Goal: Transaction & Acquisition: Book appointment/travel/reservation

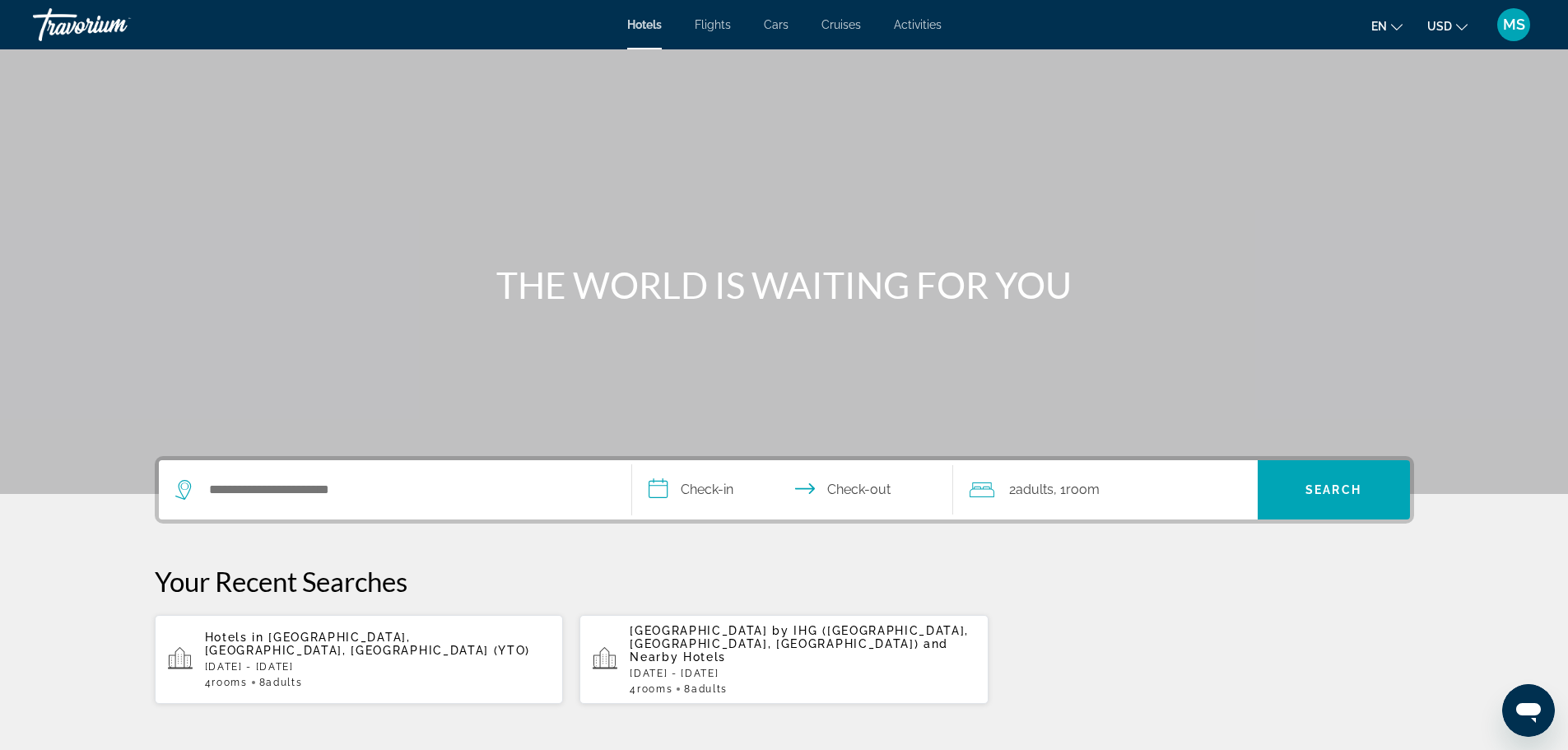
click at [301, 637] on span "[GEOGRAPHIC_DATA], [GEOGRAPHIC_DATA], [GEOGRAPHIC_DATA] (YTO)" at bounding box center [368, 643] width 326 height 27
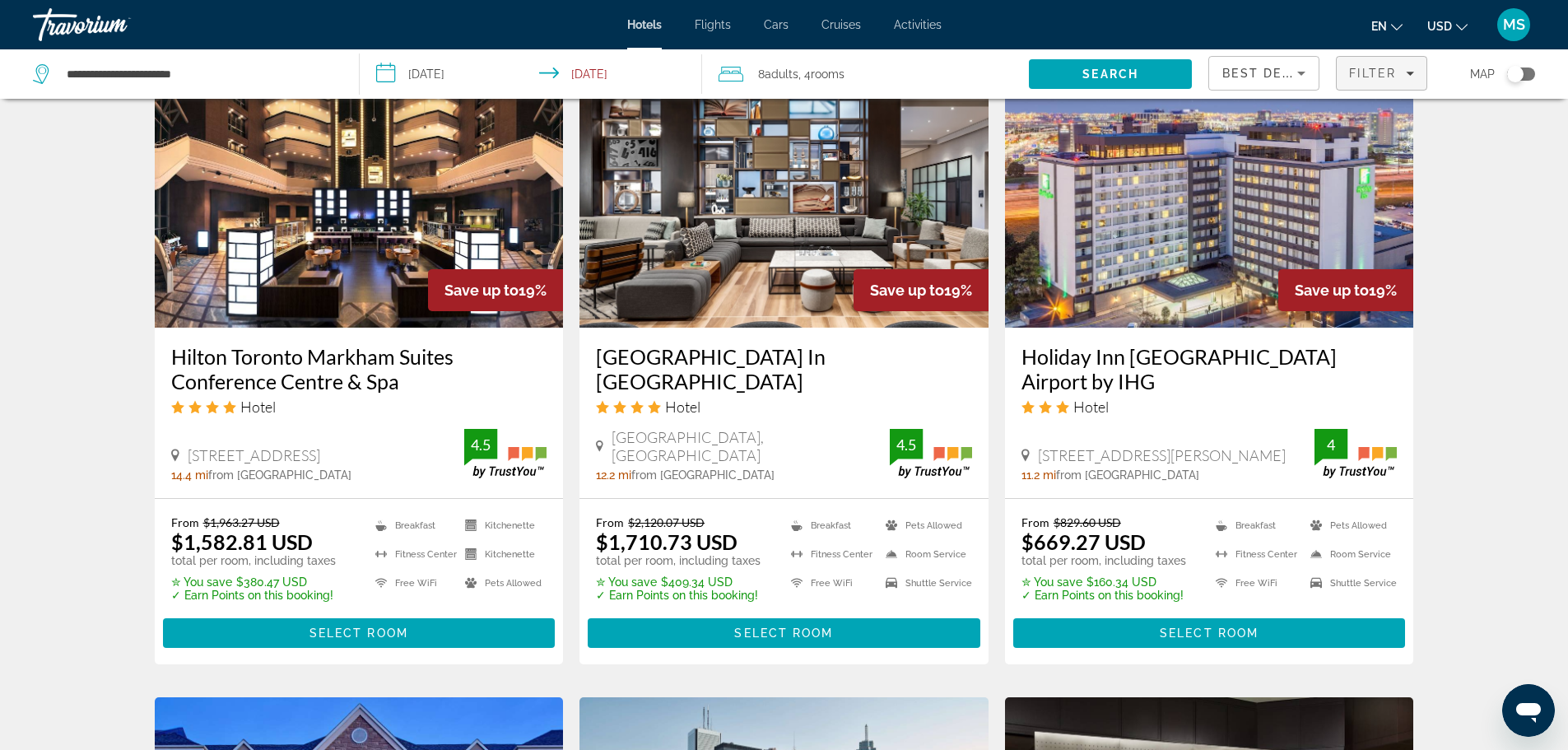
click at [1360, 68] on span "Filter" at bounding box center [1372, 73] width 47 height 13
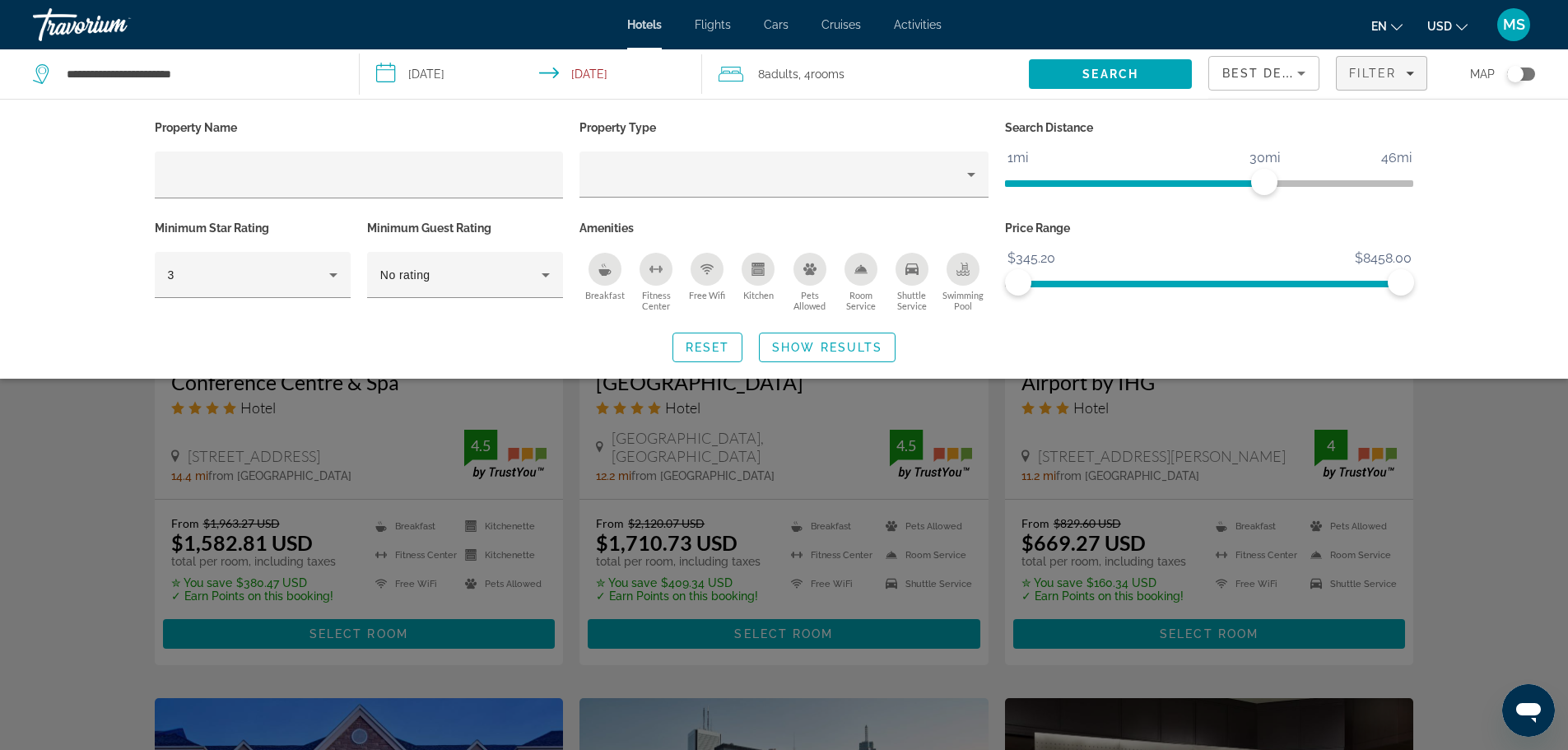
click at [918, 272] on div "Shuttle Service" at bounding box center [911, 269] width 33 height 33
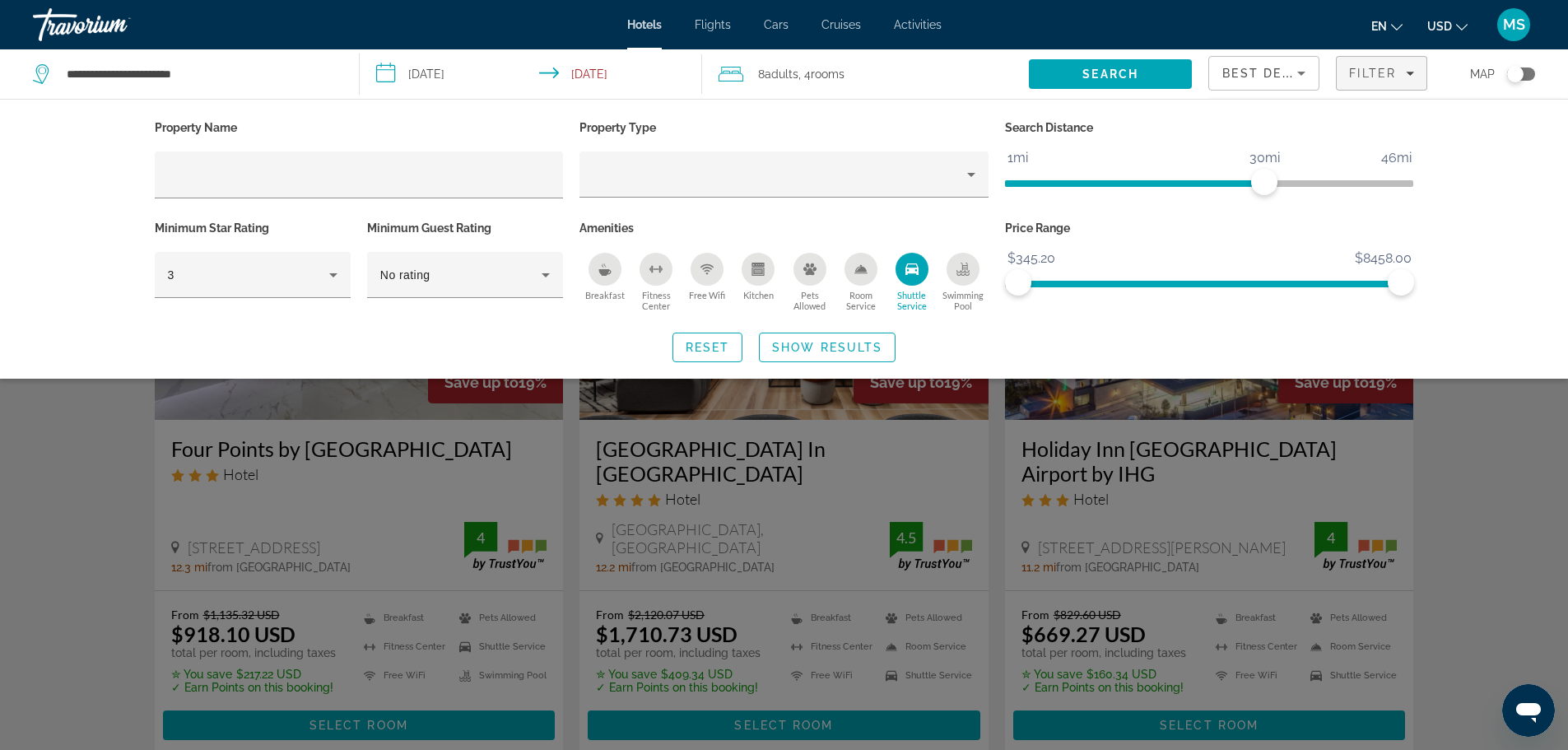
click at [598, 269] on div "Breakfast" at bounding box center [604, 269] width 33 height 33
click at [800, 343] on span "Show Results" at bounding box center [826, 346] width 111 height 13
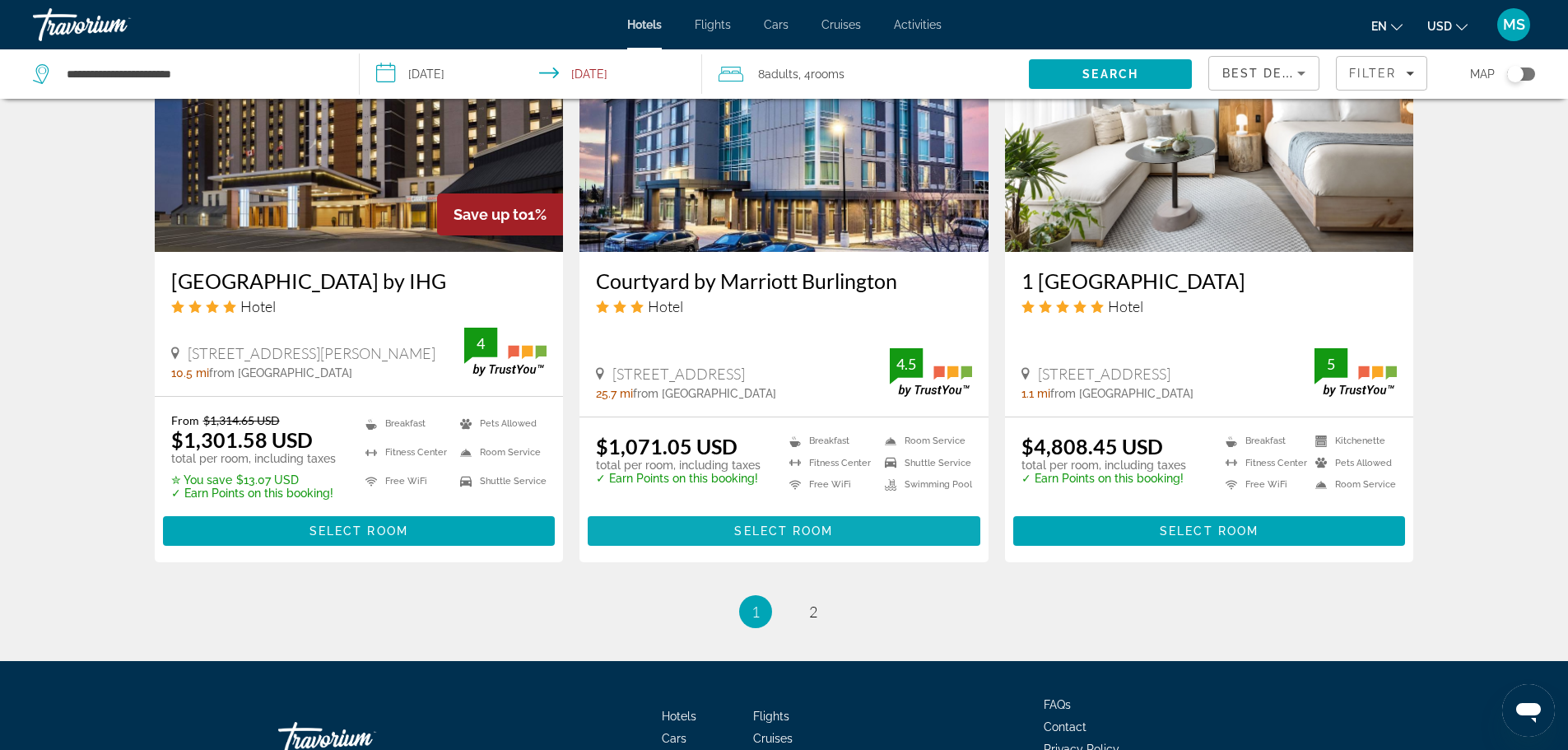
scroll to position [2175, 0]
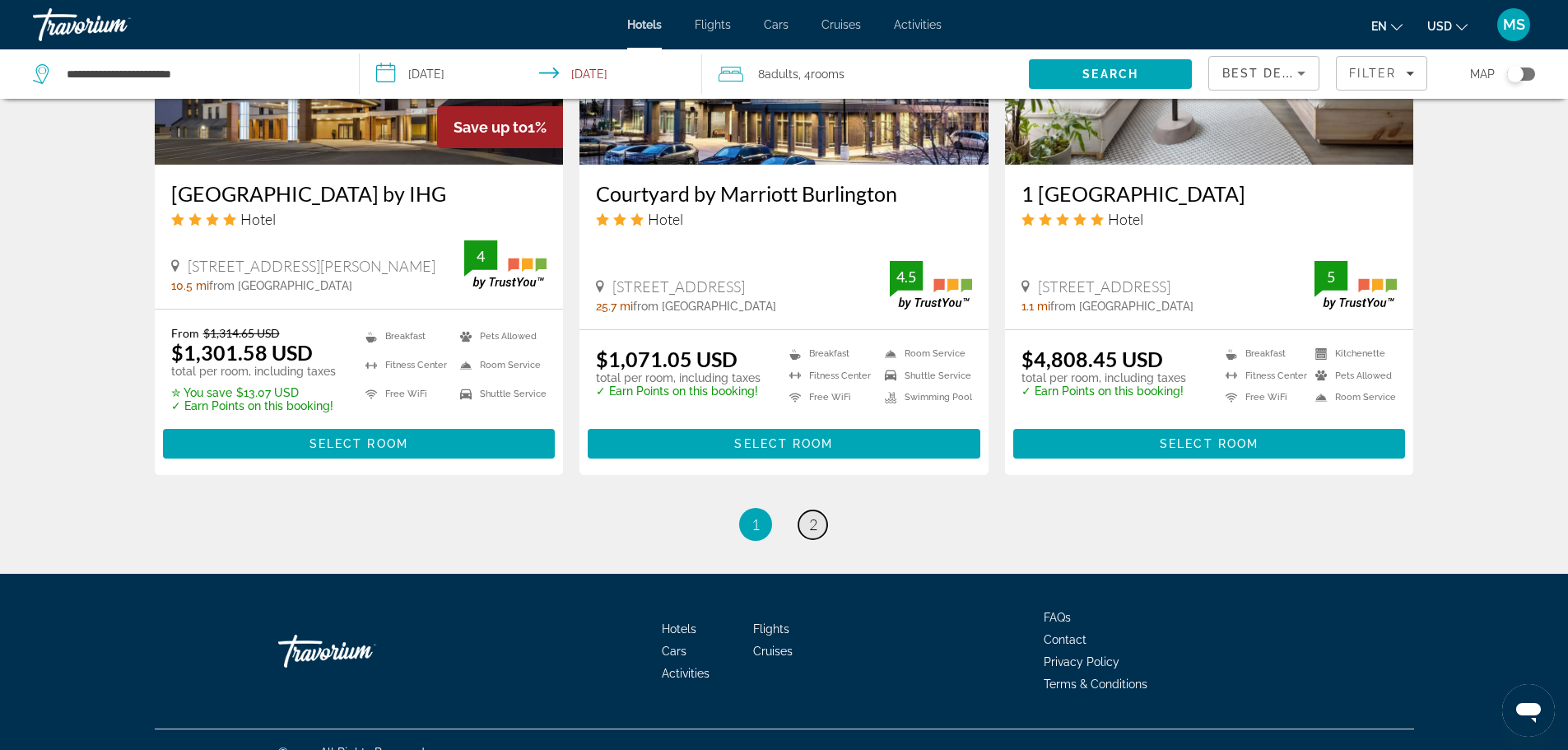
click at [813, 515] on span "2" at bounding box center [814, 524] width 9 height 18
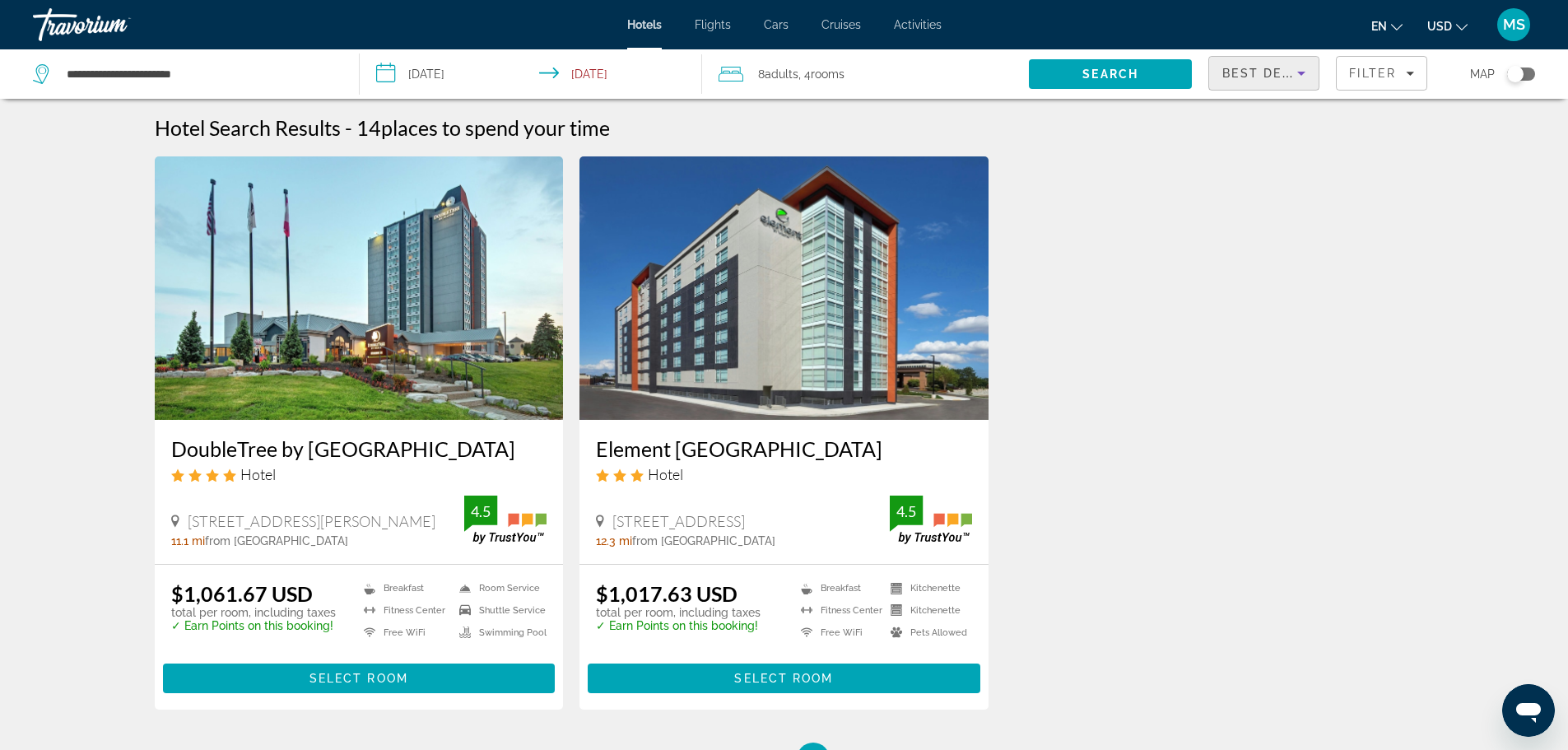
click at [1268, 72] on span "Best Deals" at bounding box center [1265, 73] width 86 height 13
click at [1265, 196] on span "Lowest Price" at bounding box center [1255, 195] width 66 height 13
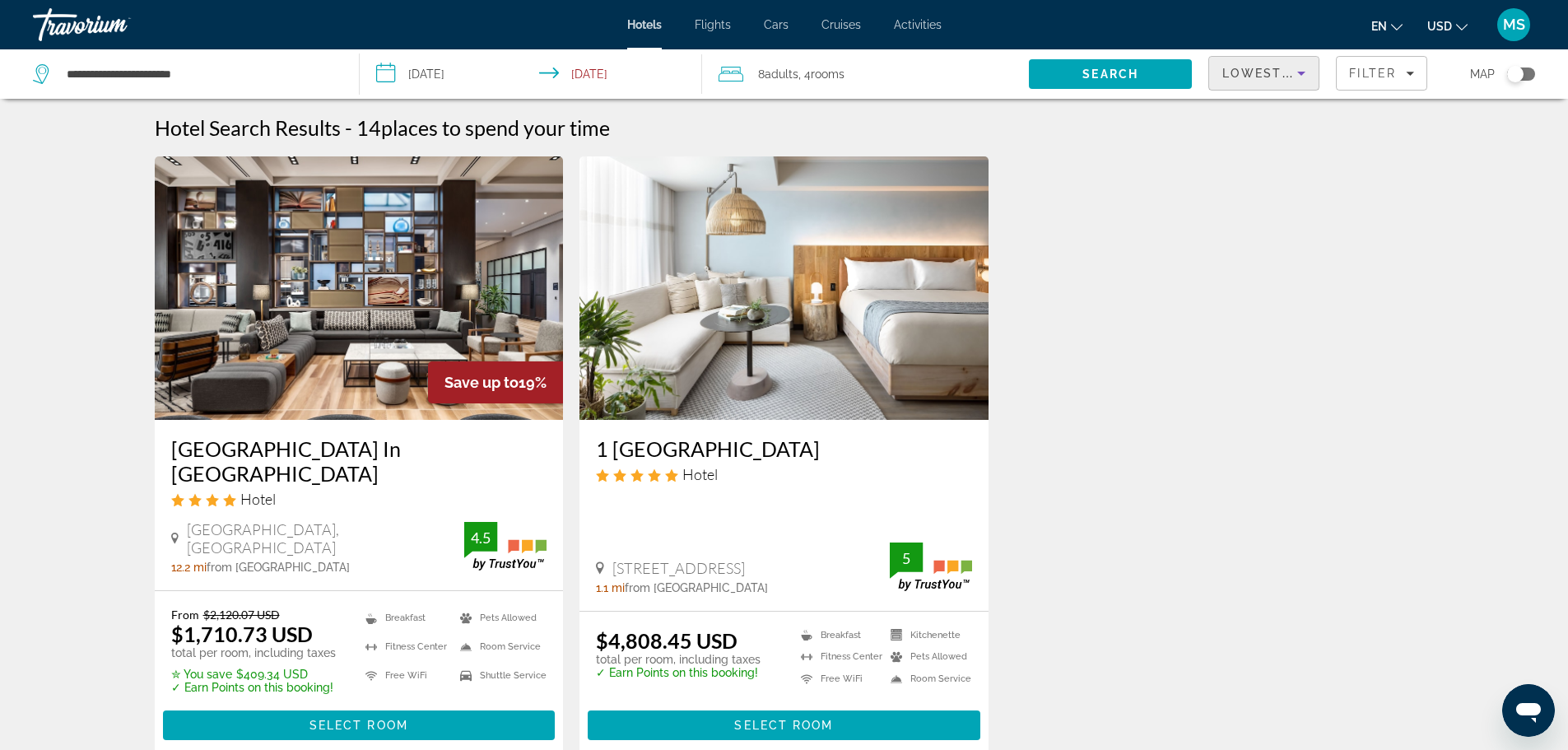
click at [1273, 79] on span "Lowest Price" at bounding box center [1275, 73] width 105 height 13
click at [1257, 114] on span "Best Deals" at bounding box center [1250, 116] width 56 height 13
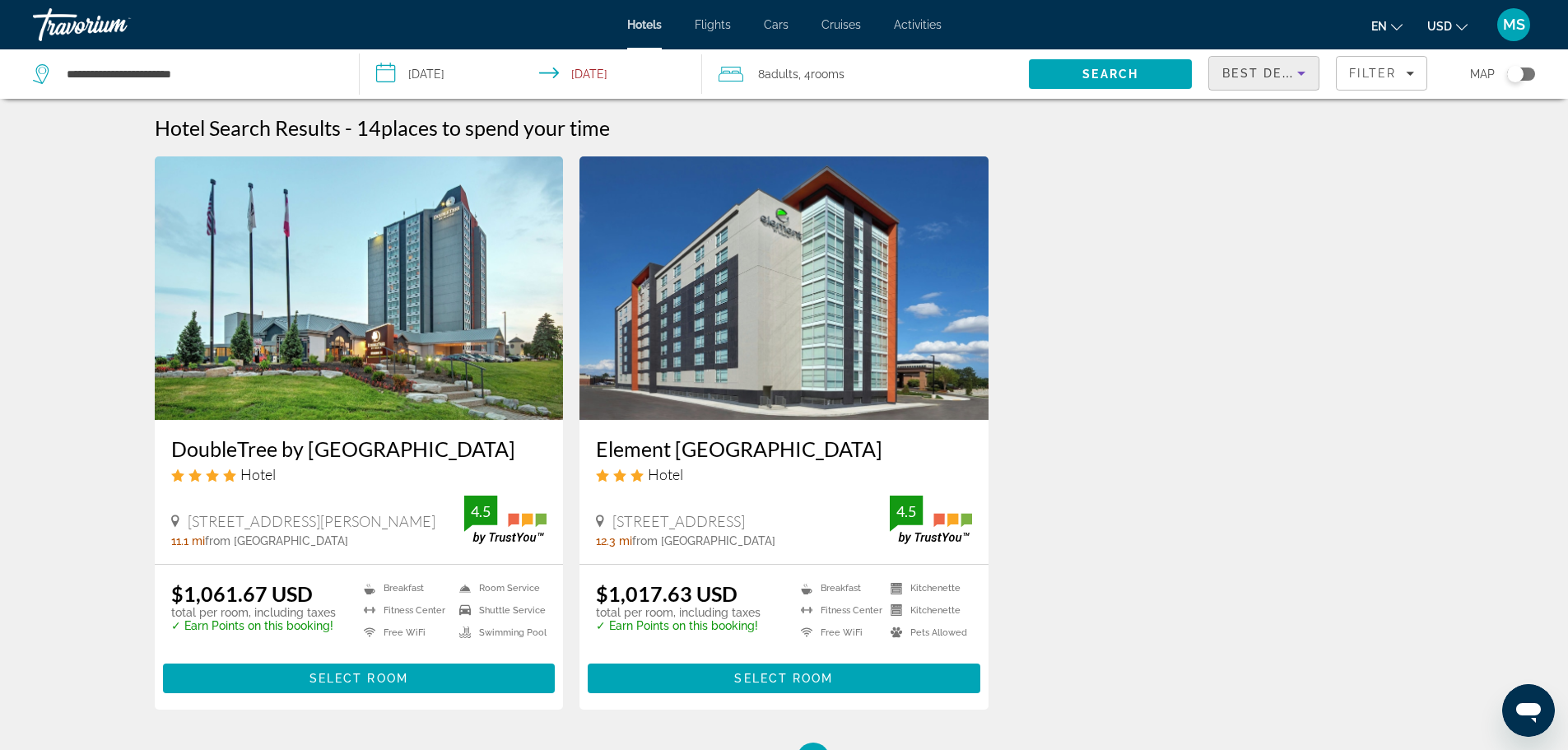
click at [1268, 62] on div "Best Deals" at bounding box center [1264, 80] width 83 height 46
click at [1248, 152] on span "Distance" at bounding box center [1245, 155] width 45 height 13
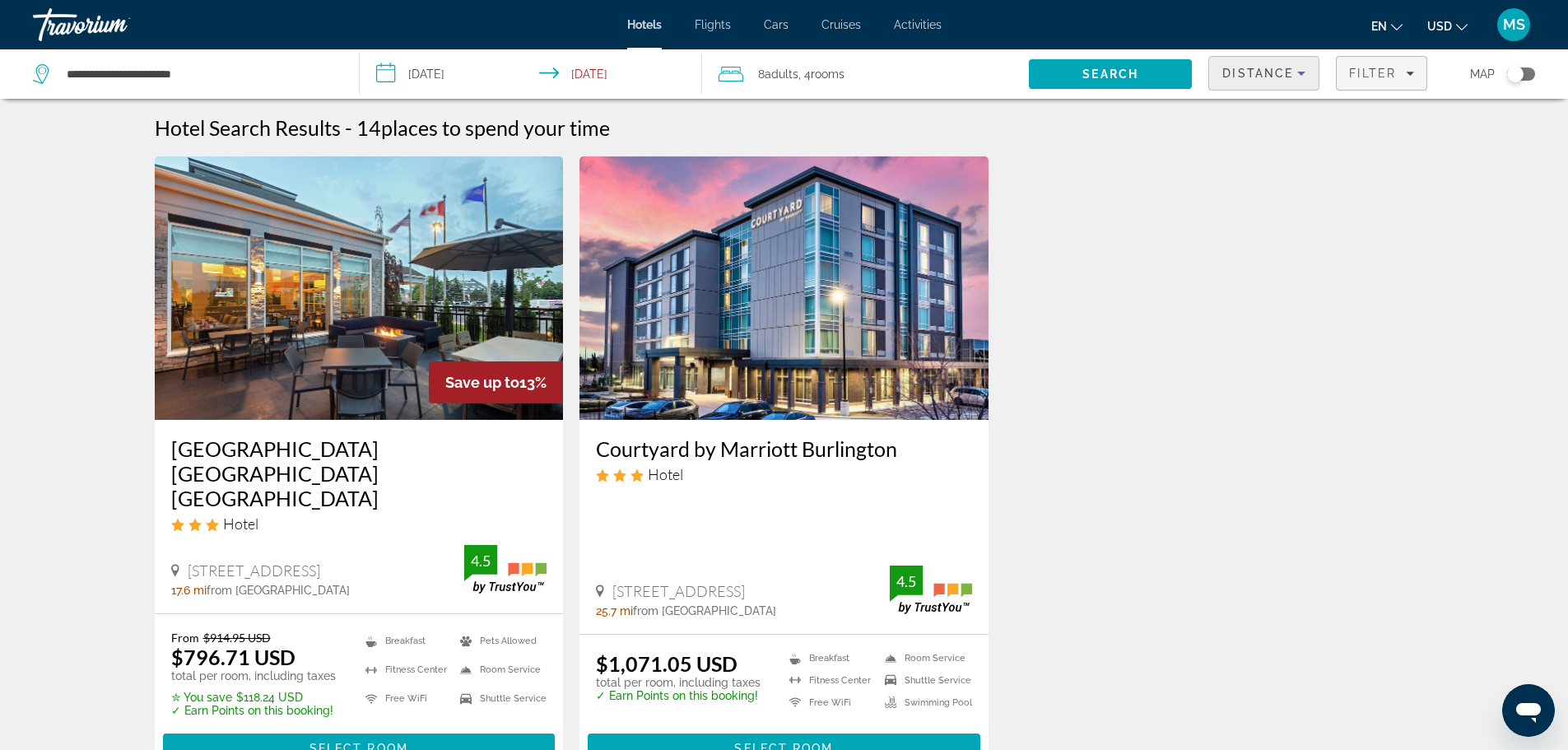
click at [1384, 71] on span "Filter" at bounding box center [1372, 73] width 47 height 13
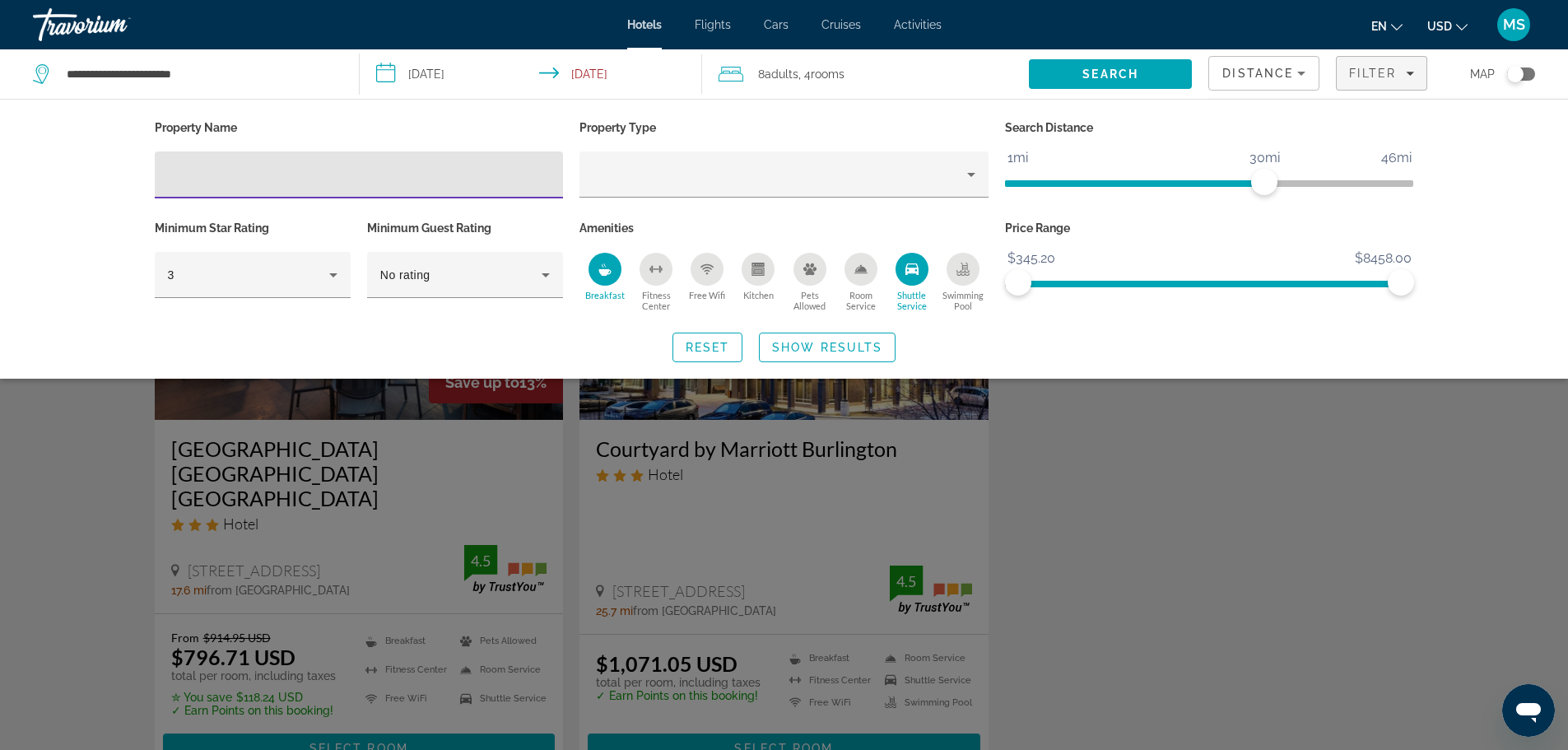
click at [606, 278] on div "Breakfast" at bounding box center [604, 269] width 33 height 33
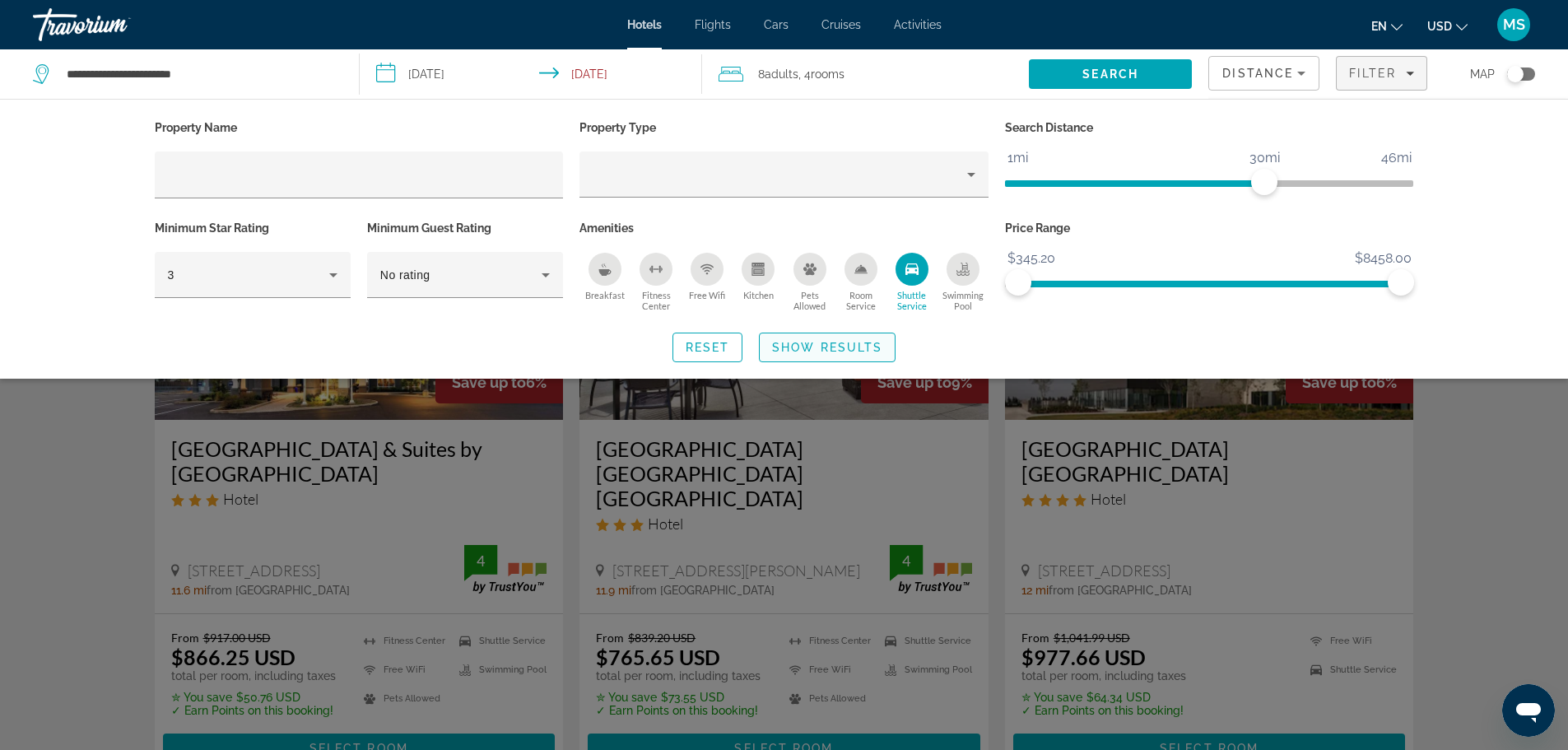
click at [839, 345] on span "Show Results" at bounding box center [826, 346] width 111 height 13
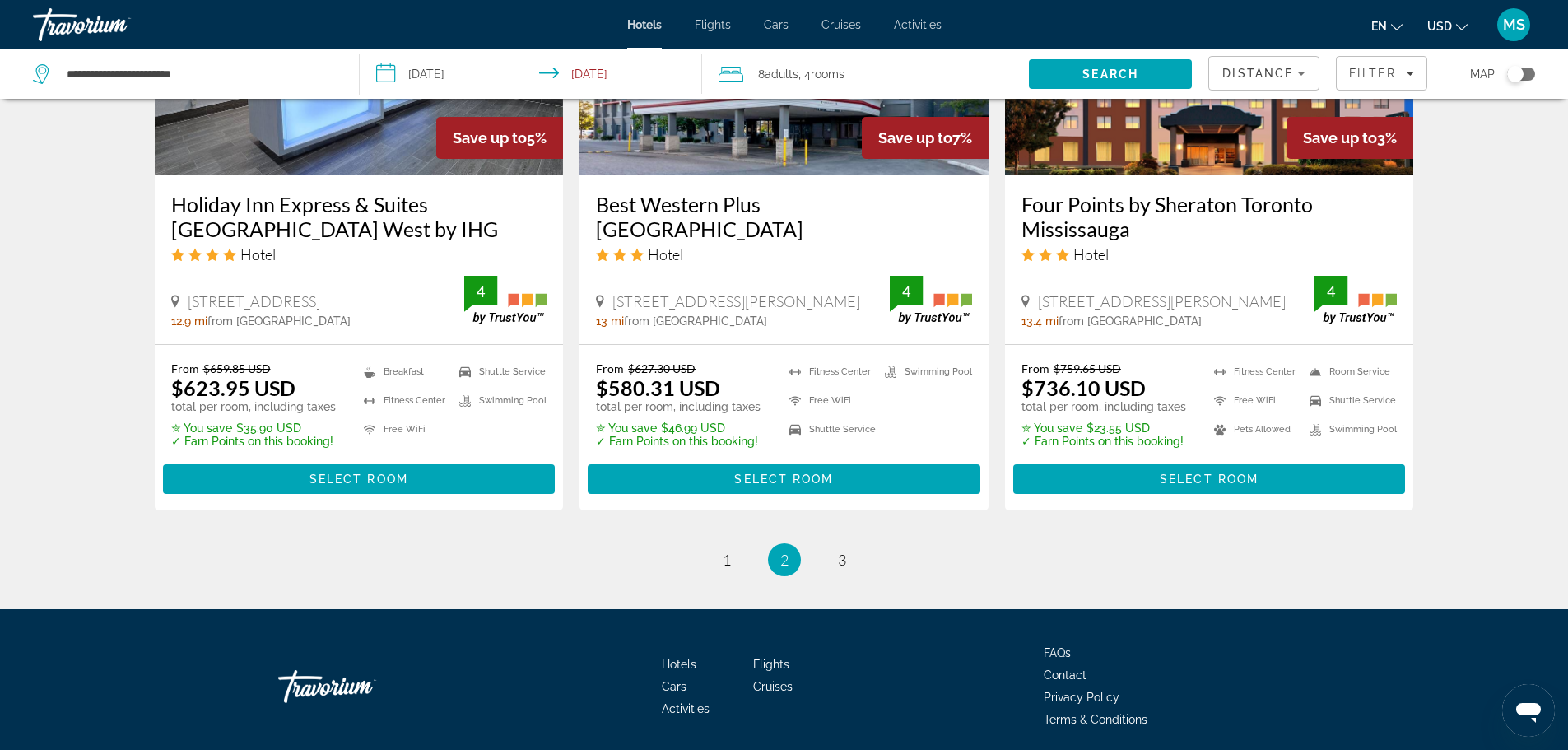
scroll to position [2200, 0]
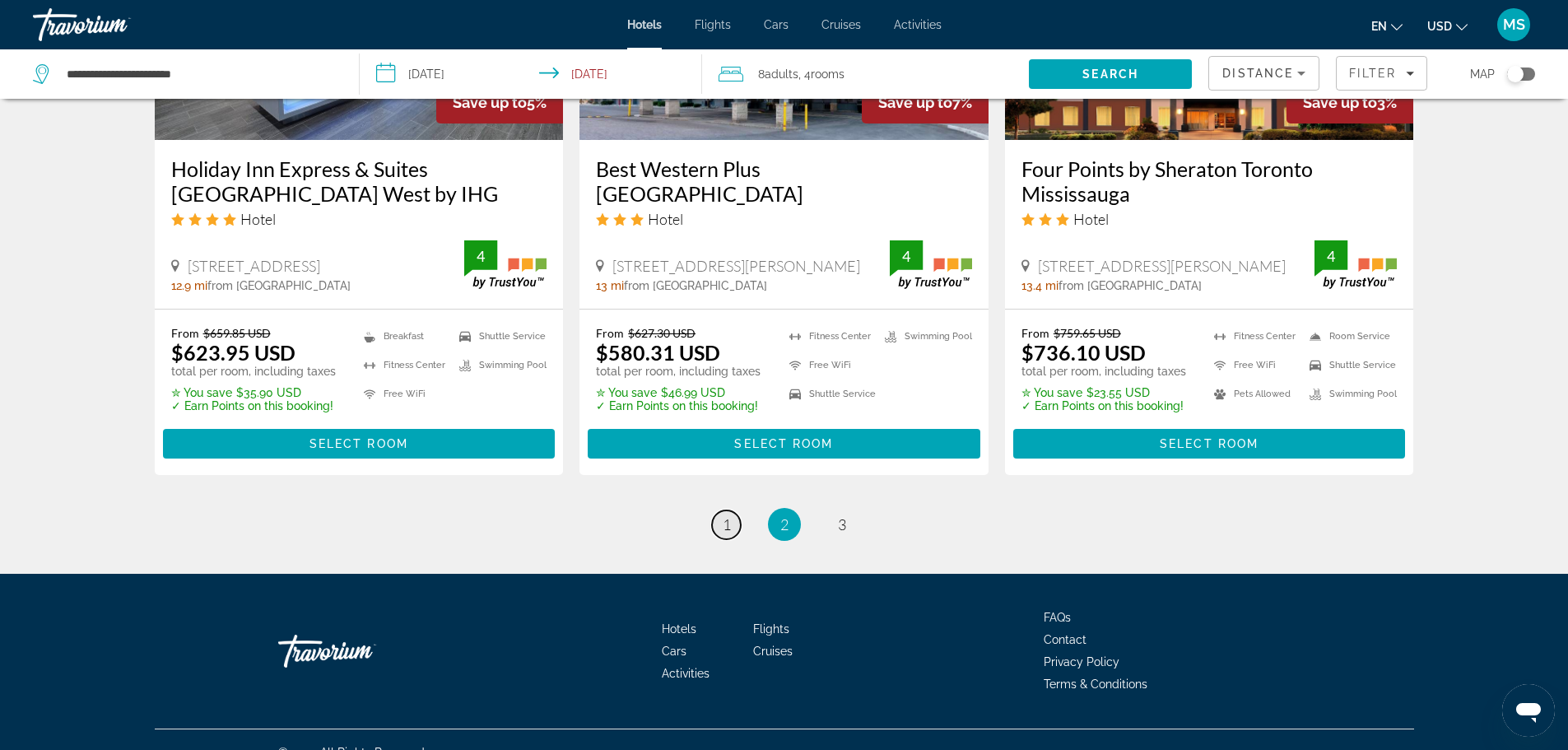
click at [730, 515] on span "1" at bounding box center [727, 524] width 9 height 18
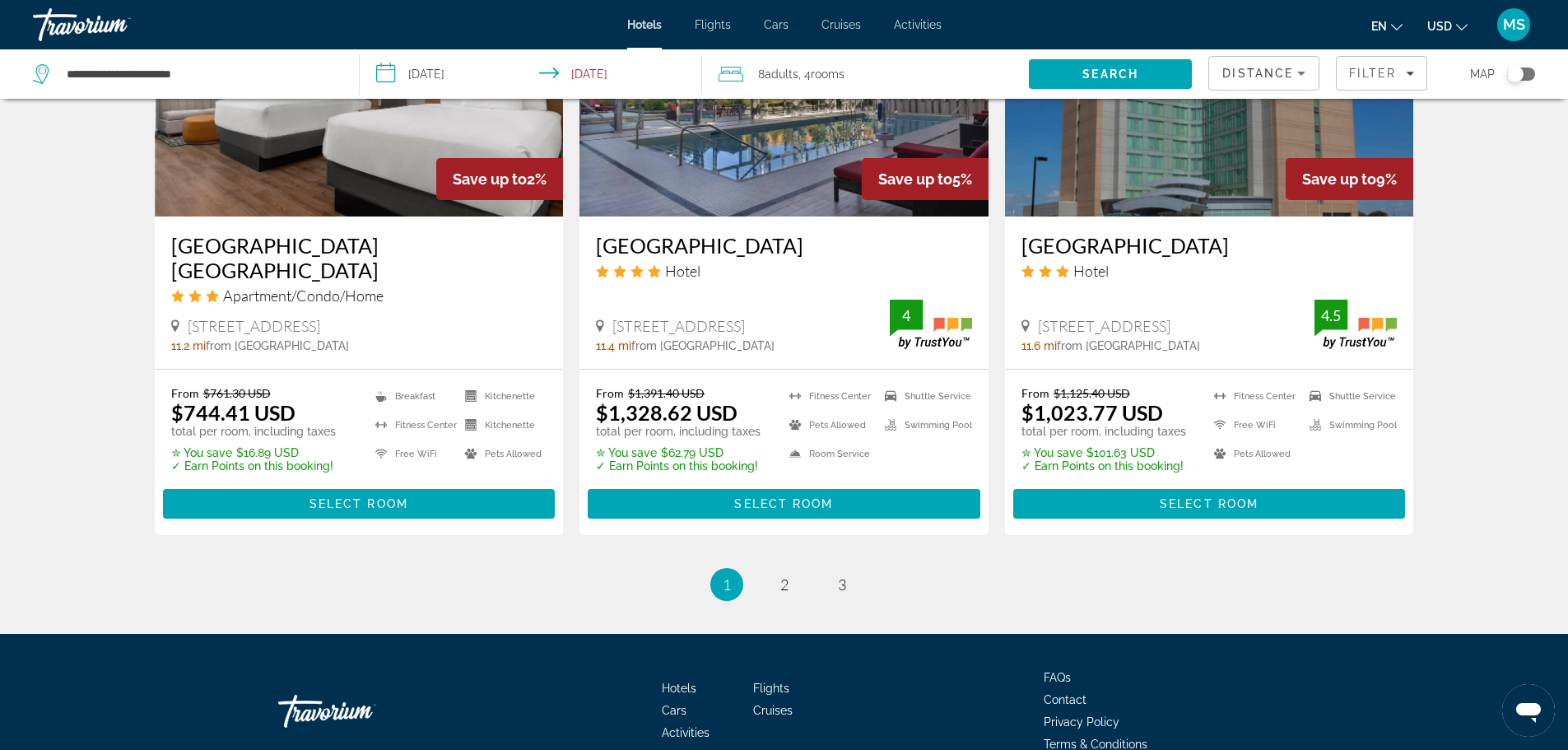
scroll to position [2082, 0]
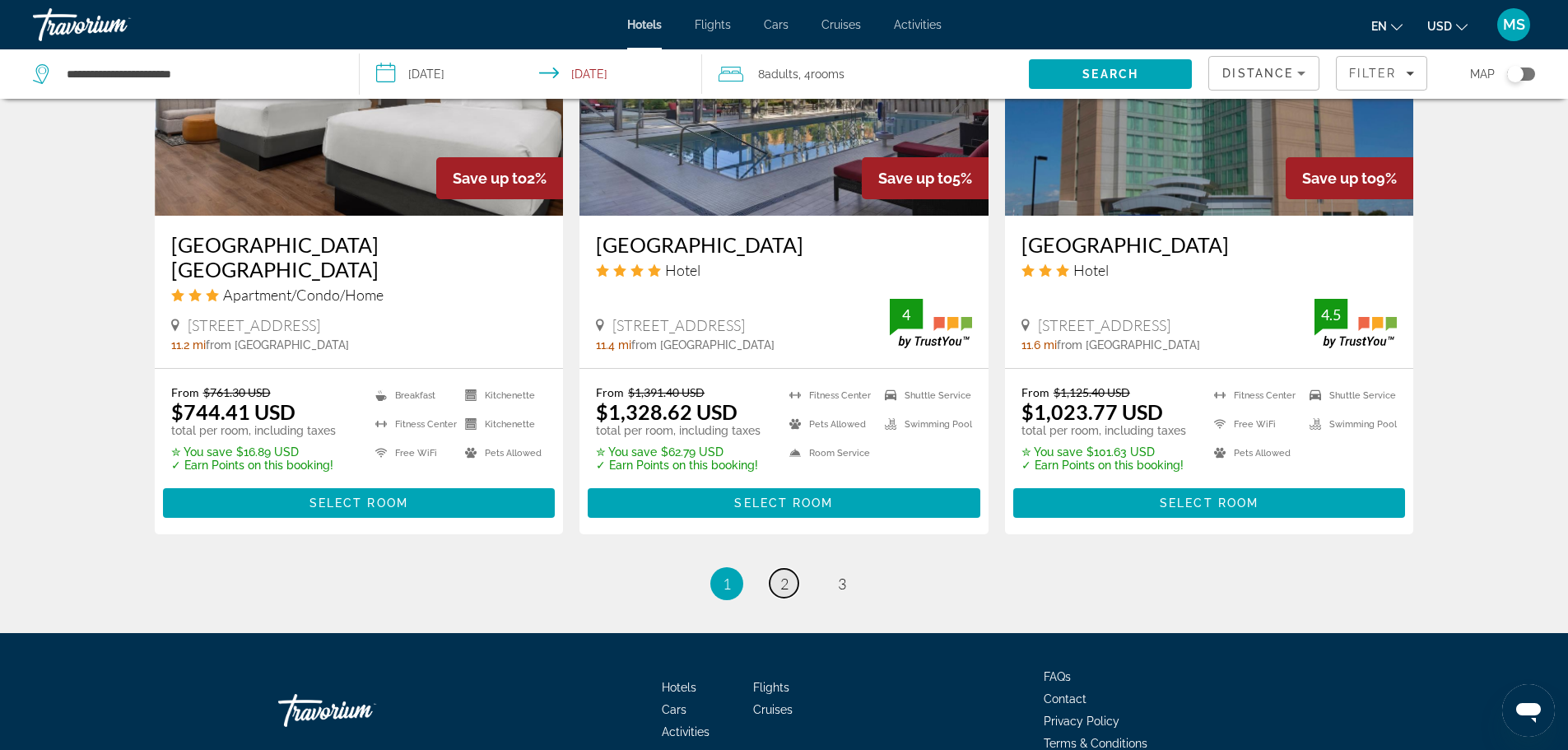
click at [777, 568] on link "page 2" at bounding box center [784, 583] width 29 height 29
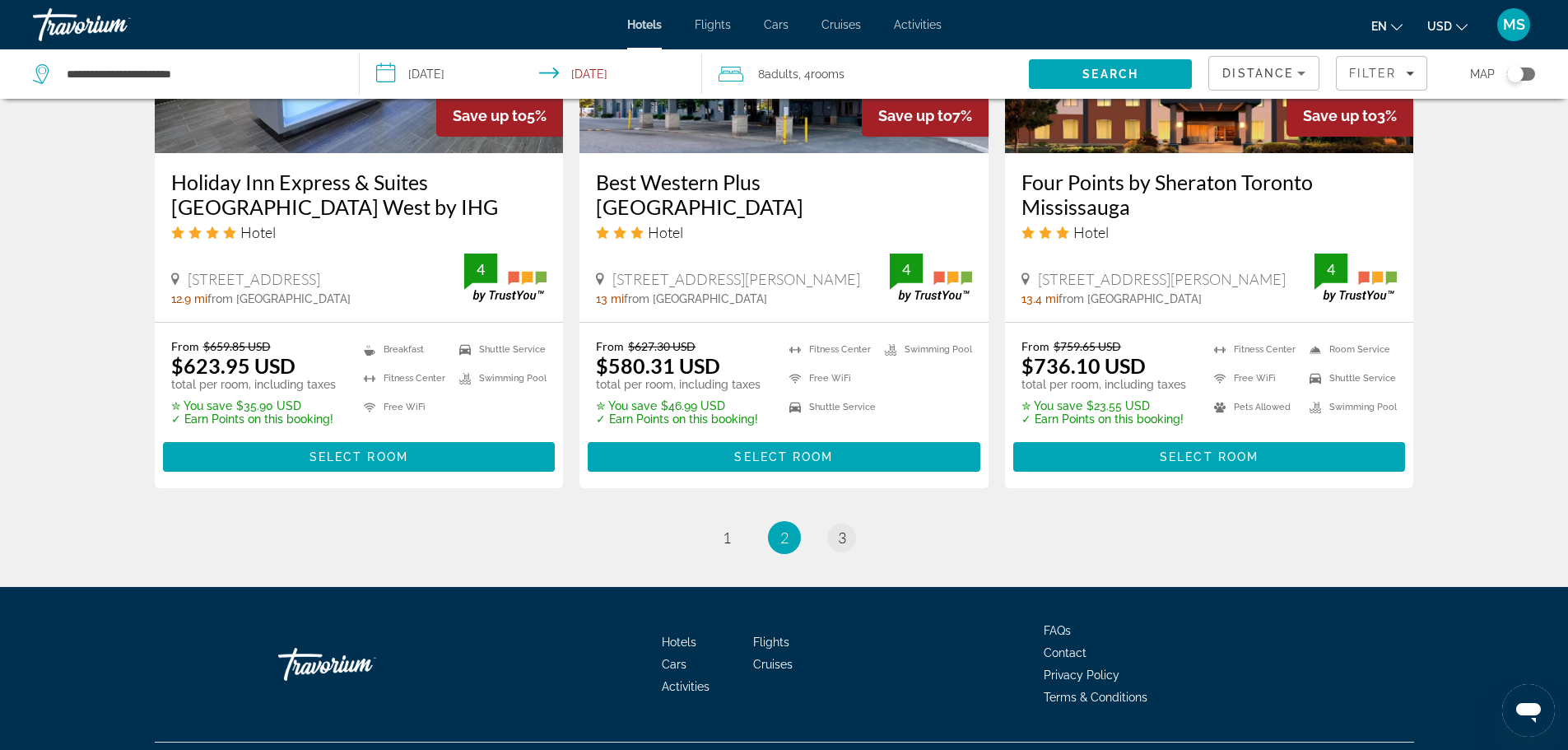
scroll to position [2200, 0]
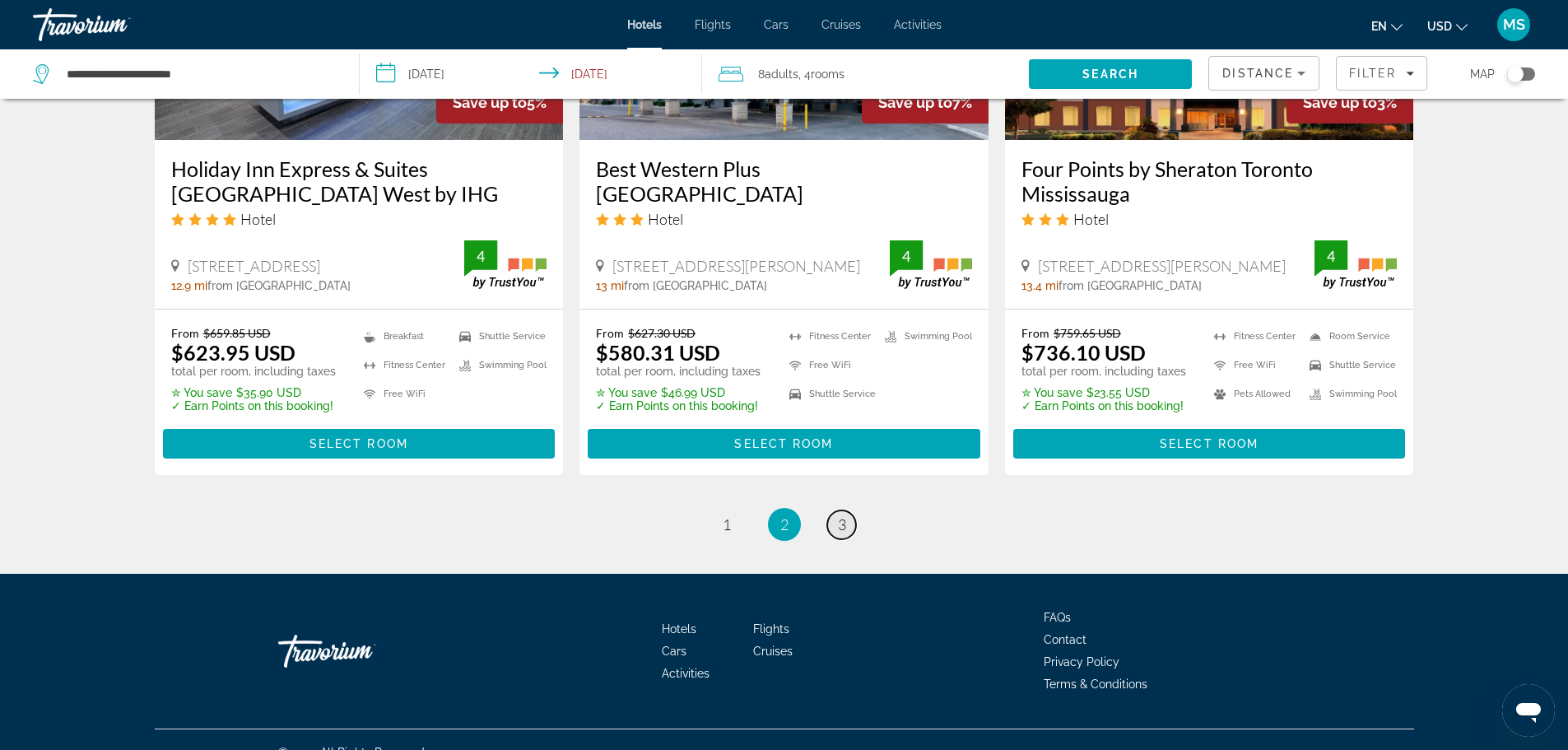
click at [832, 510] on link "page 3" at bounding box center [842, 525] width 29 height 29
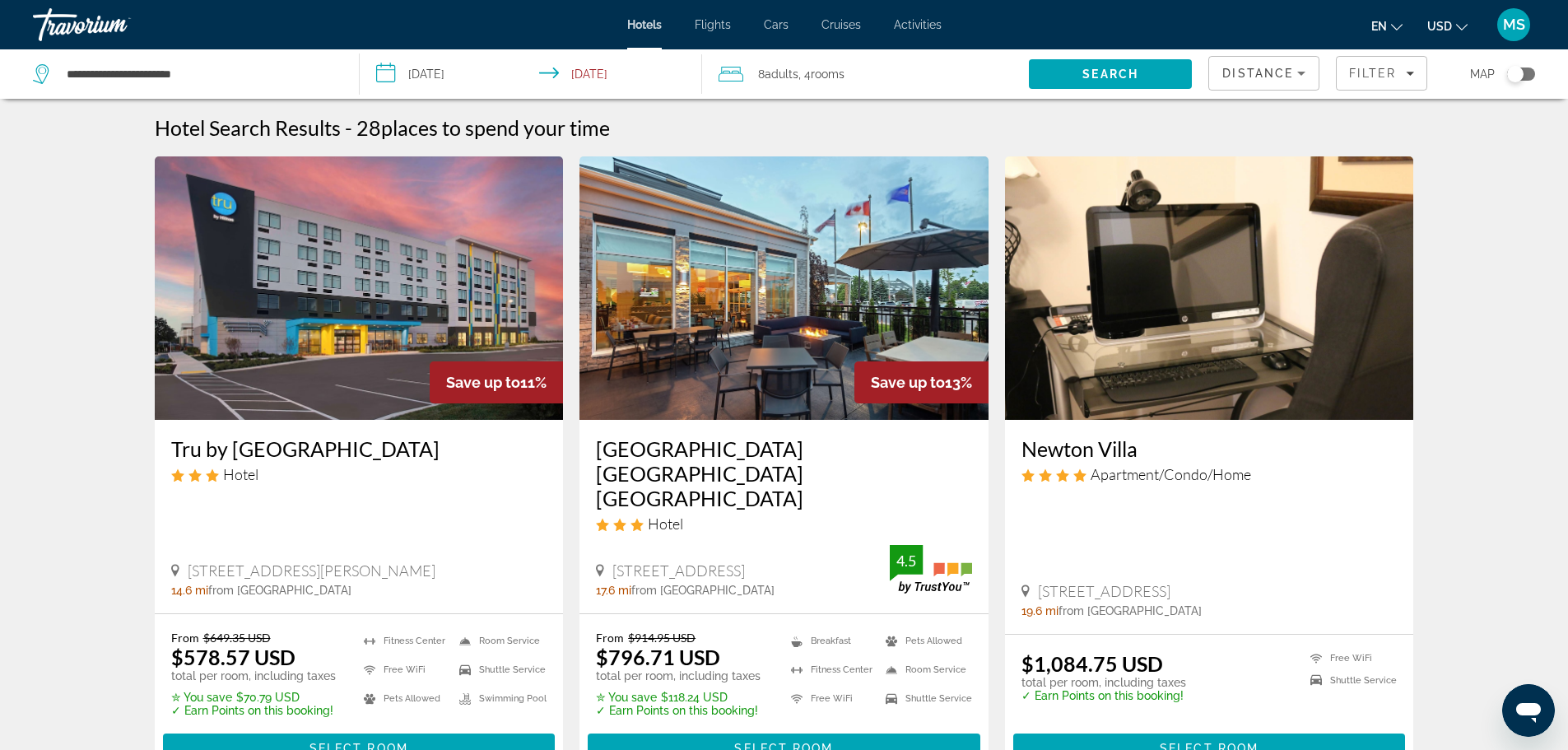
click at [1446, 23] on span "USD" at bounding box center [1439, 26] width 25 height 13
click at [1415, 111] on button "CAD (Can$)" at bounding box center [1414, 108] width 81 height 21
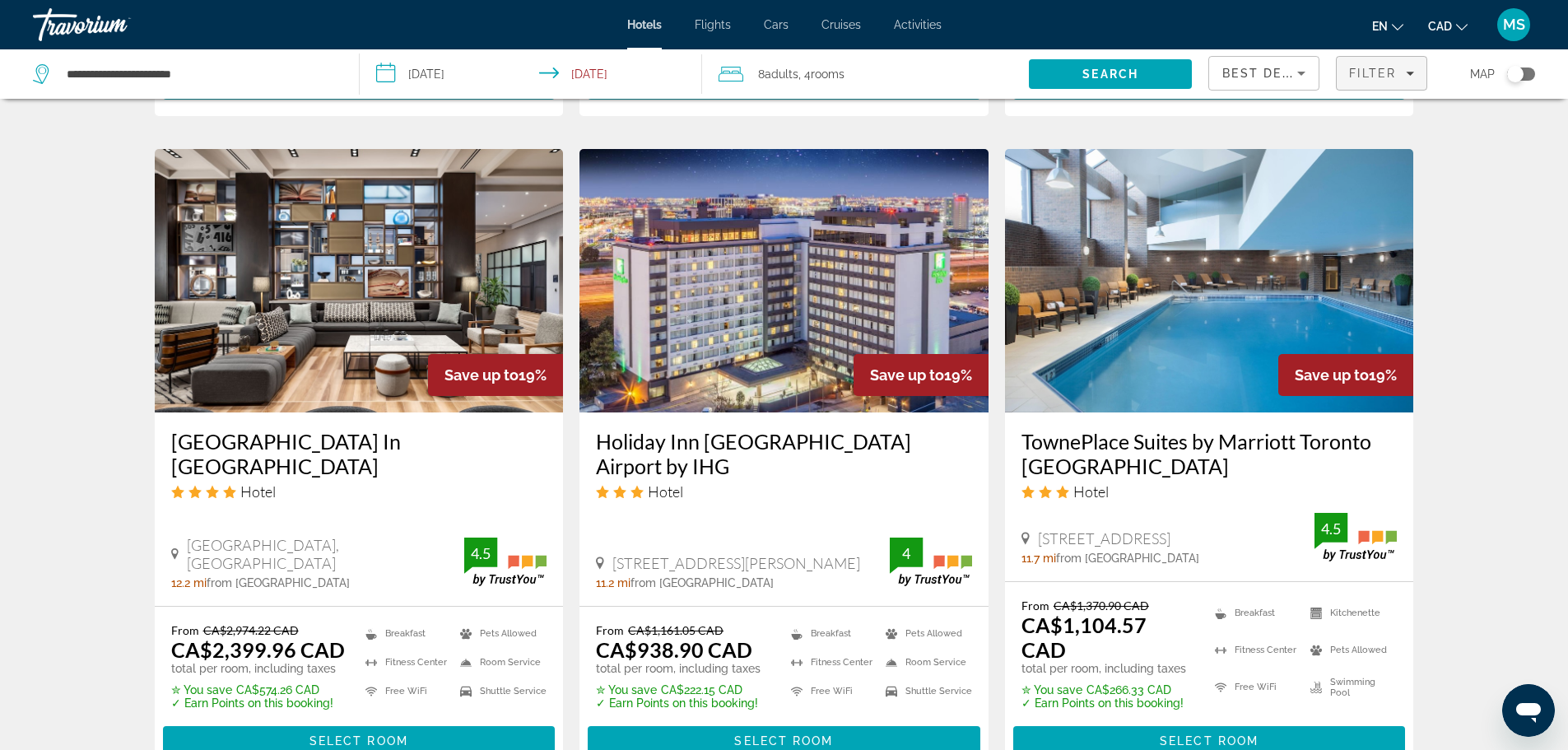
scroll to position [1294, 0]
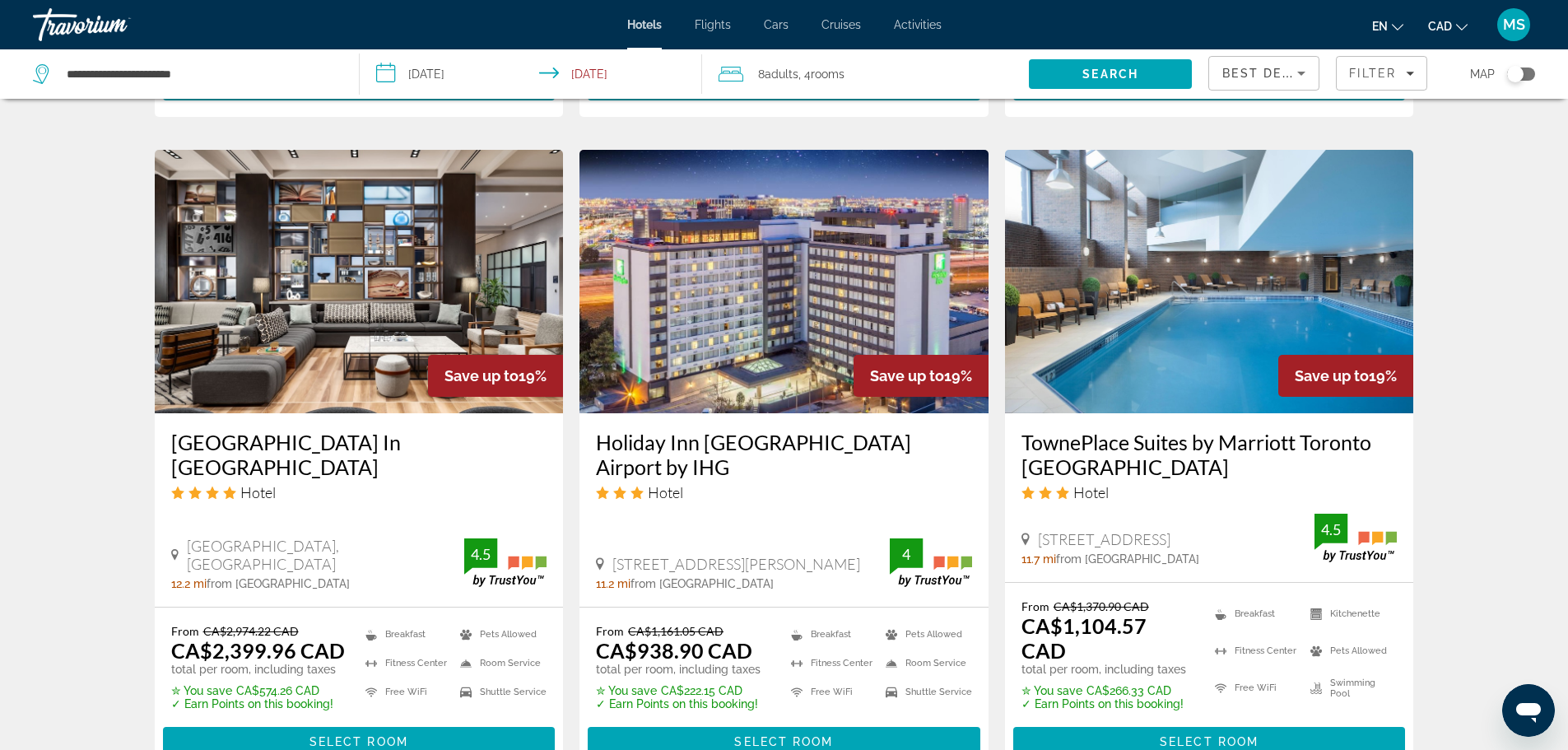
click at [1296, 85] on div "Best Deals" at bounding box center [1264, 80] width 83 height 46
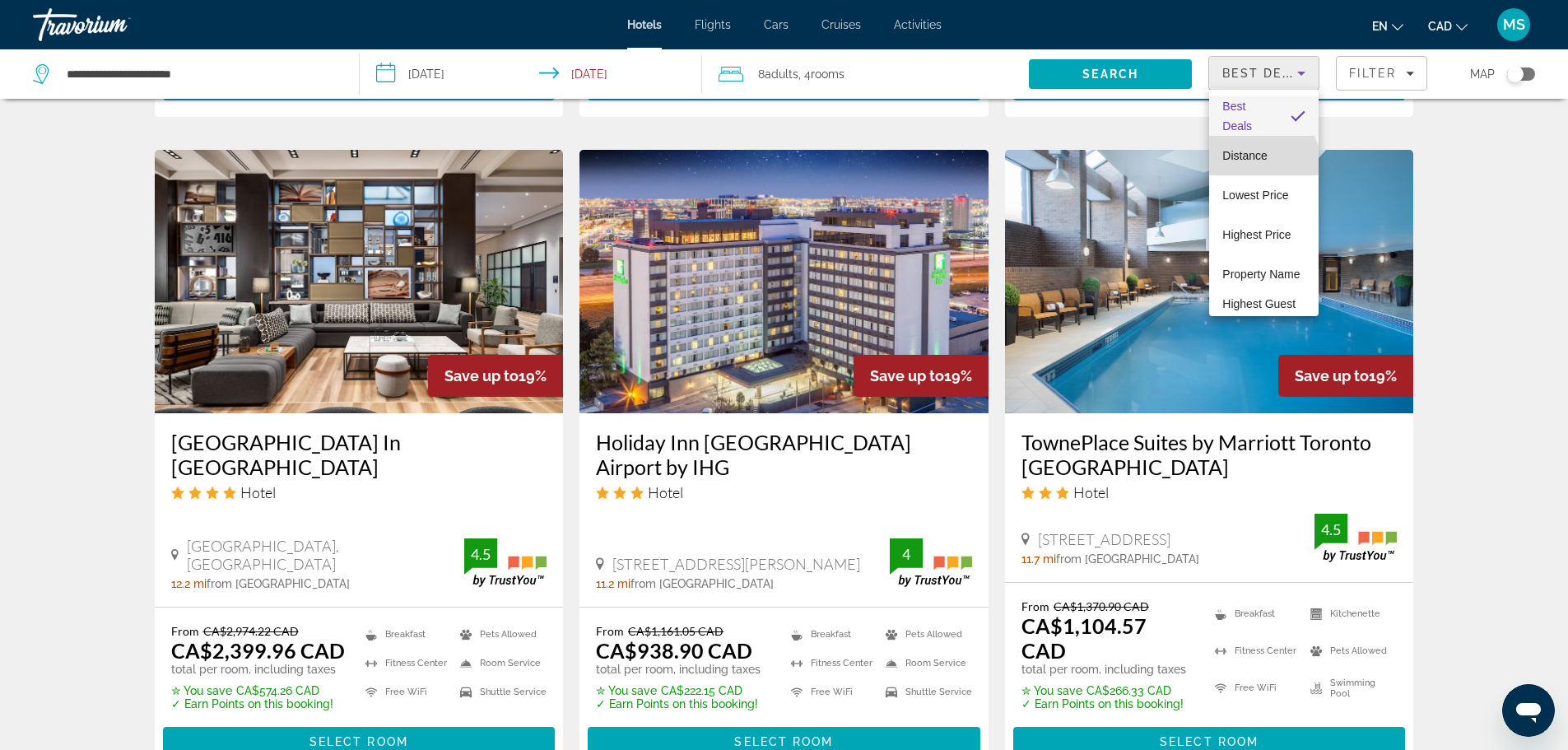
click at [1262, 161] on span "Distance" at bounding box center [1245, 155] width 45 height 13
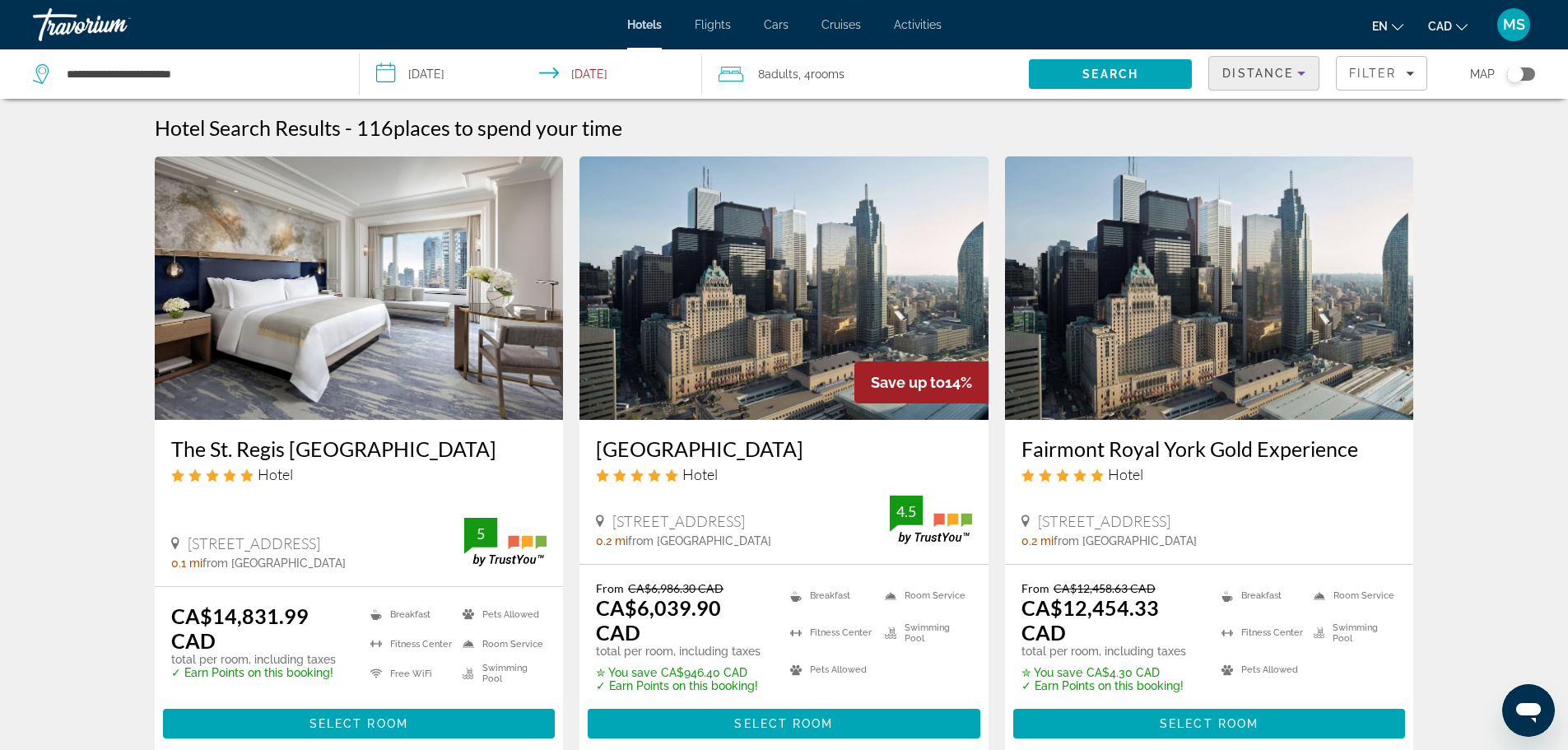
click at [1262, 75] on span "Distance" at bounding box center [1258, 73] width 71 height 13
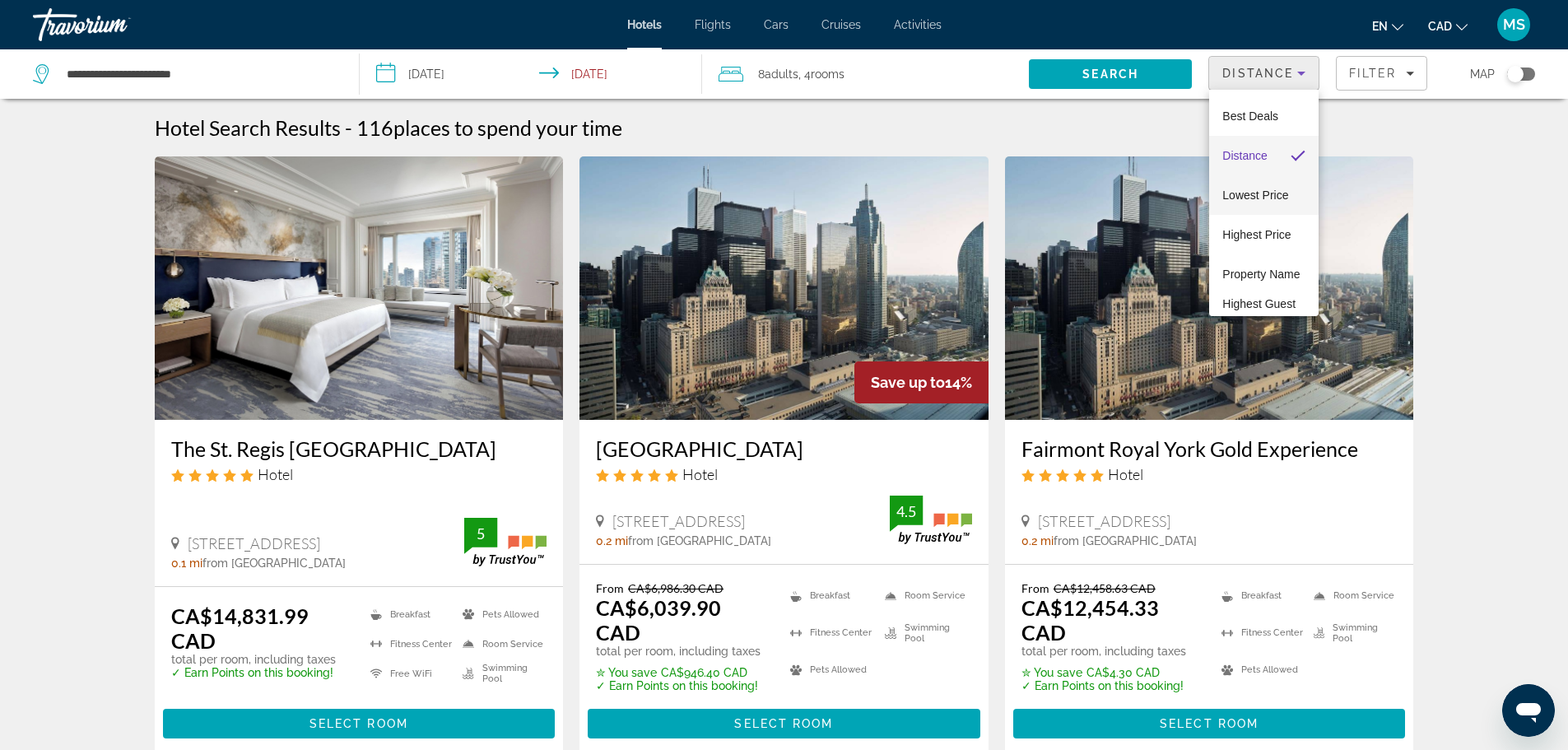
click at [1247, 195] on span "Lowest Price" at bounding box center [1255, 195] width 66 height 13
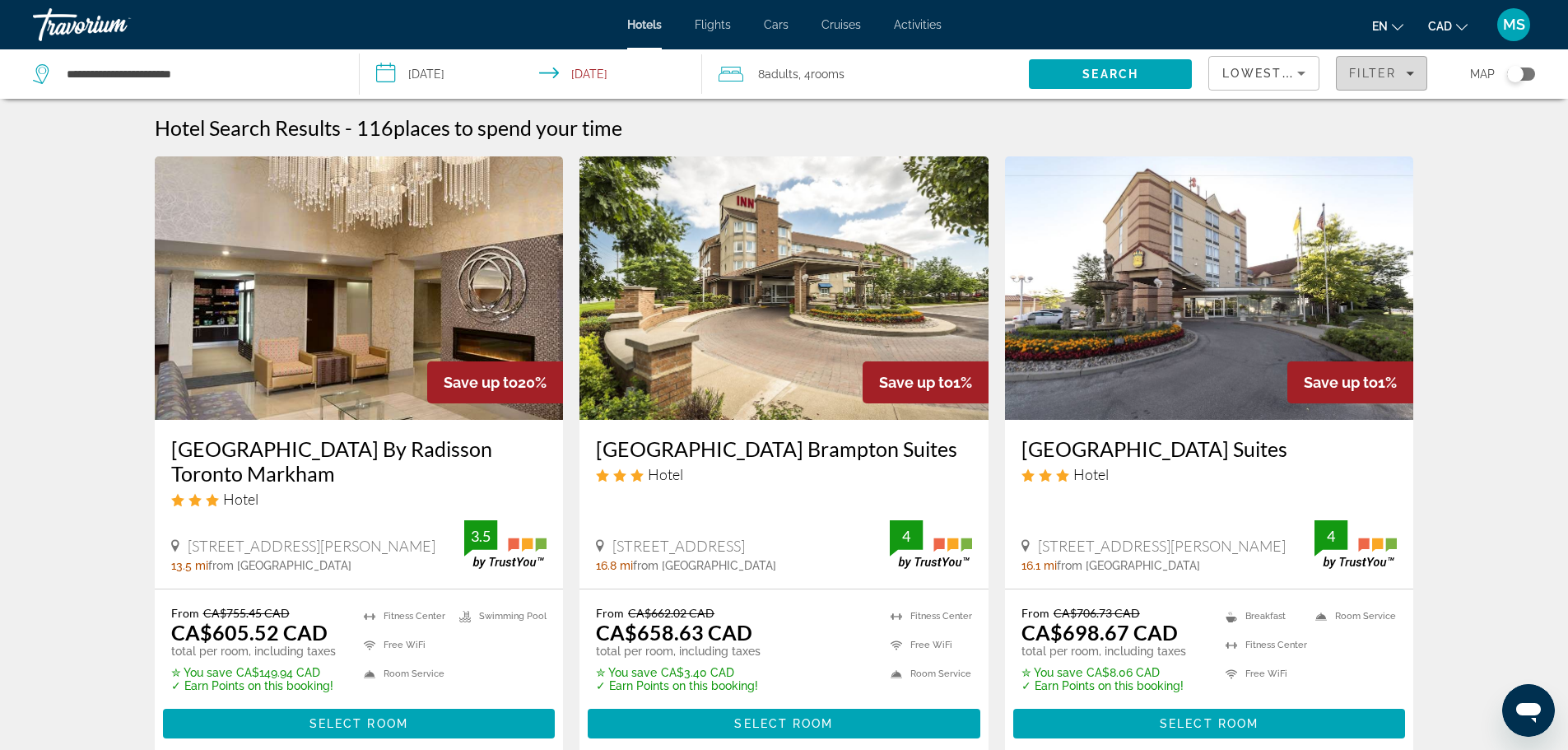
click at [1391, 72] on span "Filter" at bounding box center [1372, 73] width 47 height 13
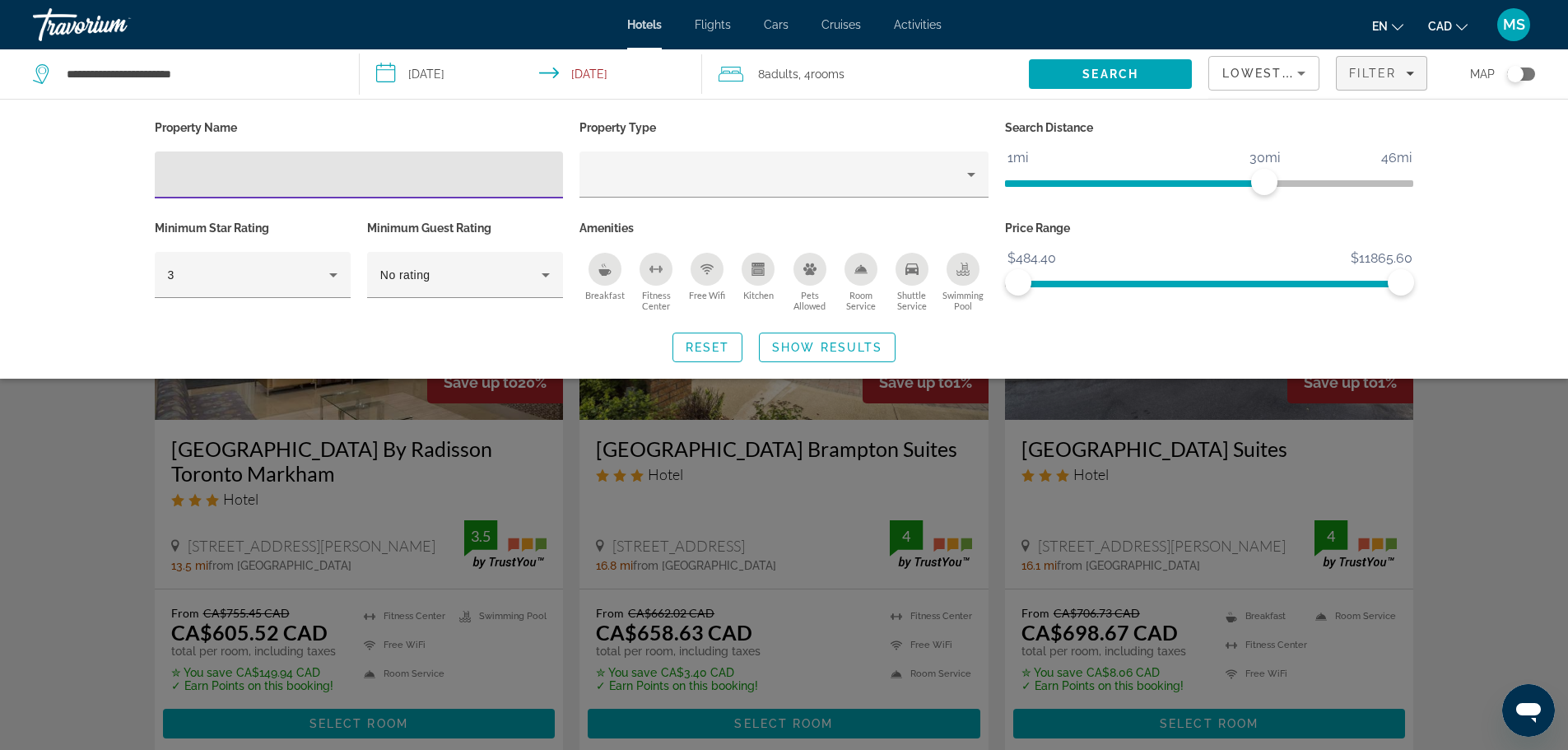
click at [914, 273] on icon "Shuttle Service" at bounding box center [911, 268] width 13 height 13
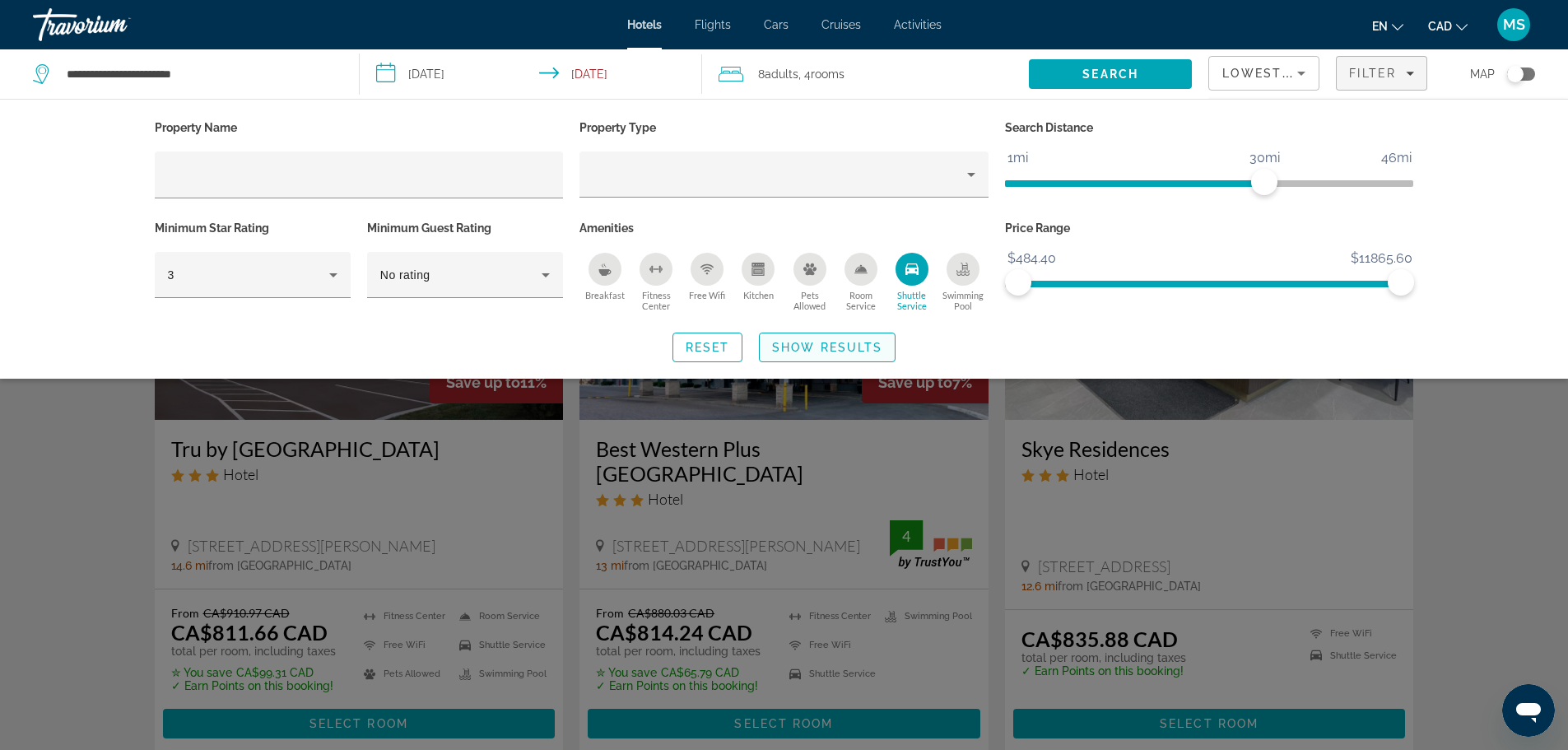
click at [811, 340] on span "Show Results" at bounding box center [826, 346] width 111 height 13
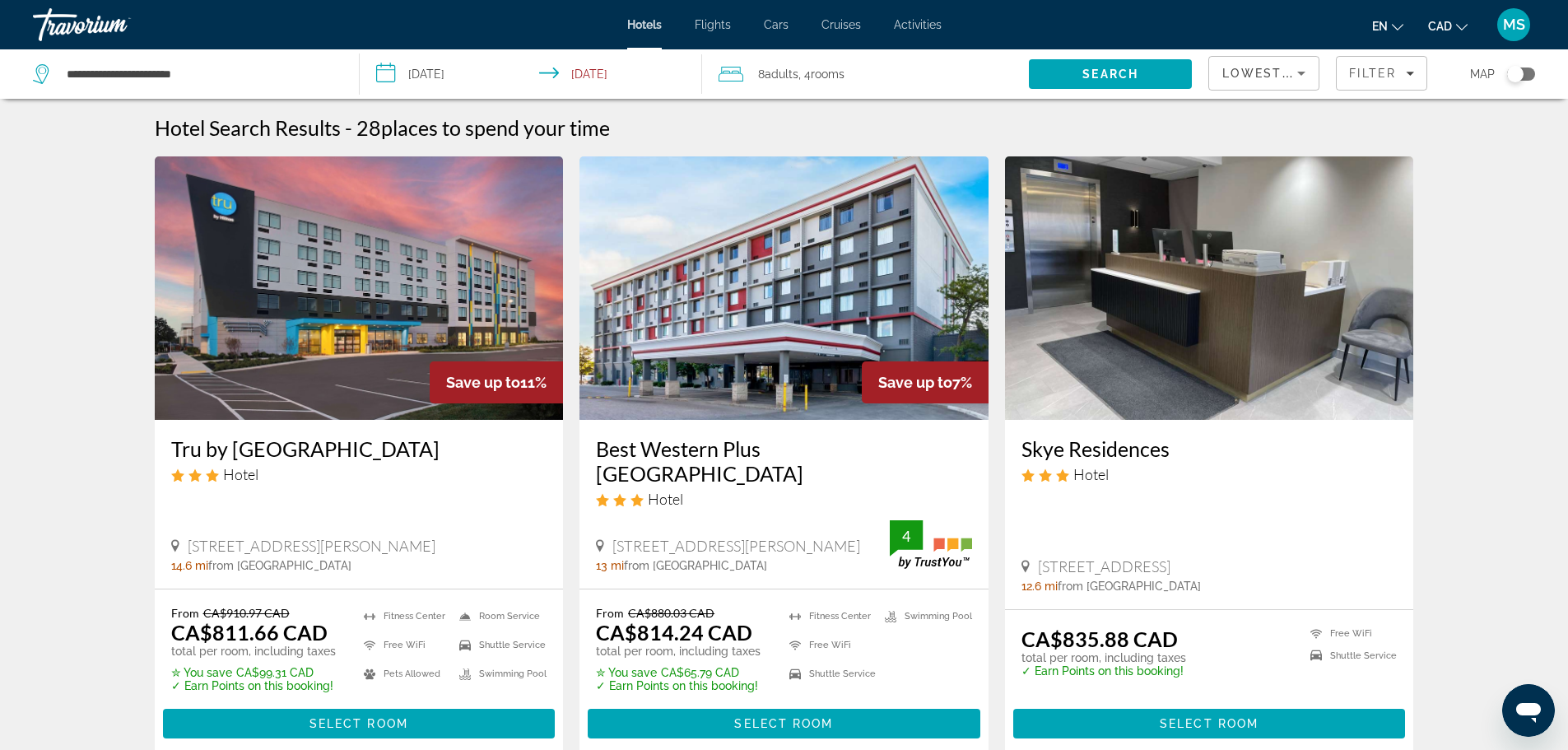
click at [346, 314] on img "Main content" at bounding box center [358, 287] width 409 height 263
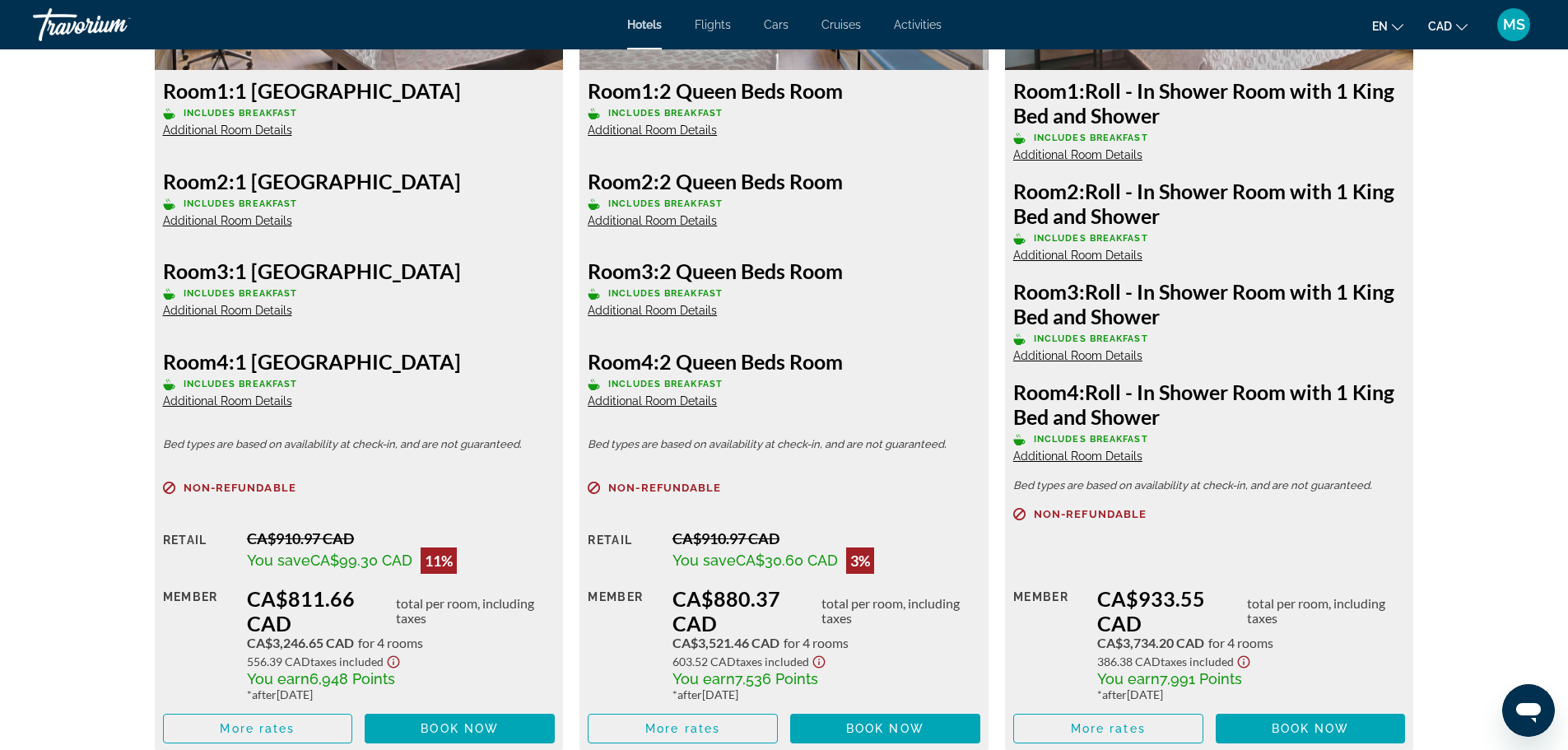
scroll to position [2463, 0]
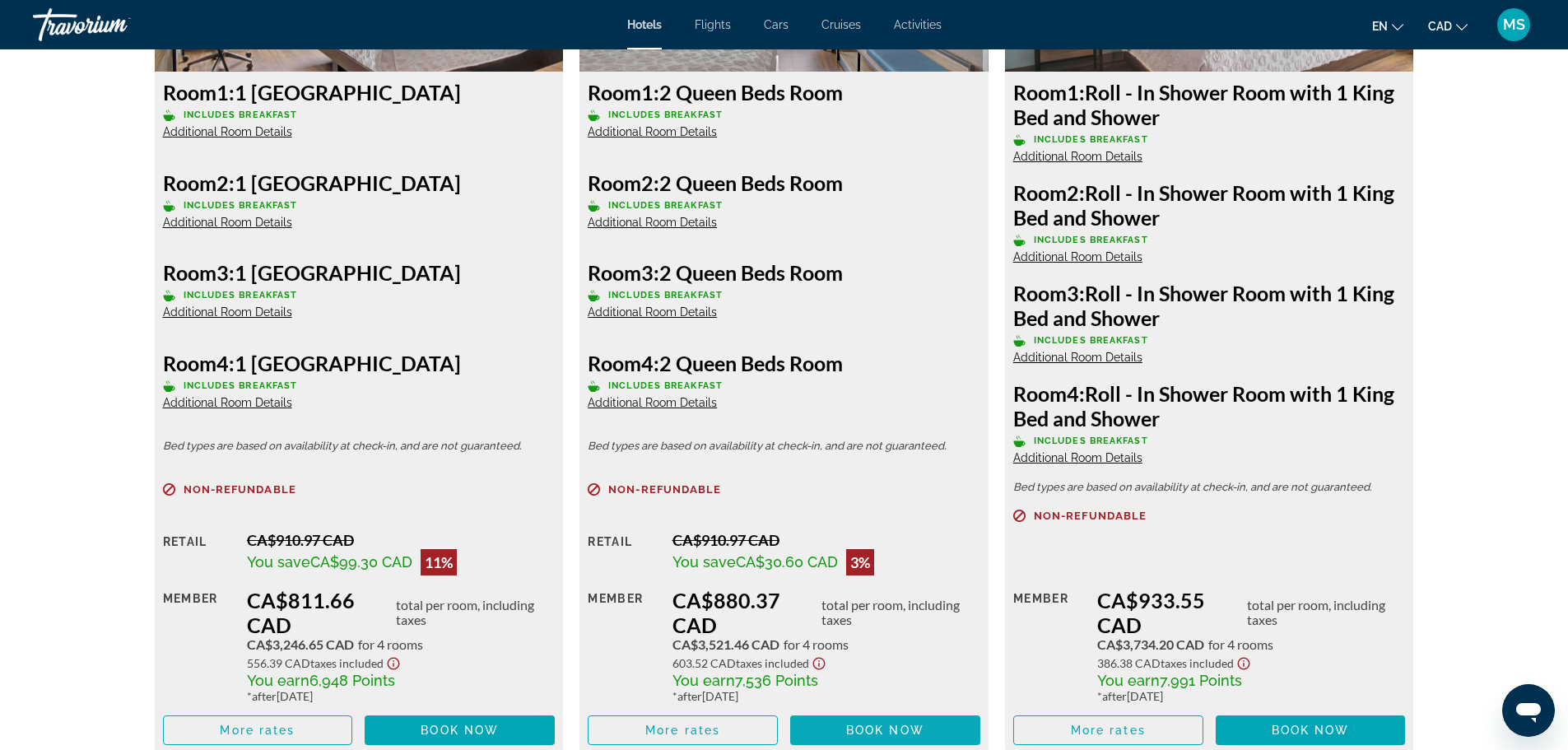
click at [837, 723] on span "Main content" at bounding box center [886, 729] width 190 height 39
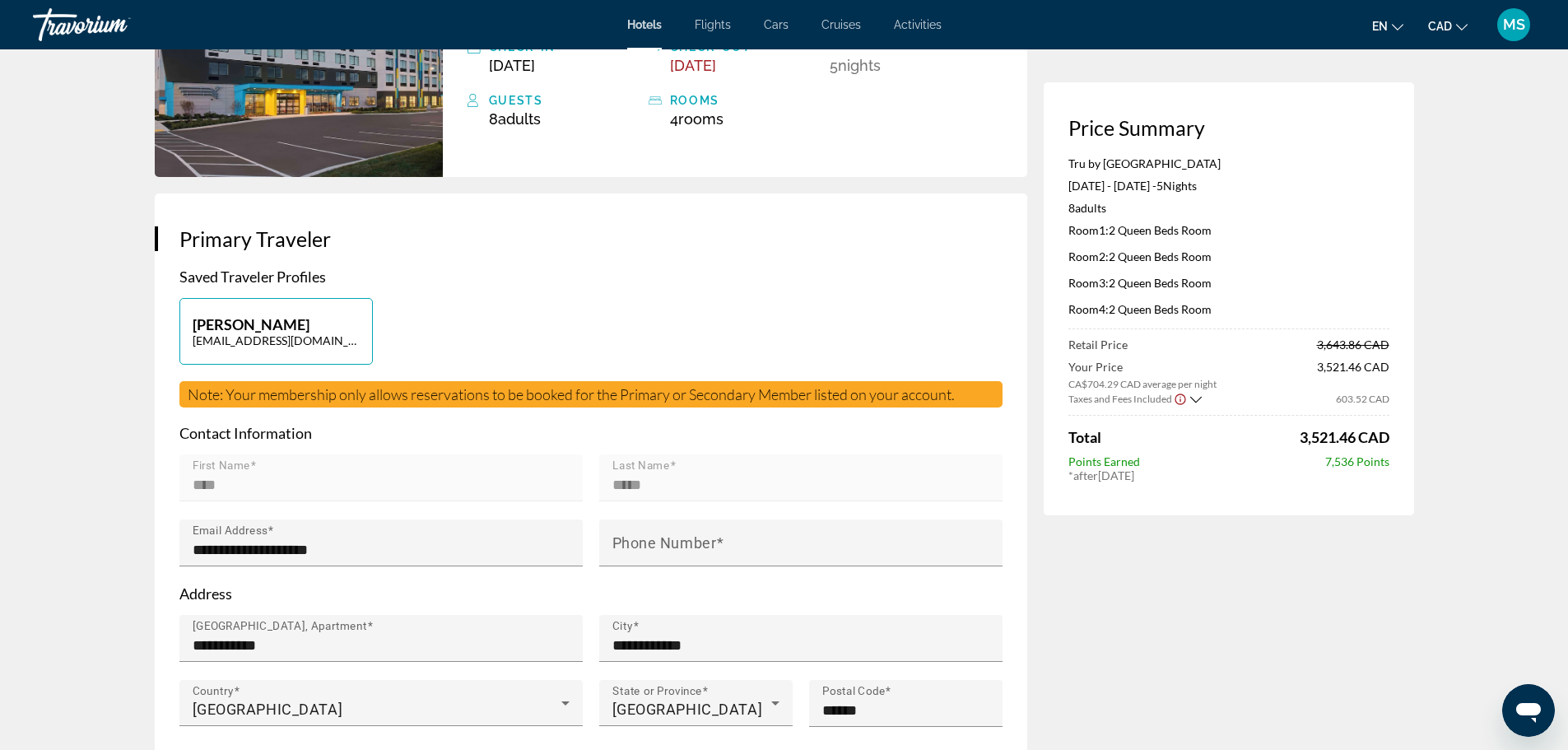
click at [790, 19] on li "Cars" at bounding box center [776, 24] width 57 height 13
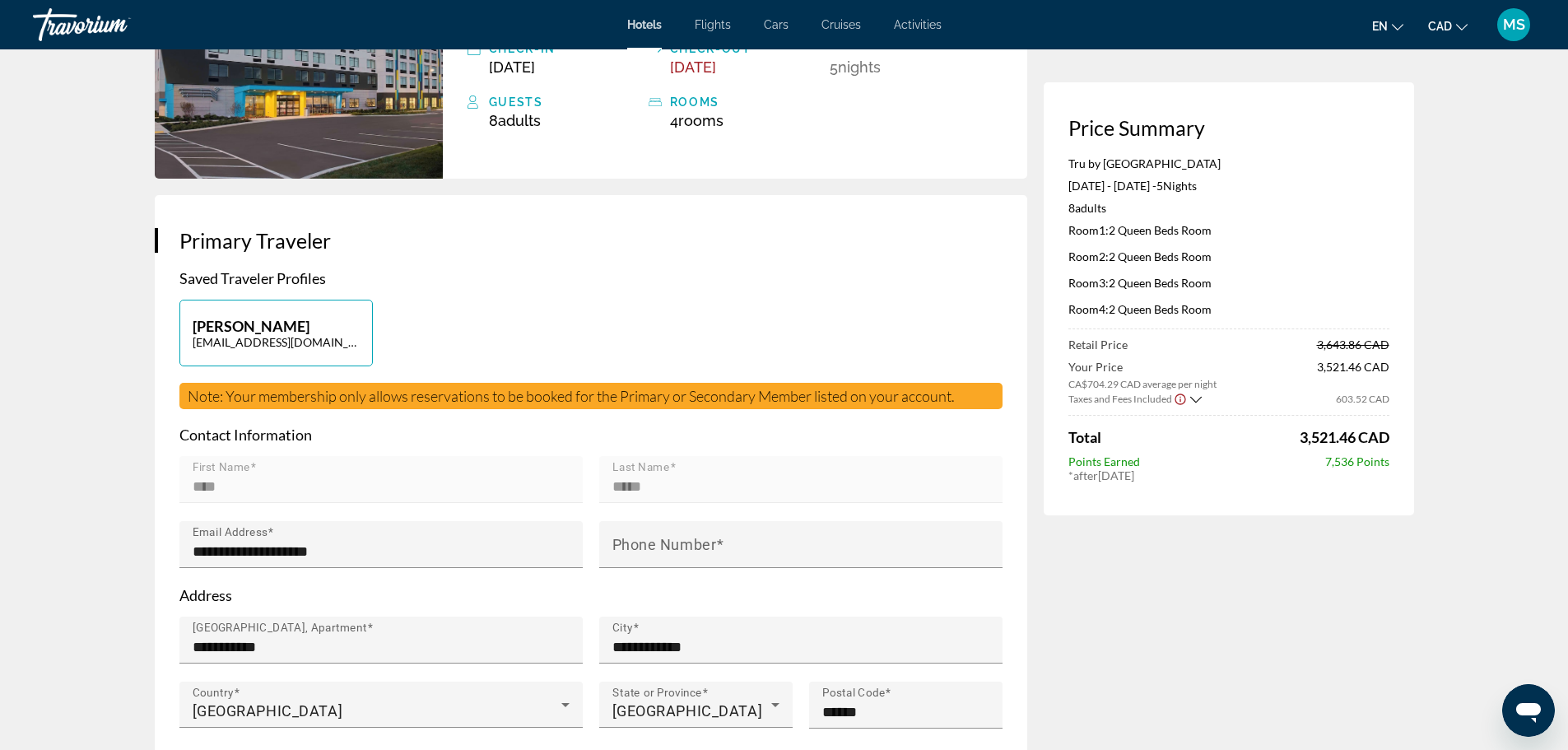
click at [777, 24] on span "Cars" at bounding box center [776, 24] width 25 height 13
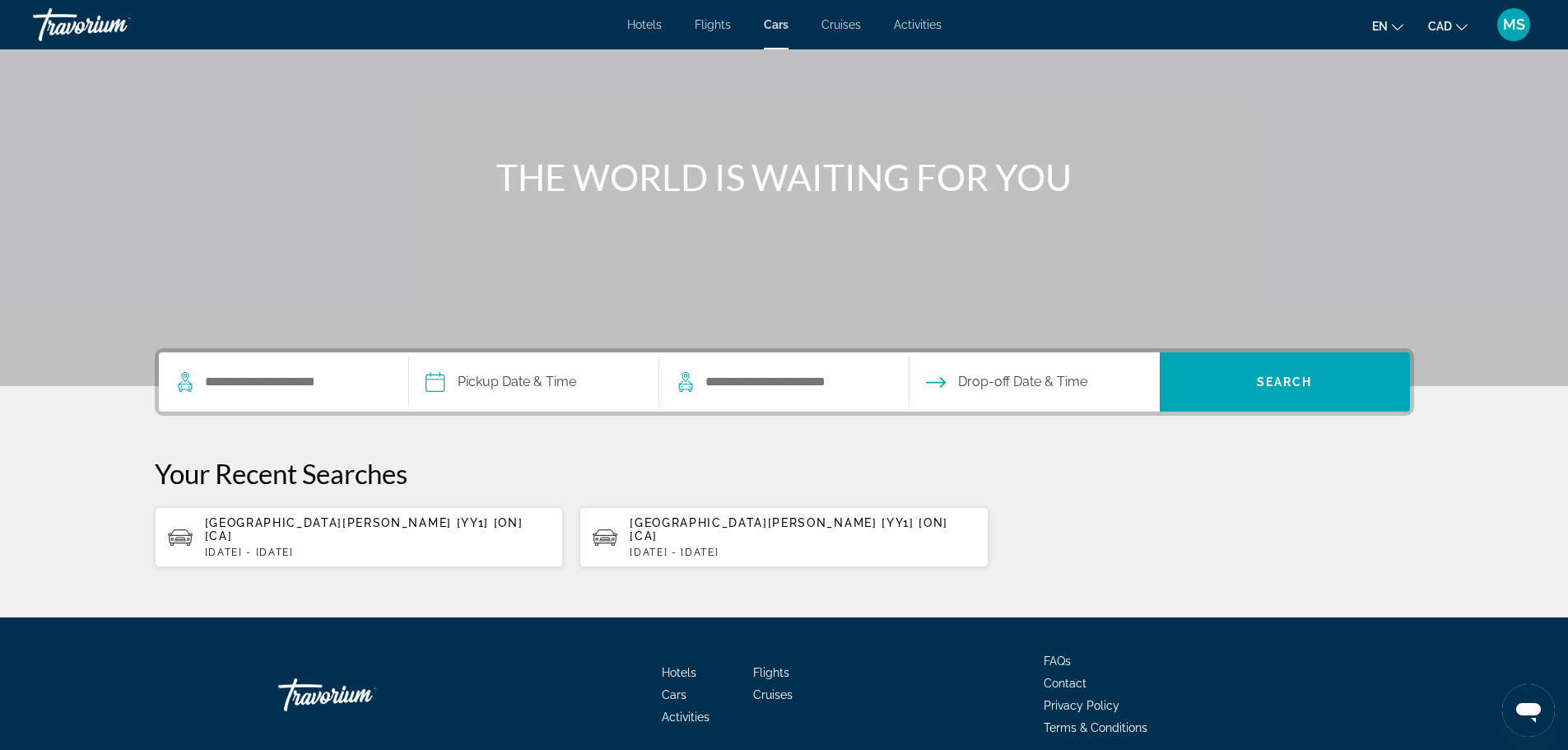
scroll to position [164, 0]
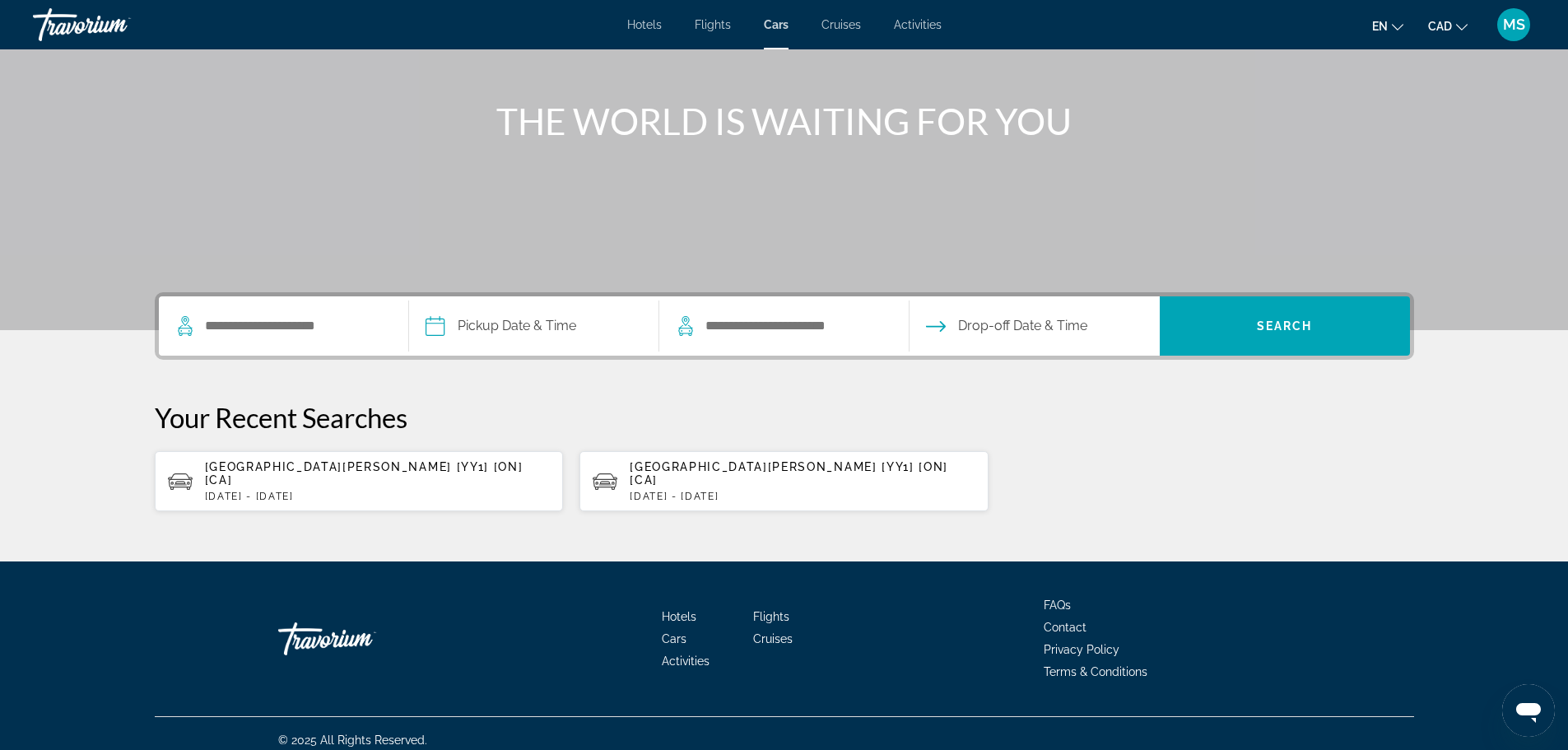
click at [417, 463] on span "[GEOGRAPHIC_DATA][PERSON_NAME] [YY1] [ON] [CA]" at bounding box center [363, 473] width 318 height 27
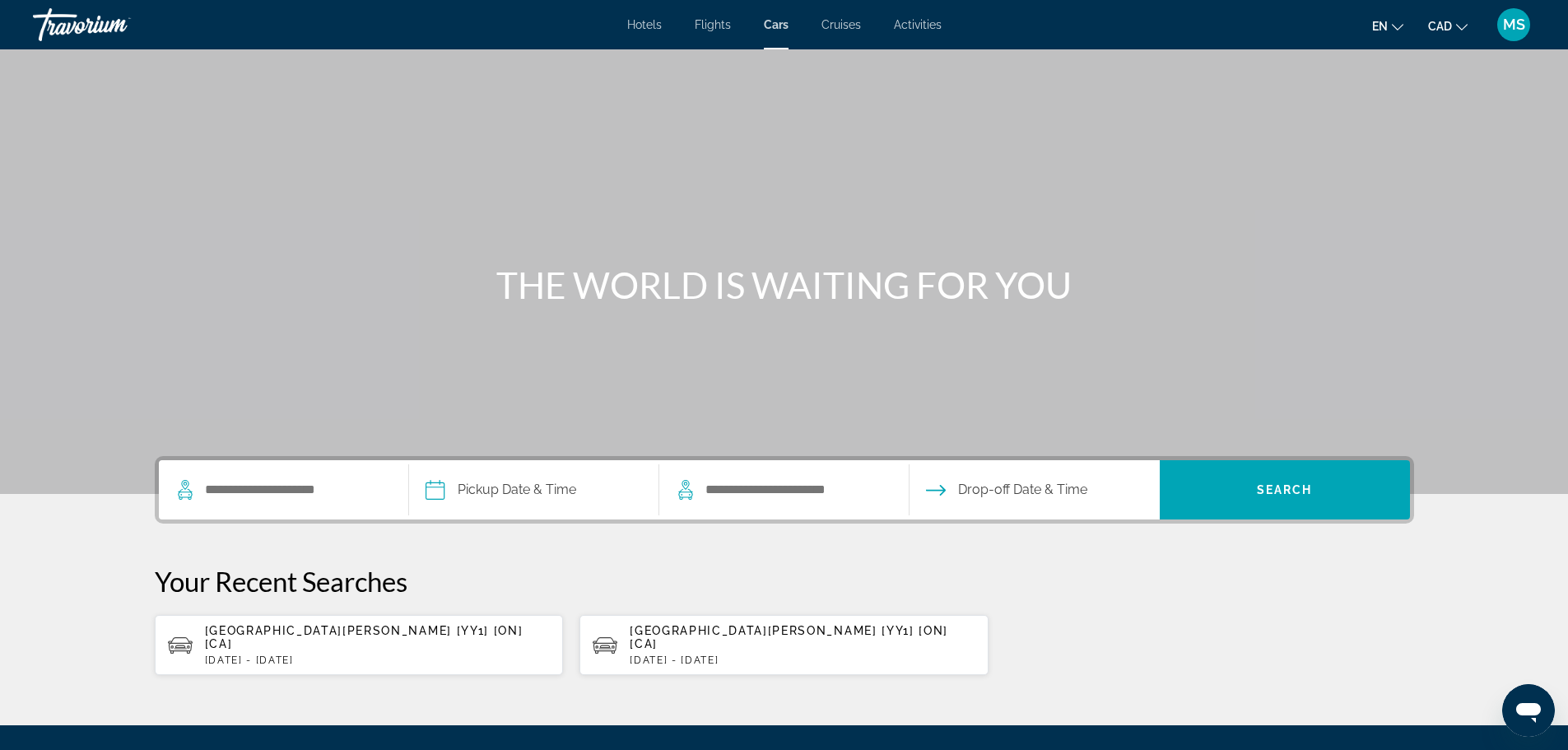
click at [630, 23] on span "Hotels" at bounding box center [644, 24] width 34 height 13
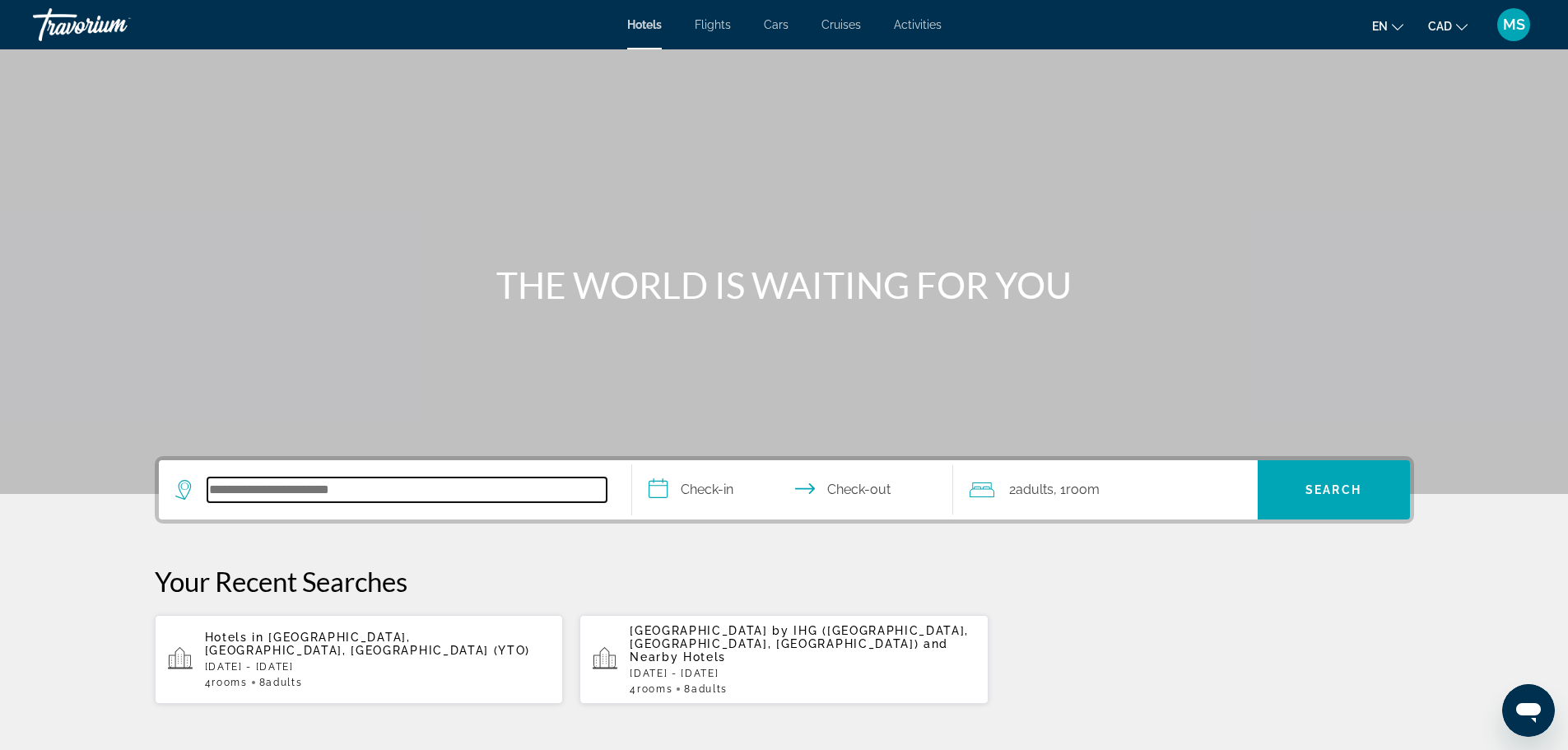
click at [399, 484] on input "Search hotel destination" at bounding box center [407, 489] width 400 height 25
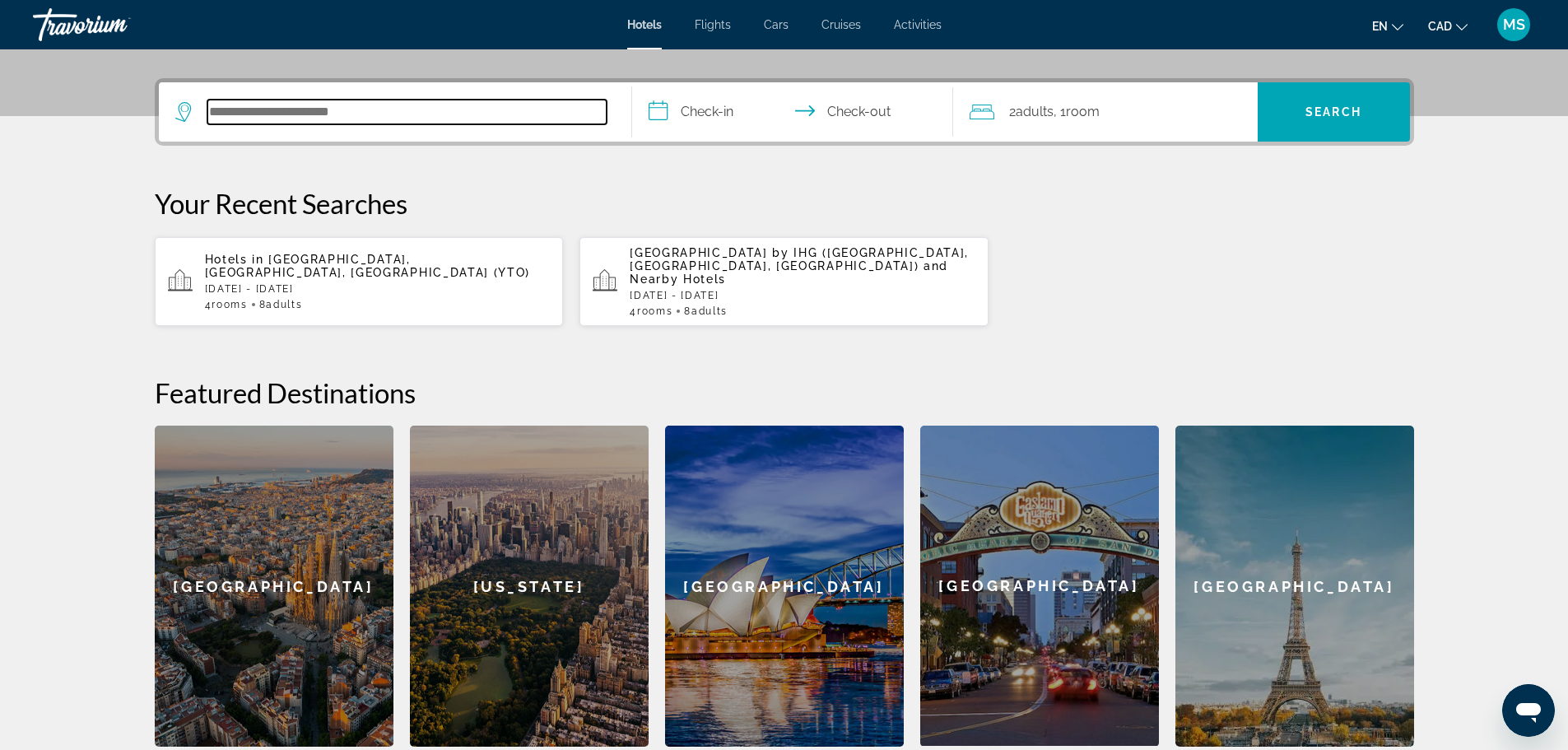
scroll to position [402, 0]
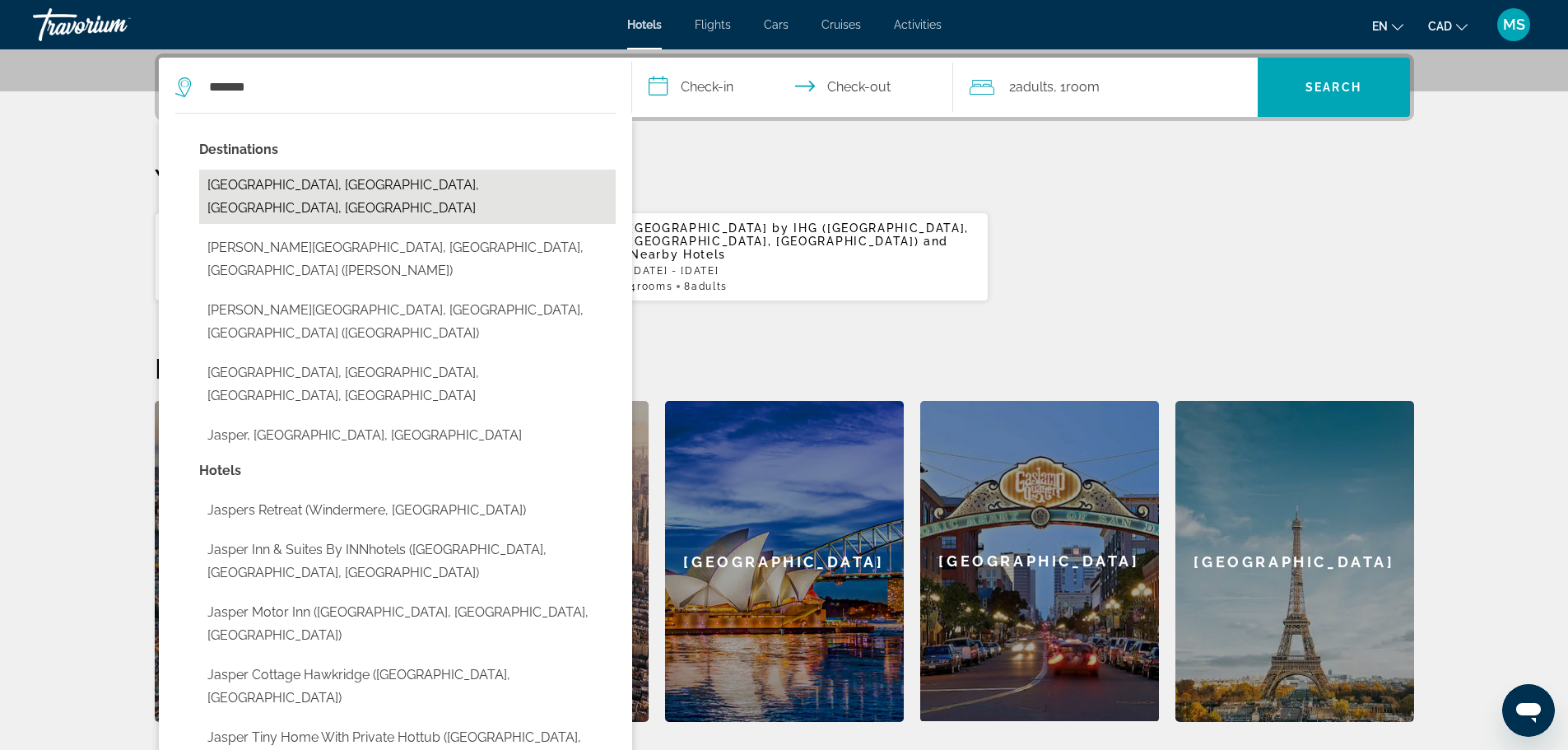
click at [442, 184] on button "[GEOGRAPHIC_DATA], [GEOGRAPHIC_DATA], [GEOGRAPHIC_DATA], [GEOGRAPHIC_DATA]" at bounding box center [407, 196] width 417 height 54
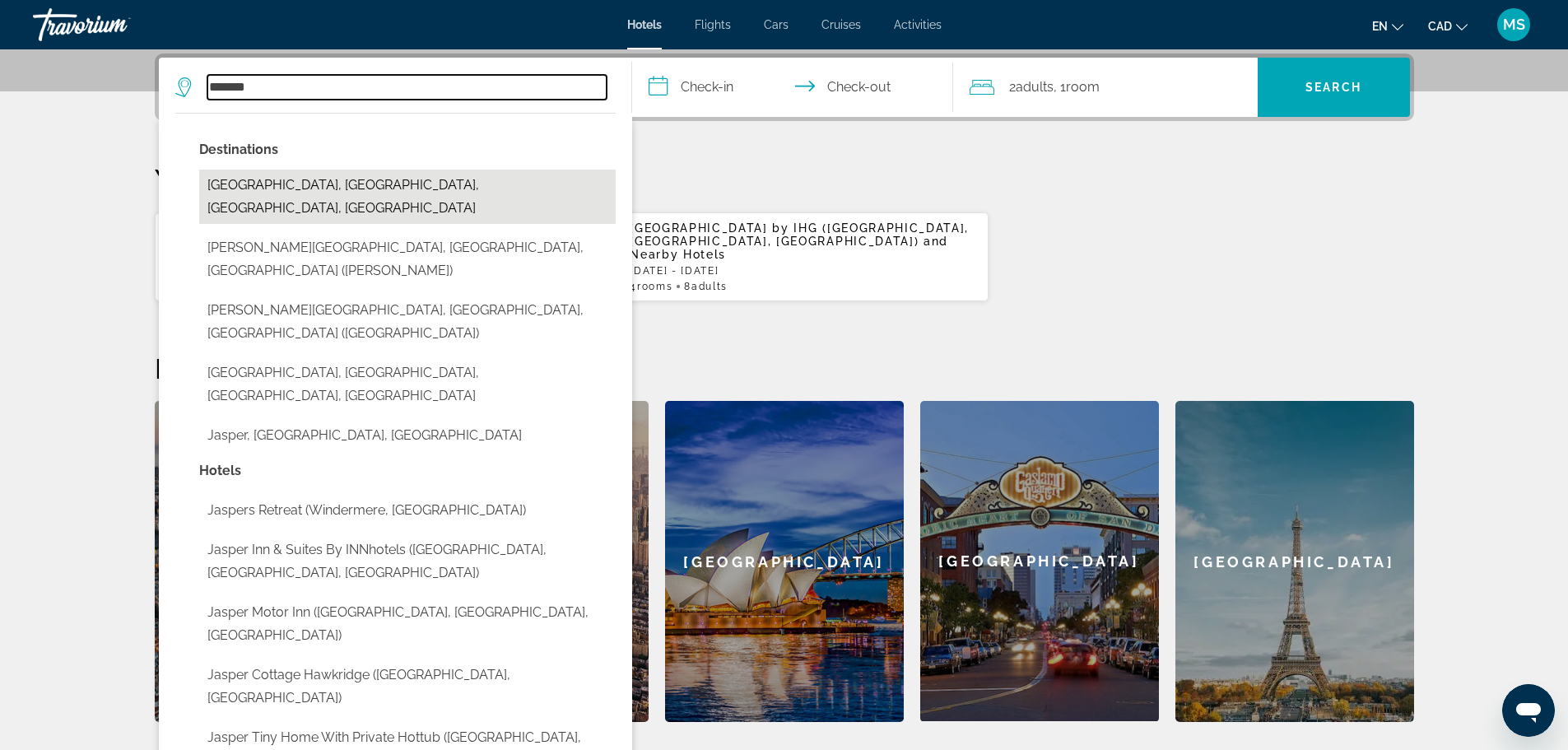
type input "**********"
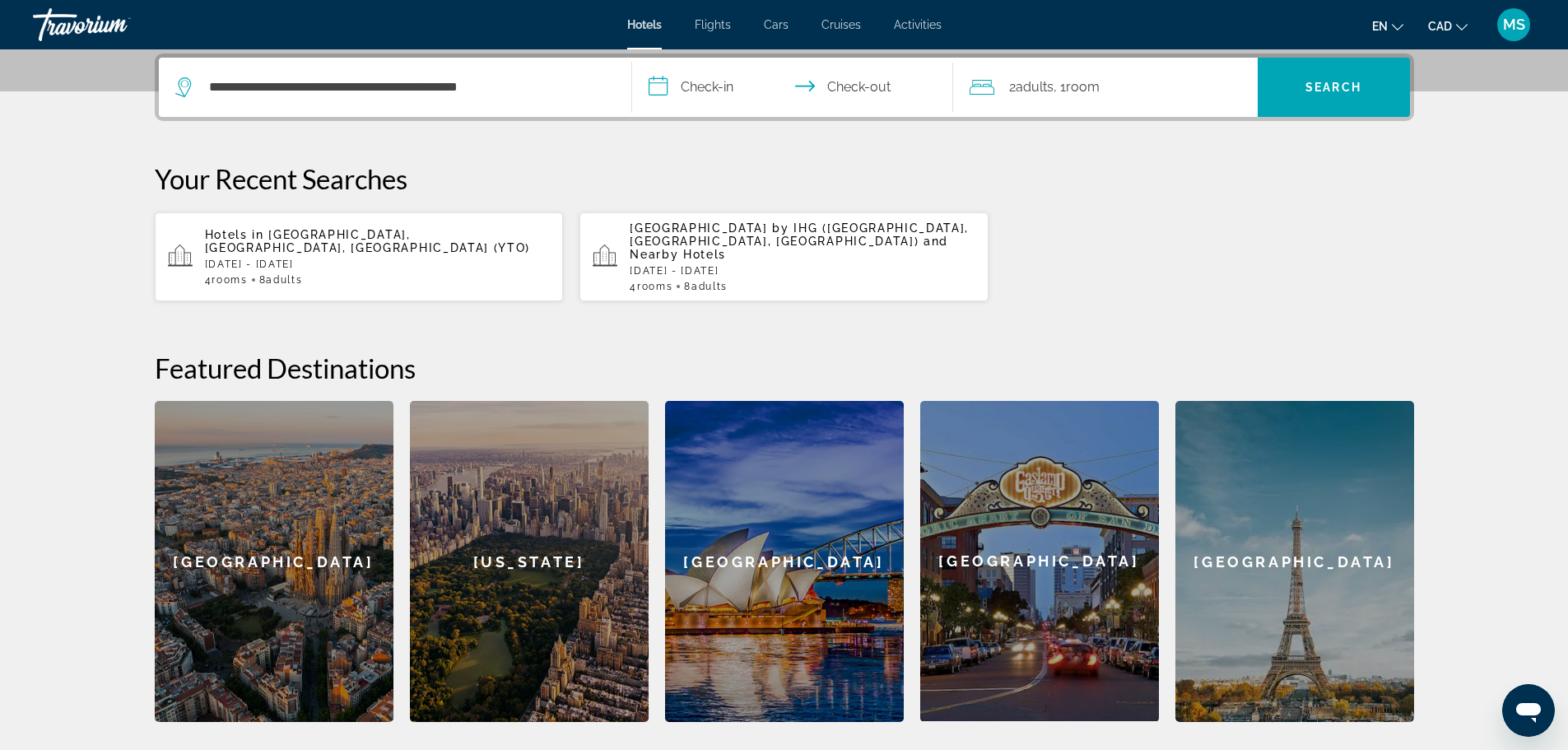
click at [724, 90] on input "**********" at bounding box center [796, 89] width 327 height 64
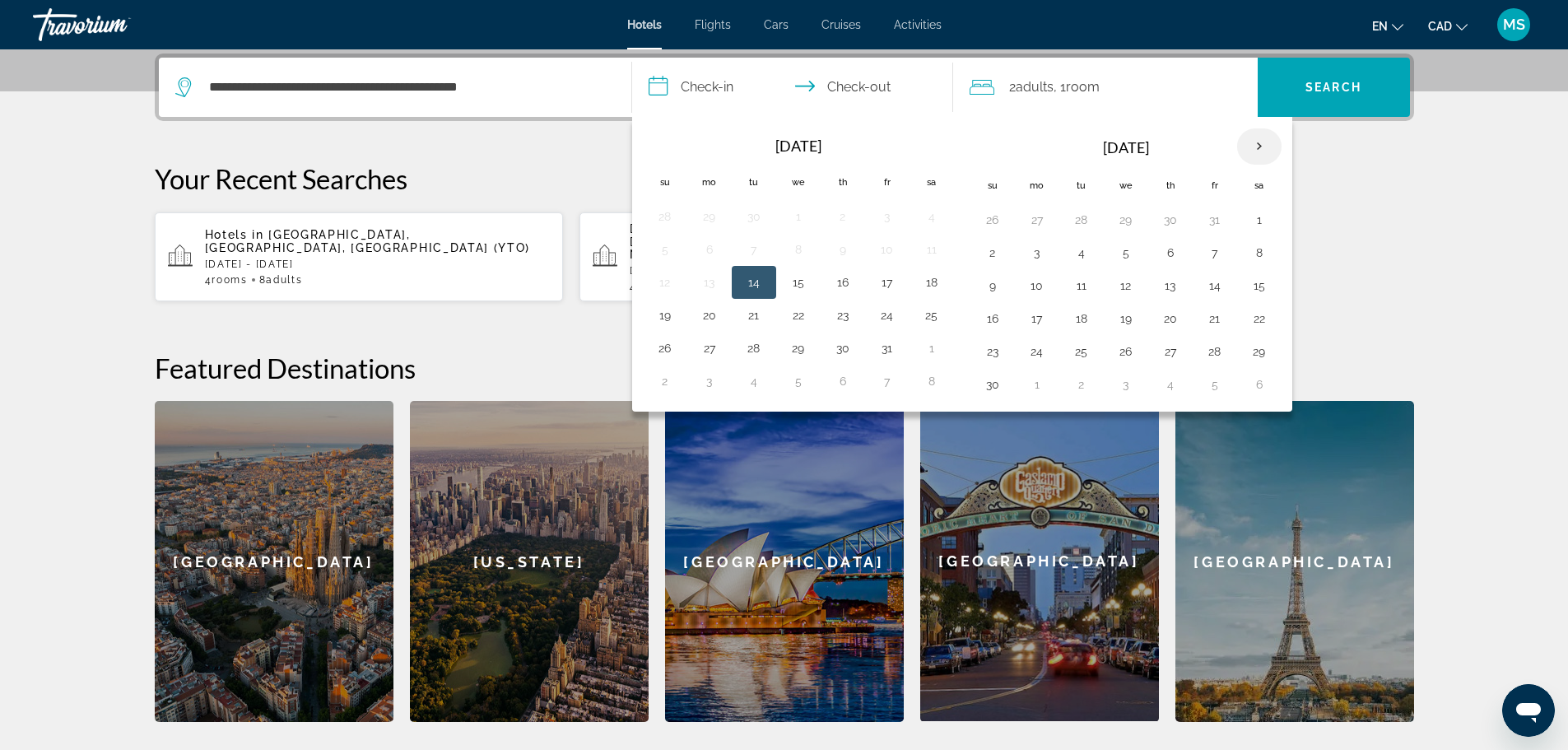
click at [1262, 147] on th "Next month" at bounding box center [1259, 147] width 45 height 36
click at [800, 355] on button "26" at bounding box center [798, 351] width 27 height 23
click at [801, 347] on button "26" at bounding box center [798, 351] width 27 height 23
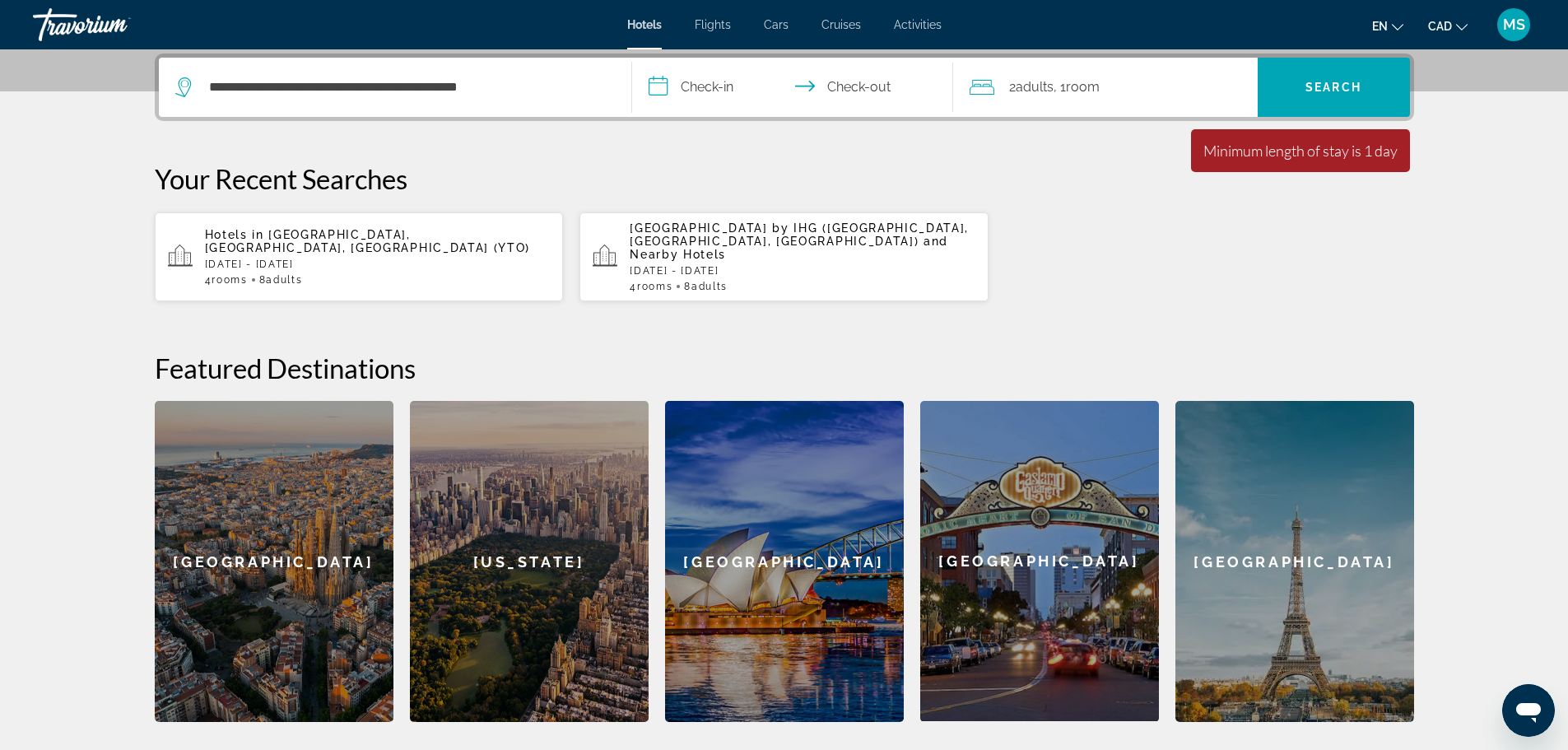
click at [701, 89] on input "**********" at bounding box center [796, 89] width 327 height 64
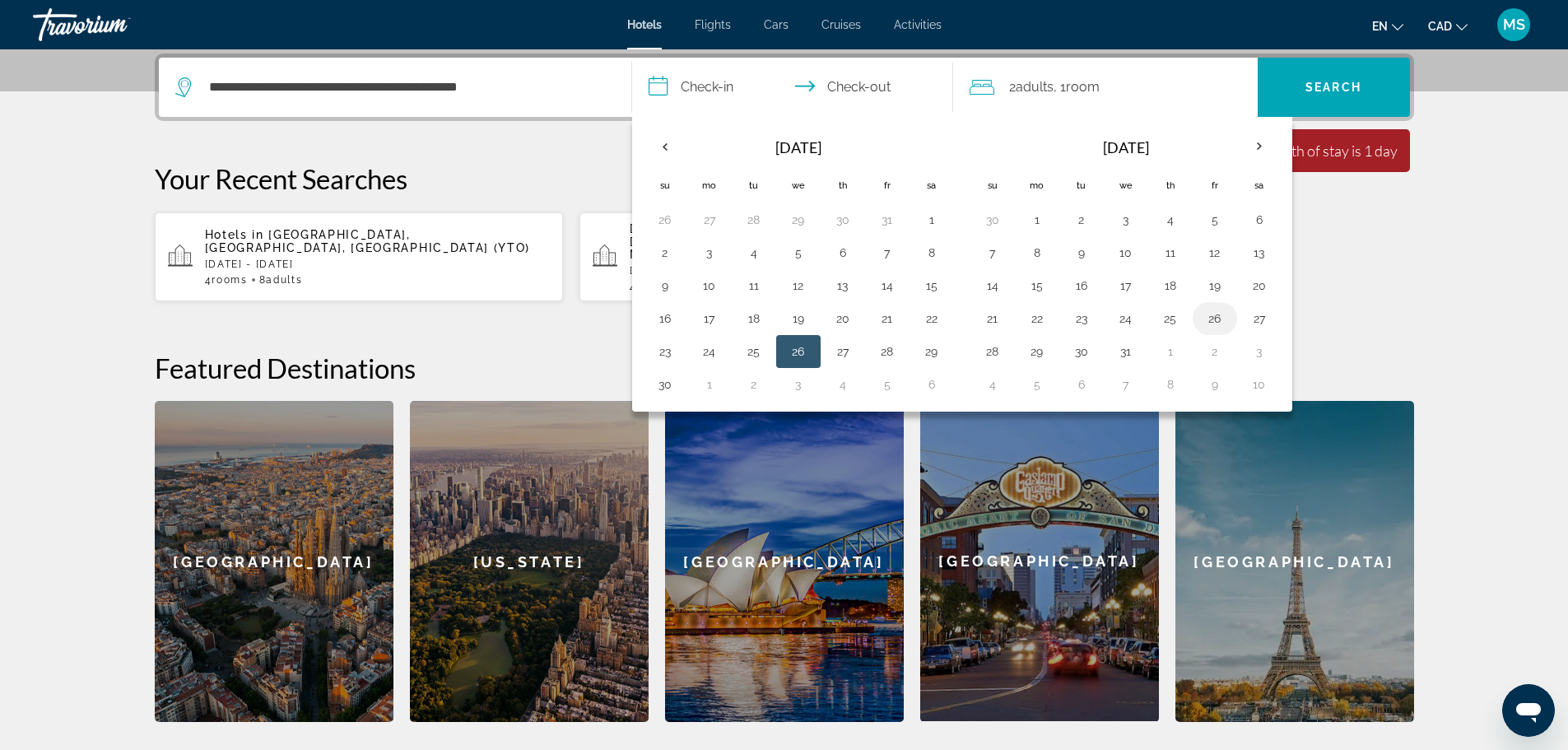
click at [1211, 321] on button "26" at bounding box center [1215, 318] width 27 height 23
click at [1126, 355] on button "31" at bounding box center [1126, 351] width 27 height 23
type input "**********"
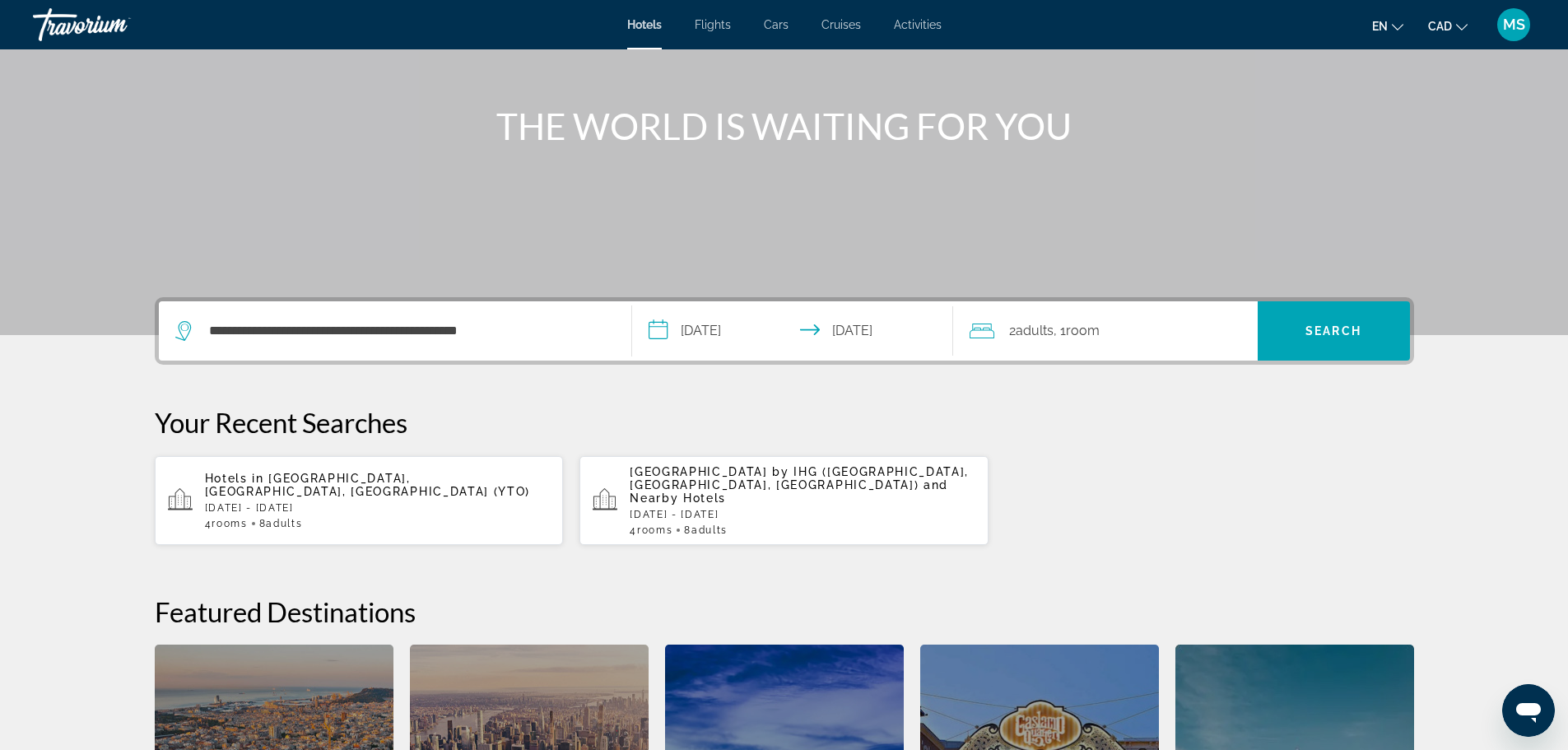
scroll to position [157, 0]
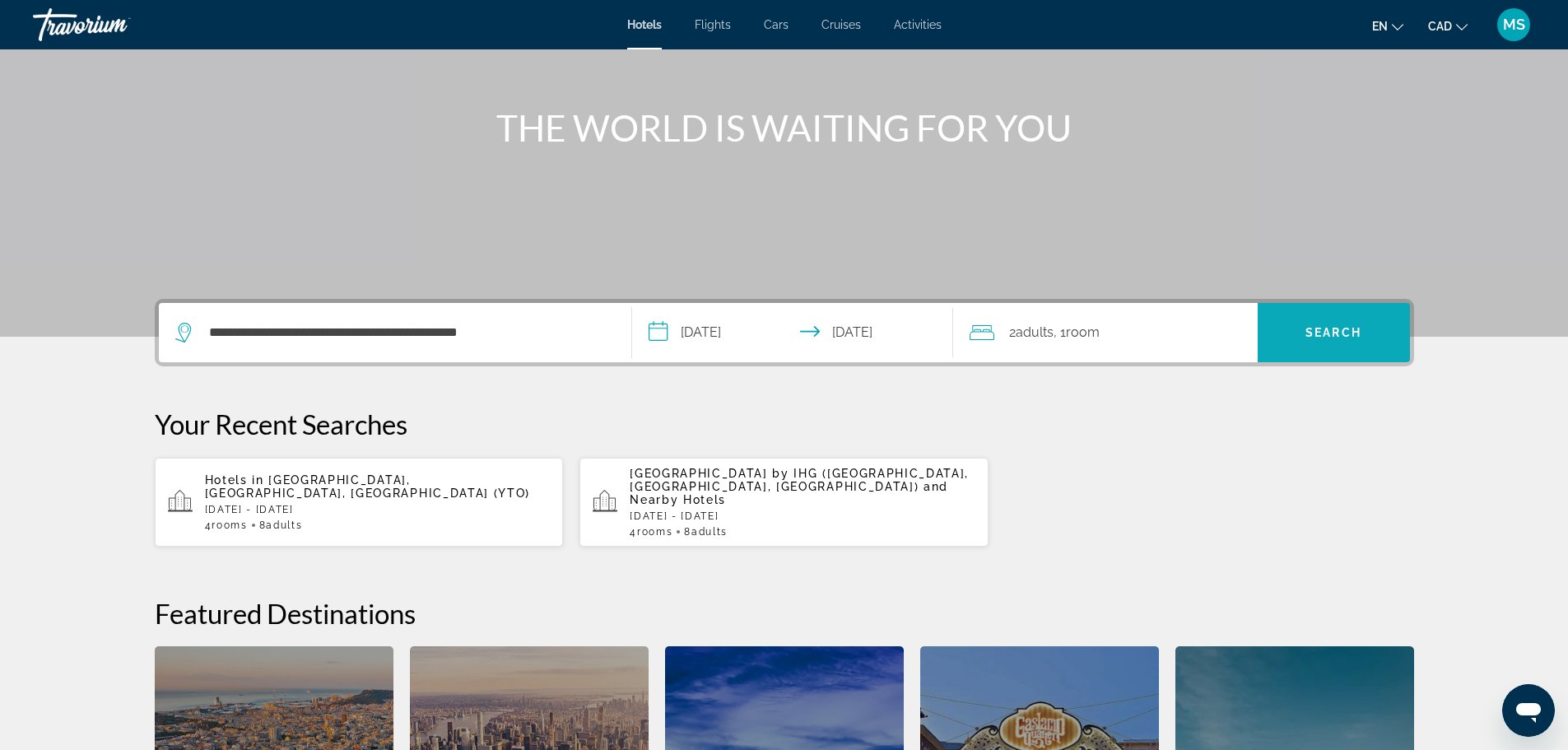
click at [1367, 325] on span "Search" at bounding box center [1334, 333] width 153 height 39
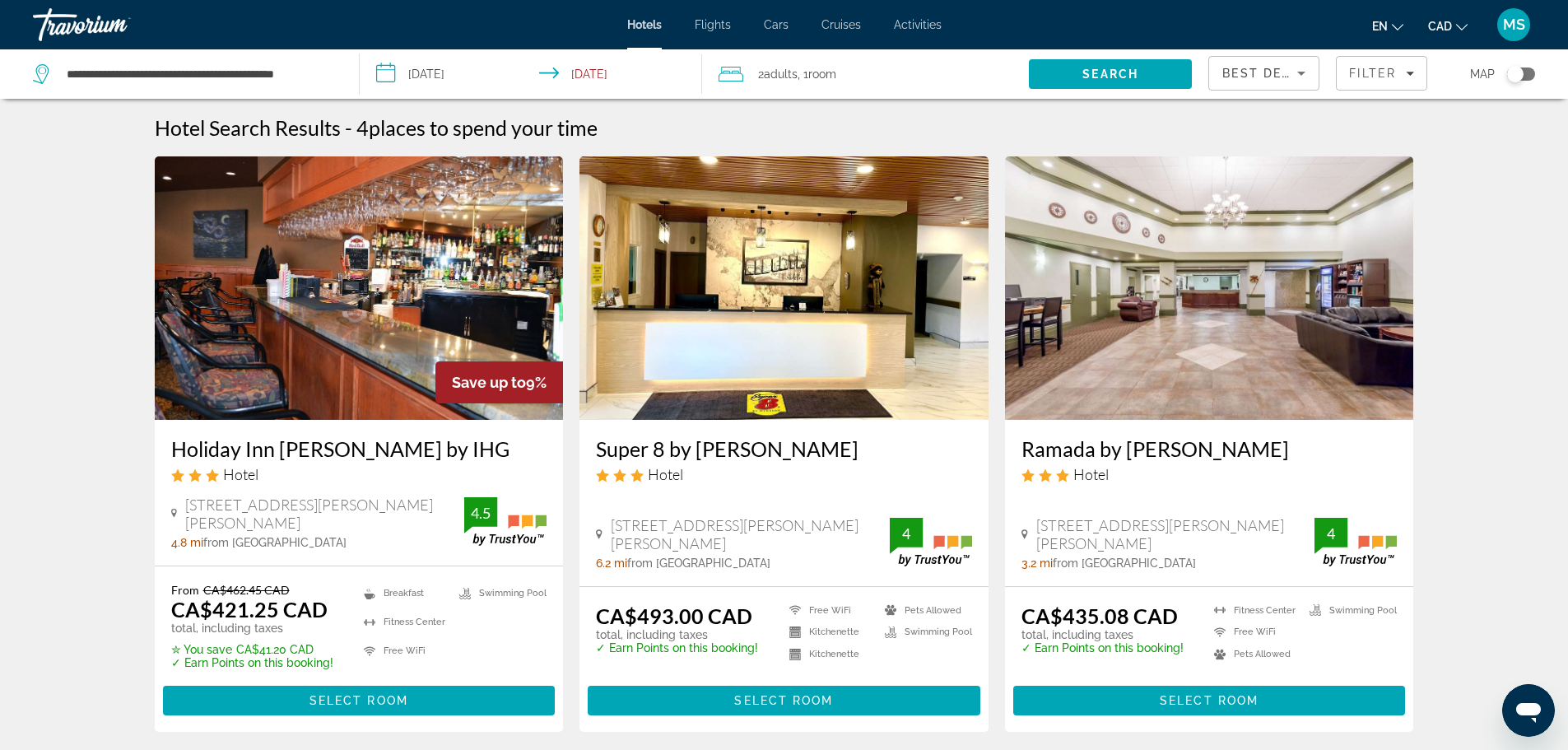
click at [1281, 68] on span "Best Deals" at bounding box center [1265, 73] width 86 height 13
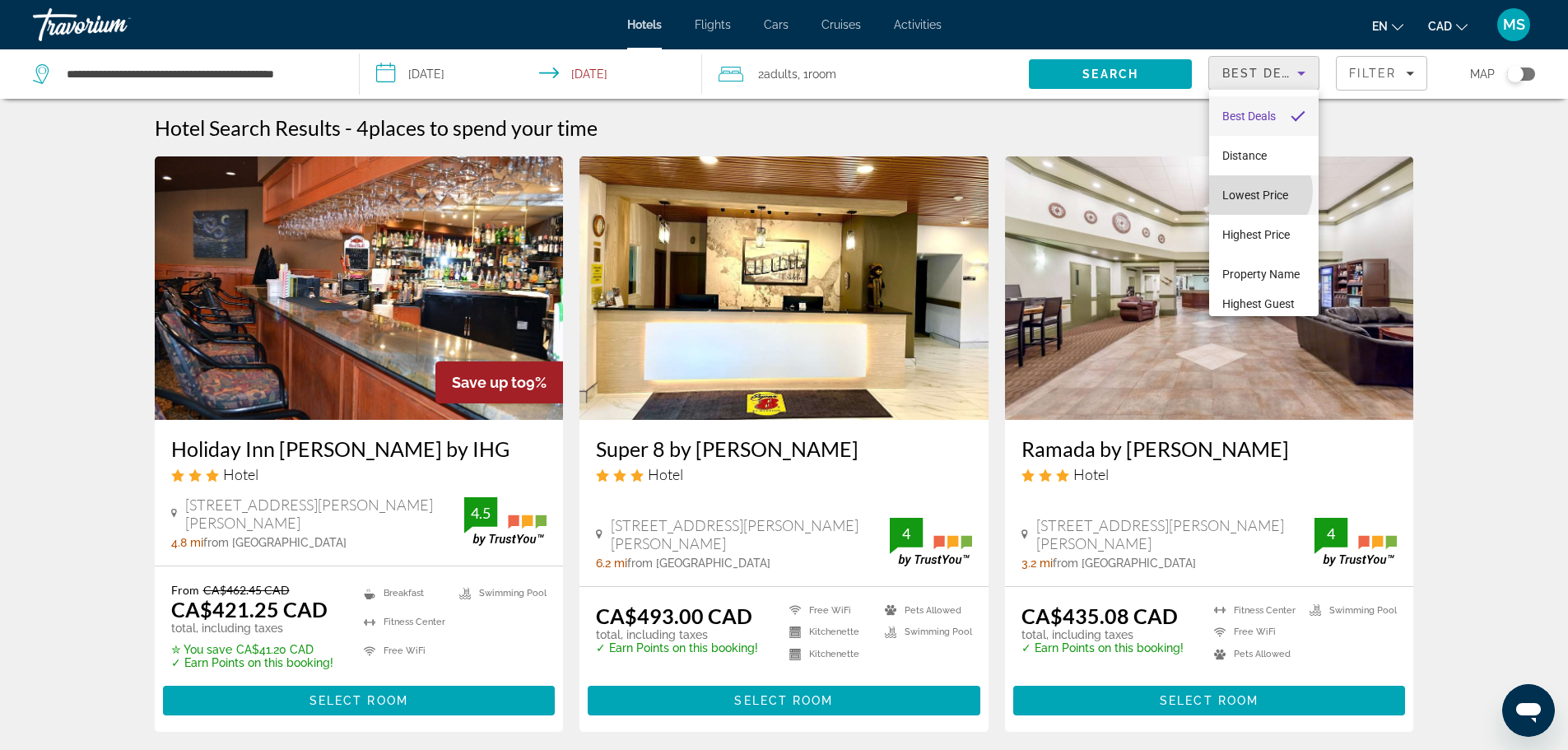
click at [1259, 191] on span "Lowest Price" at bounding box center [1255, 195] width 66 height 13
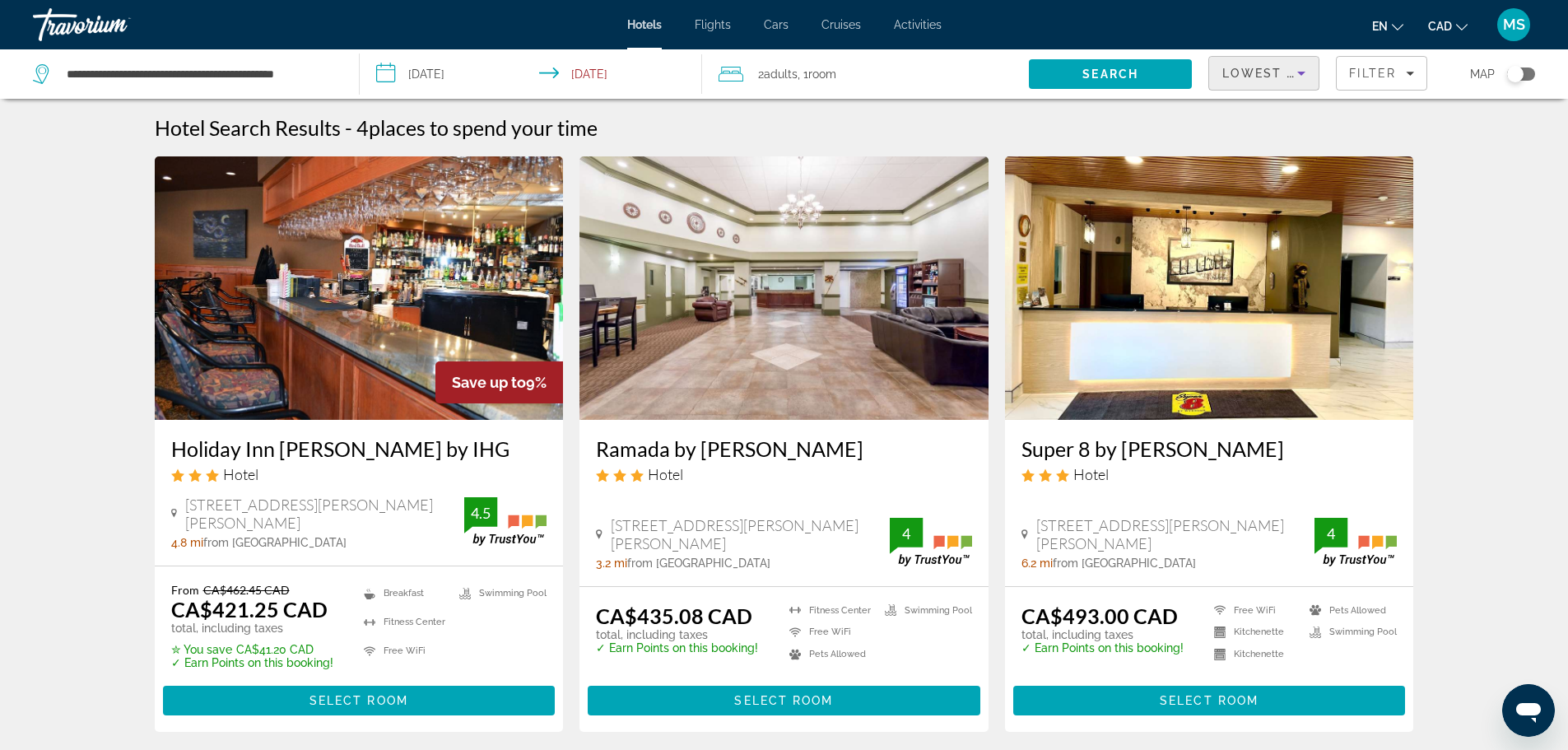
click at [339, 361] on img "Main content" at bounding box center [358, 287] width 409 height 263
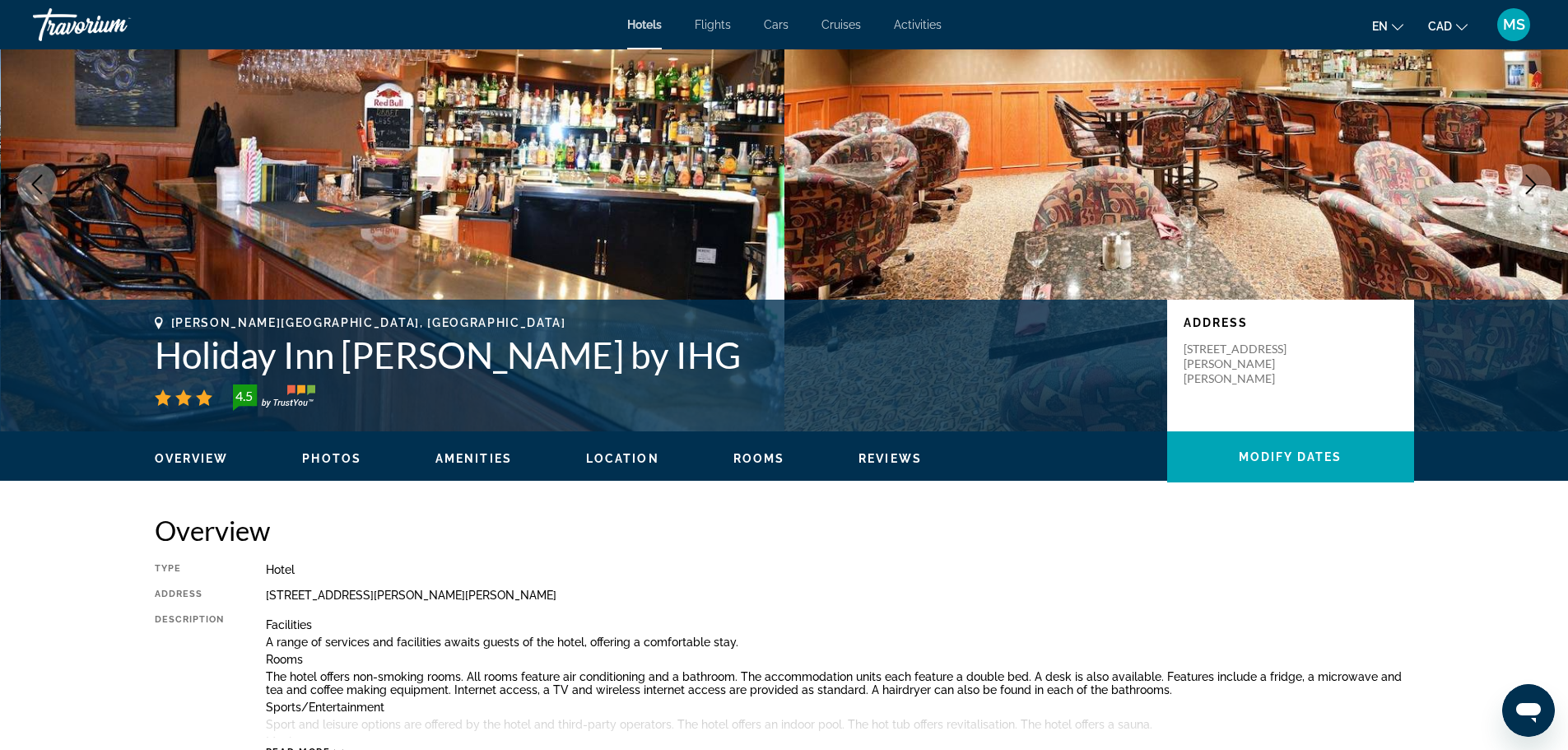
scroll to position [97, 0]
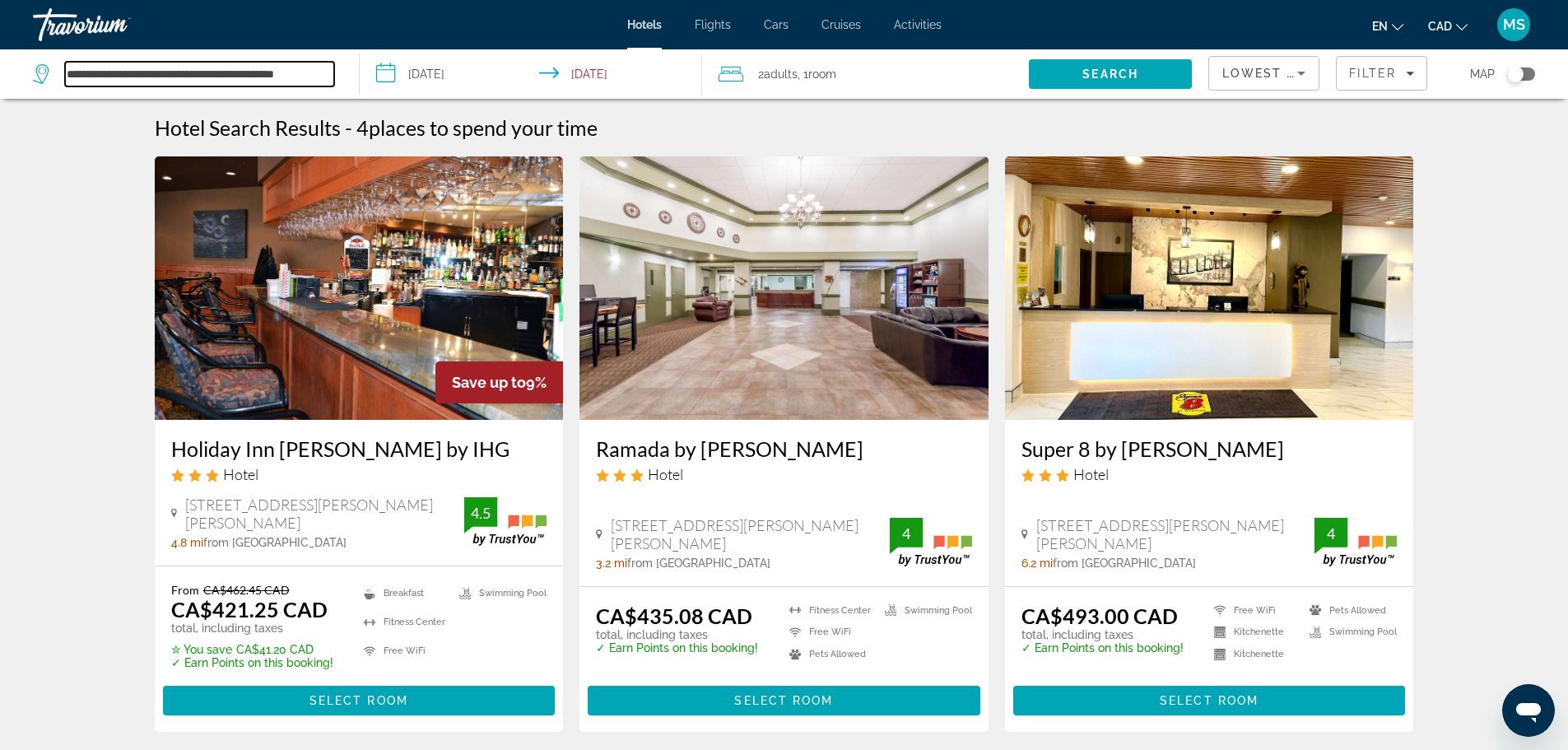
click at [275, 67] on input "**********" at bounding box center [200, 74] width 269 height 25
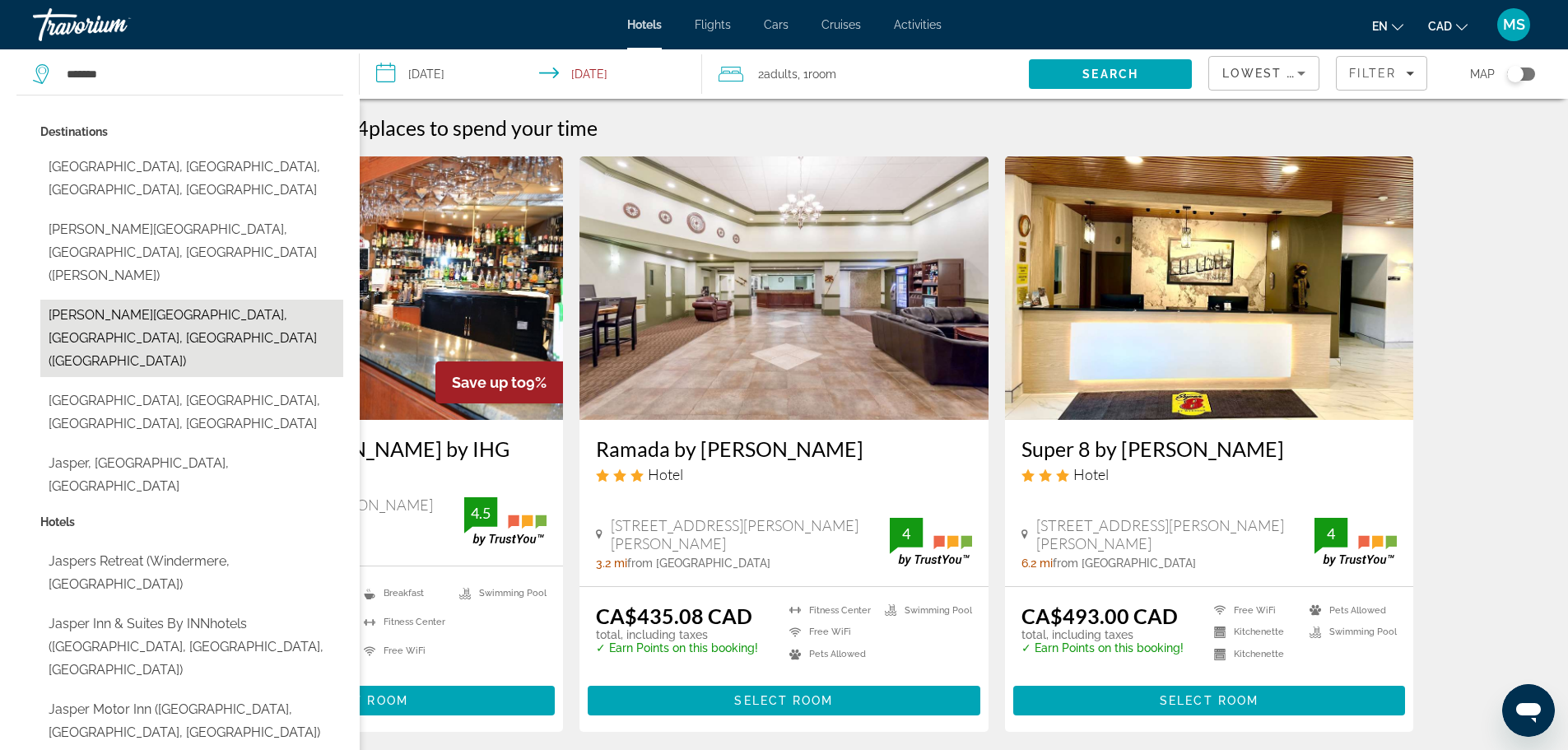
click at [166, 299] on button "[PERSON_NAME][GEOGRAPHIC_DATA], [GEOGRAPHIC_DATA], [GEOGRAPHIC_DATA] ([GEOGRAPH…" at bounding box center [191, 338] width 303 height 77
type input "**********"
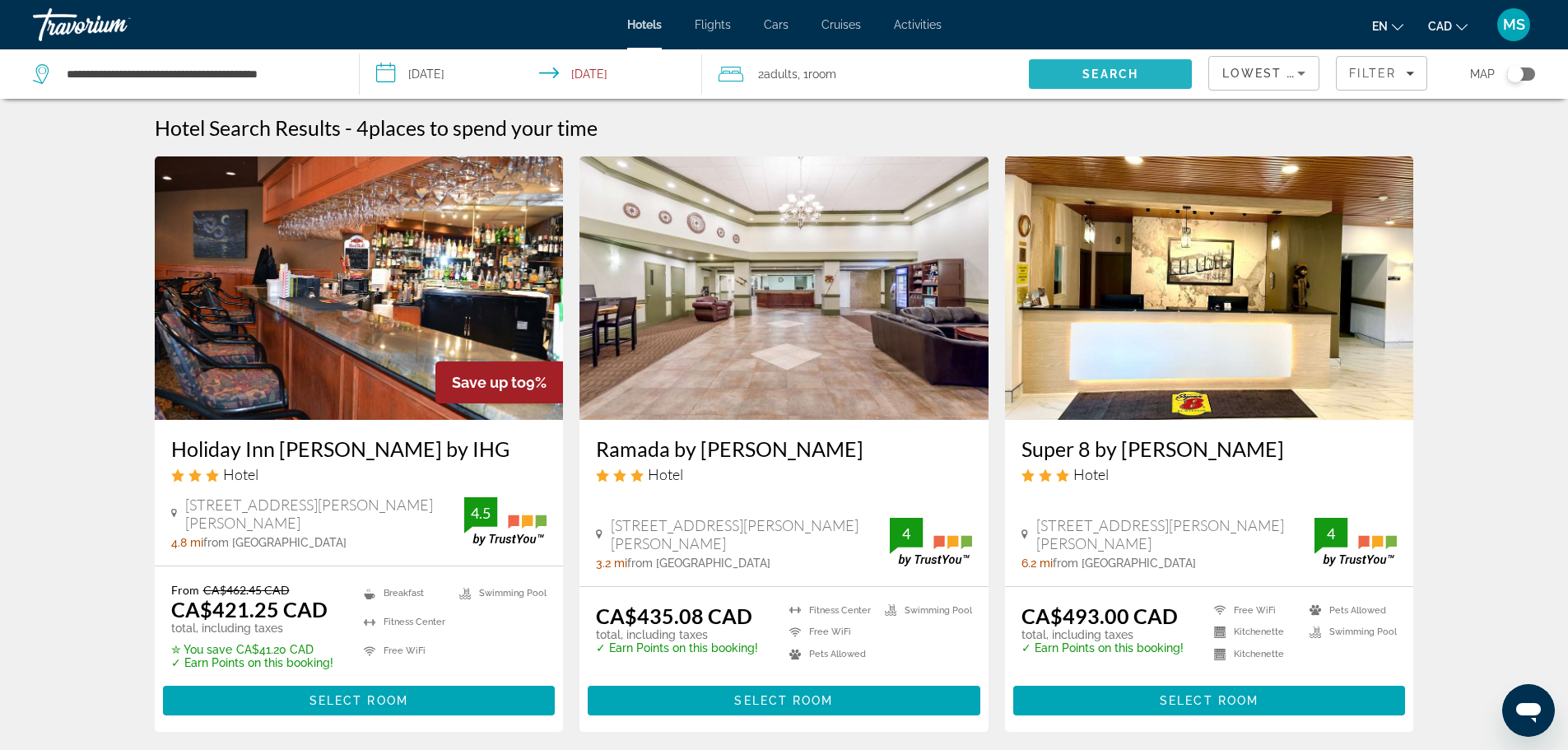
click at [1118, 70] on span "Search" at bounding box center [1109, 74] width 56 height 13
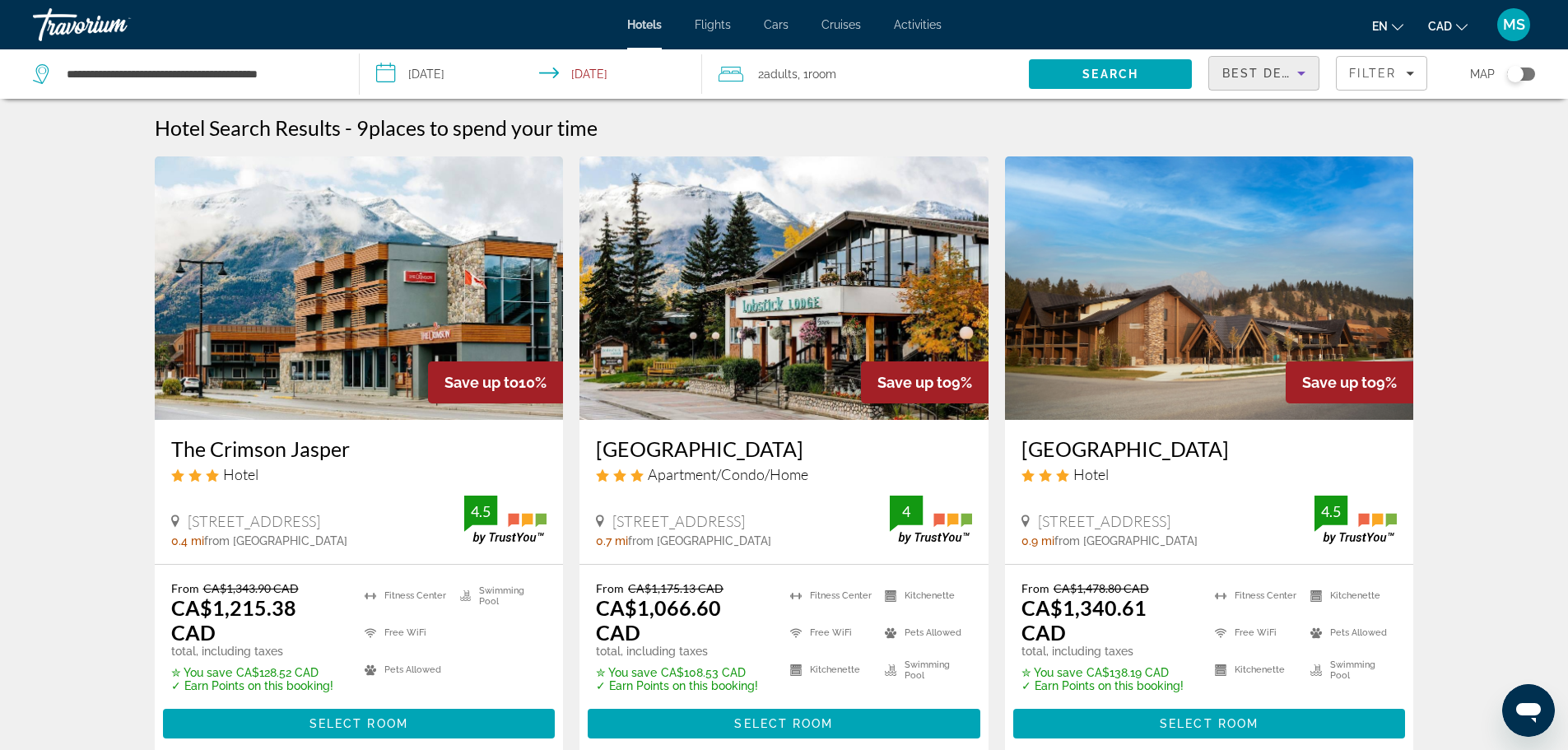
click at [1267, 75] on span "Best Deals" at bounding box center [1265, 73] width 86 height 13
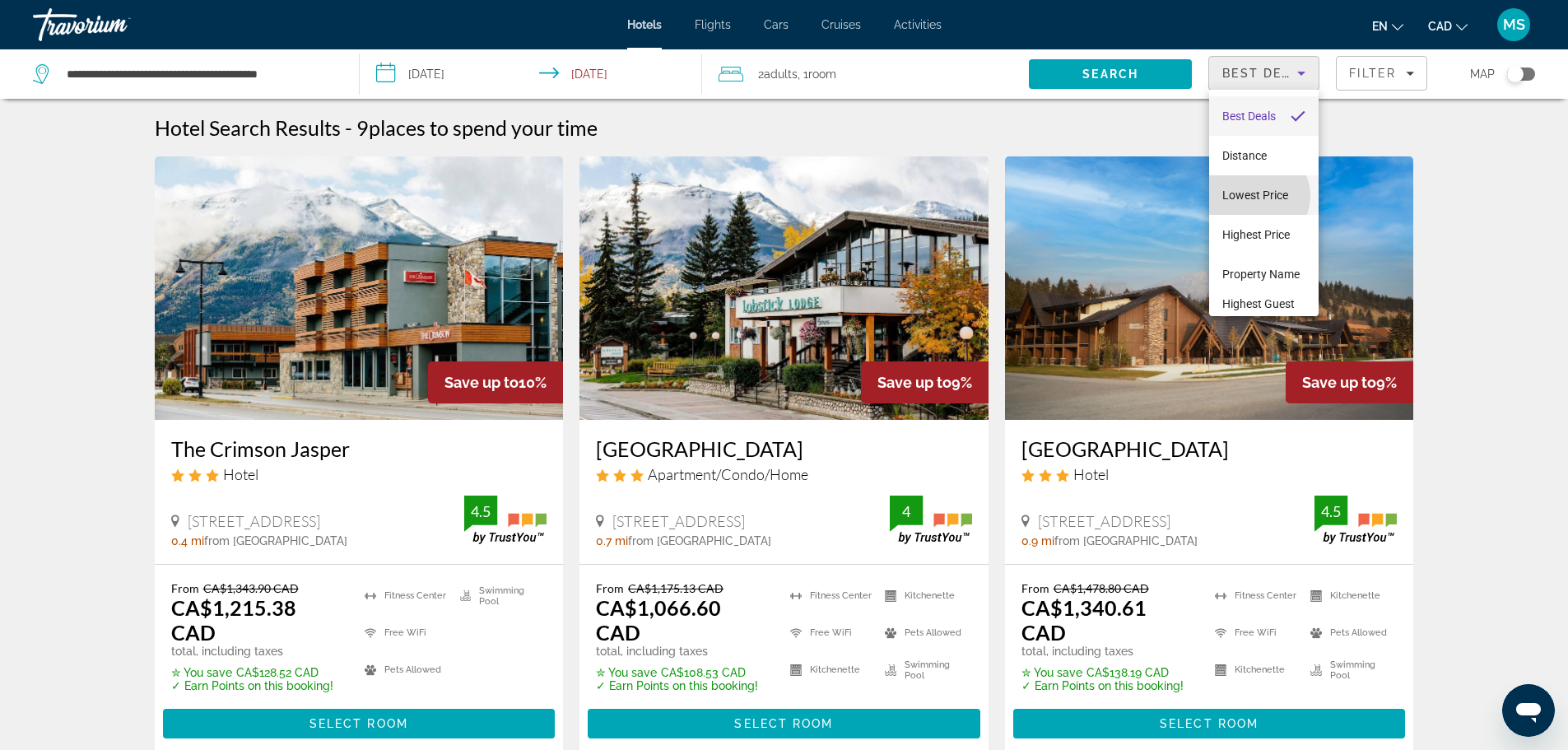
click at [1258, 195] on span "Lowest Price" at bounding box center [1255, 195] width 66 height 13
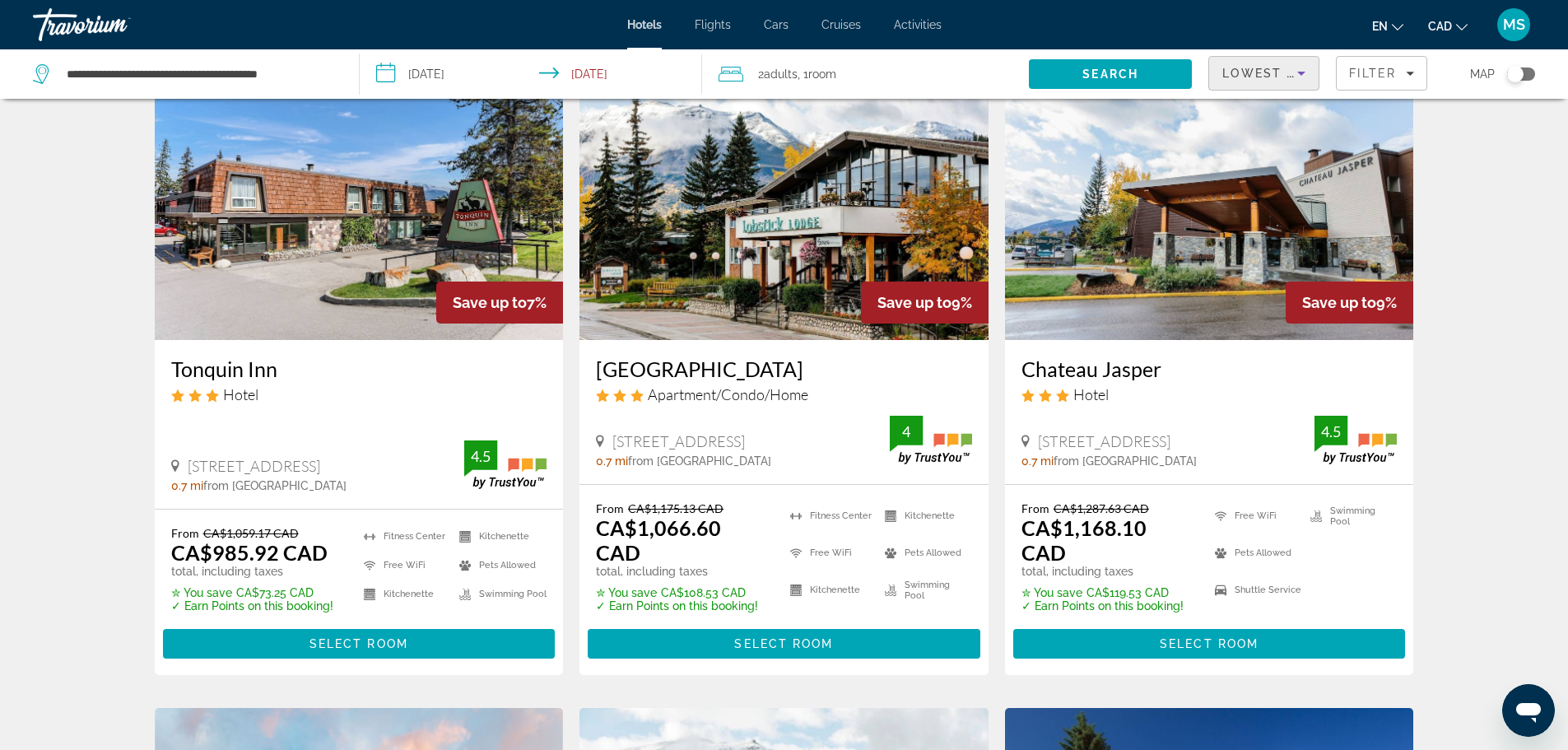
scroll to position [81, 0]
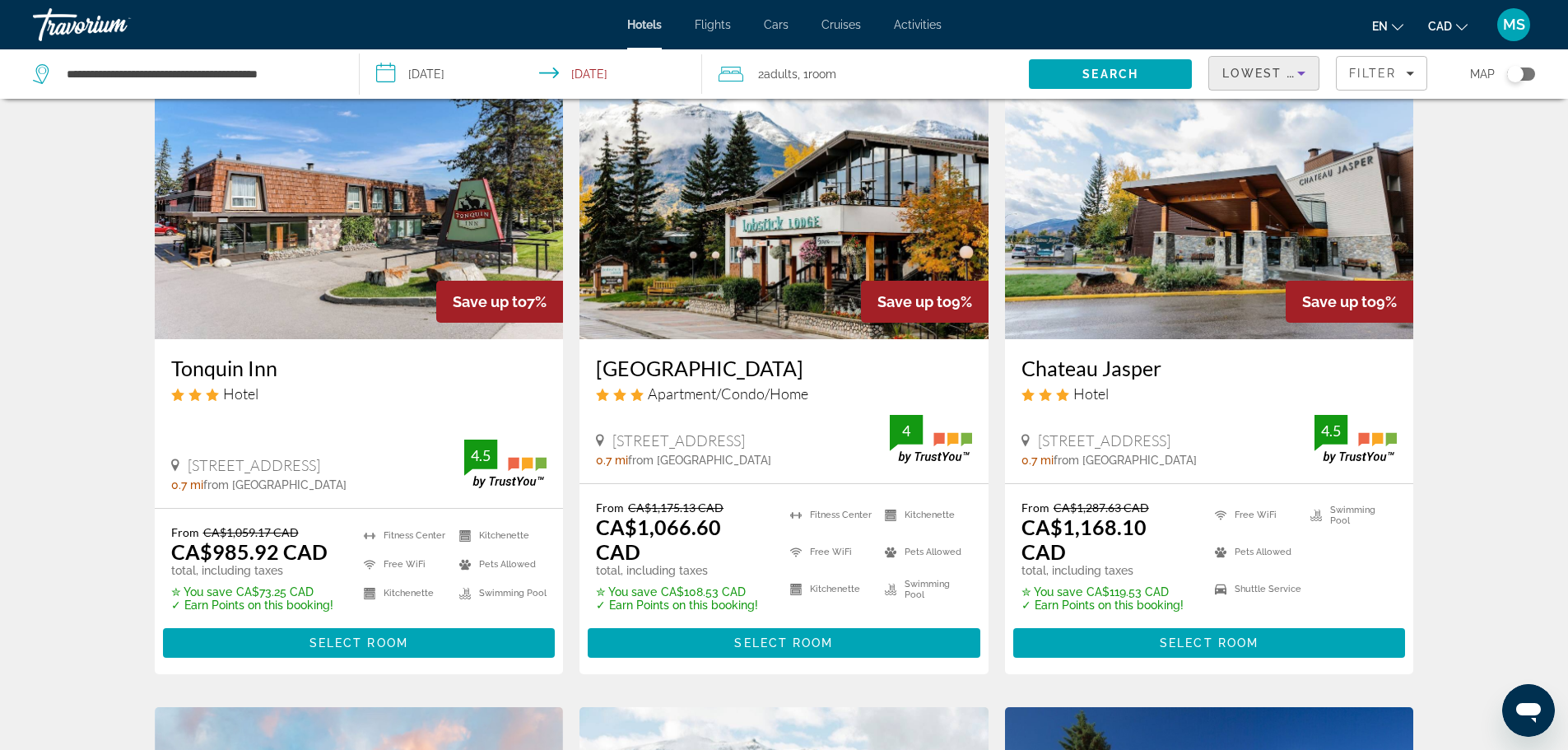
click at [1182, 231] on img "Main content" at bounding box center [1209, 207] width 409 height 263
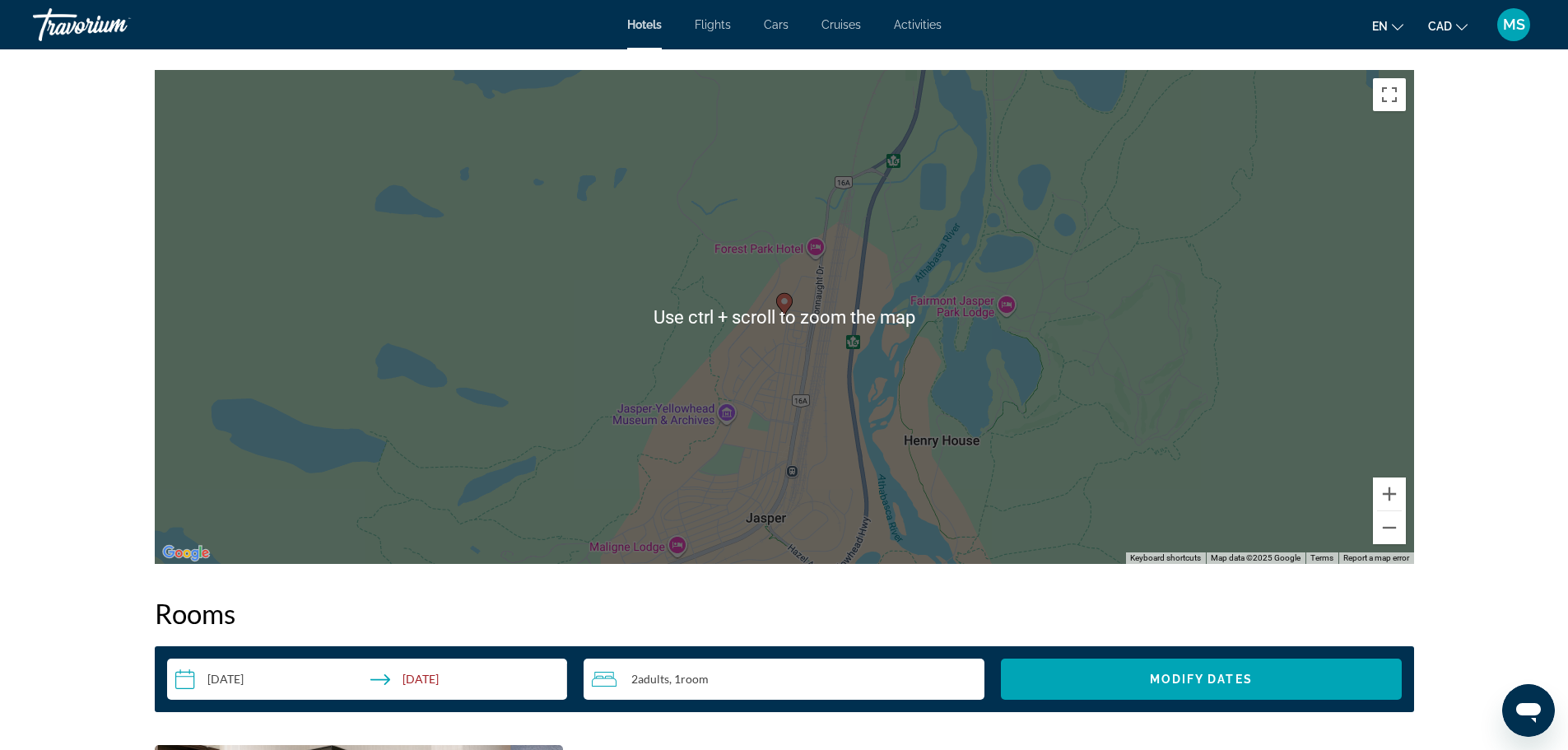
scroll to position [1591, 0]
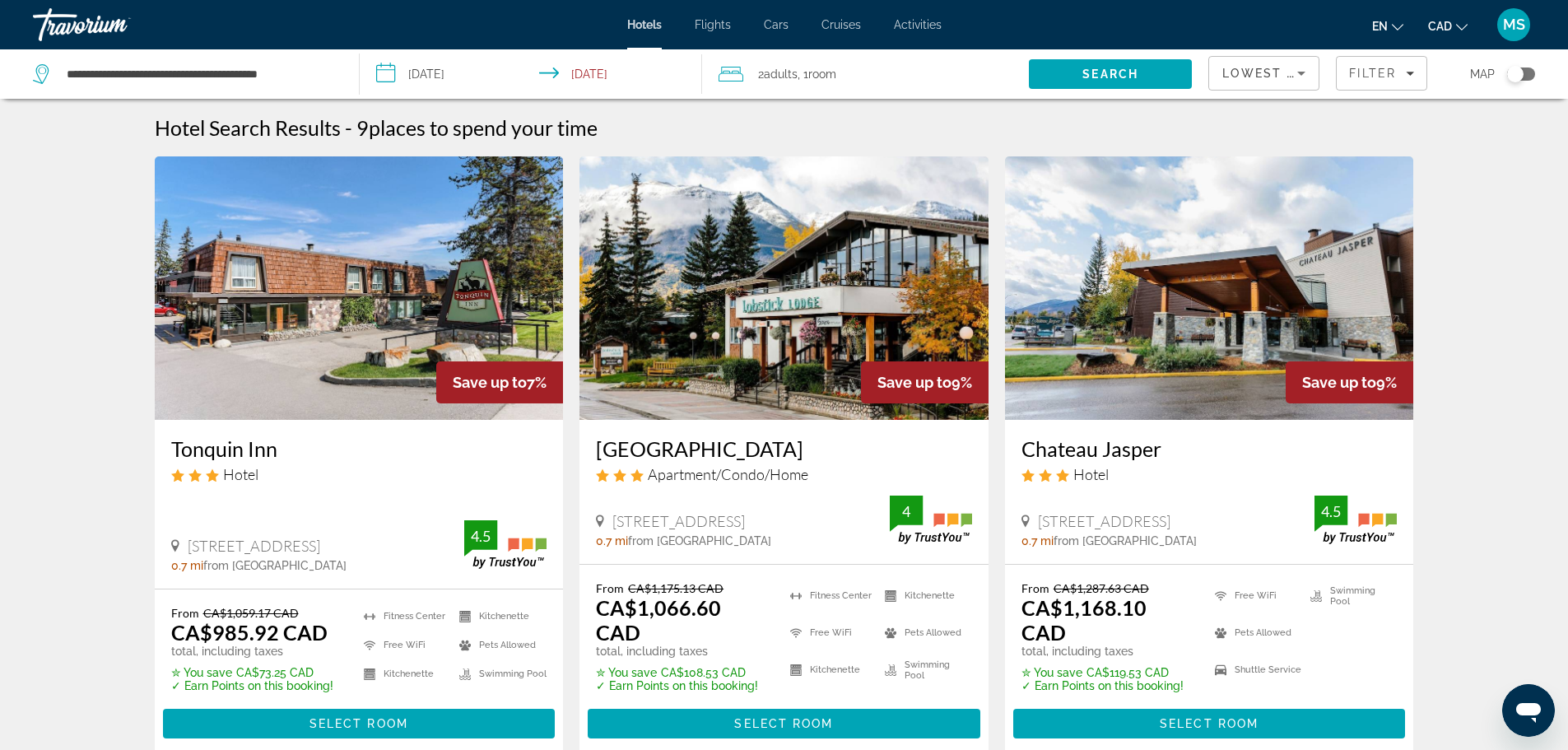
click at [1267, 76] on span "Lowest Price" at bounding box center [1275, 73] width 105 height 13
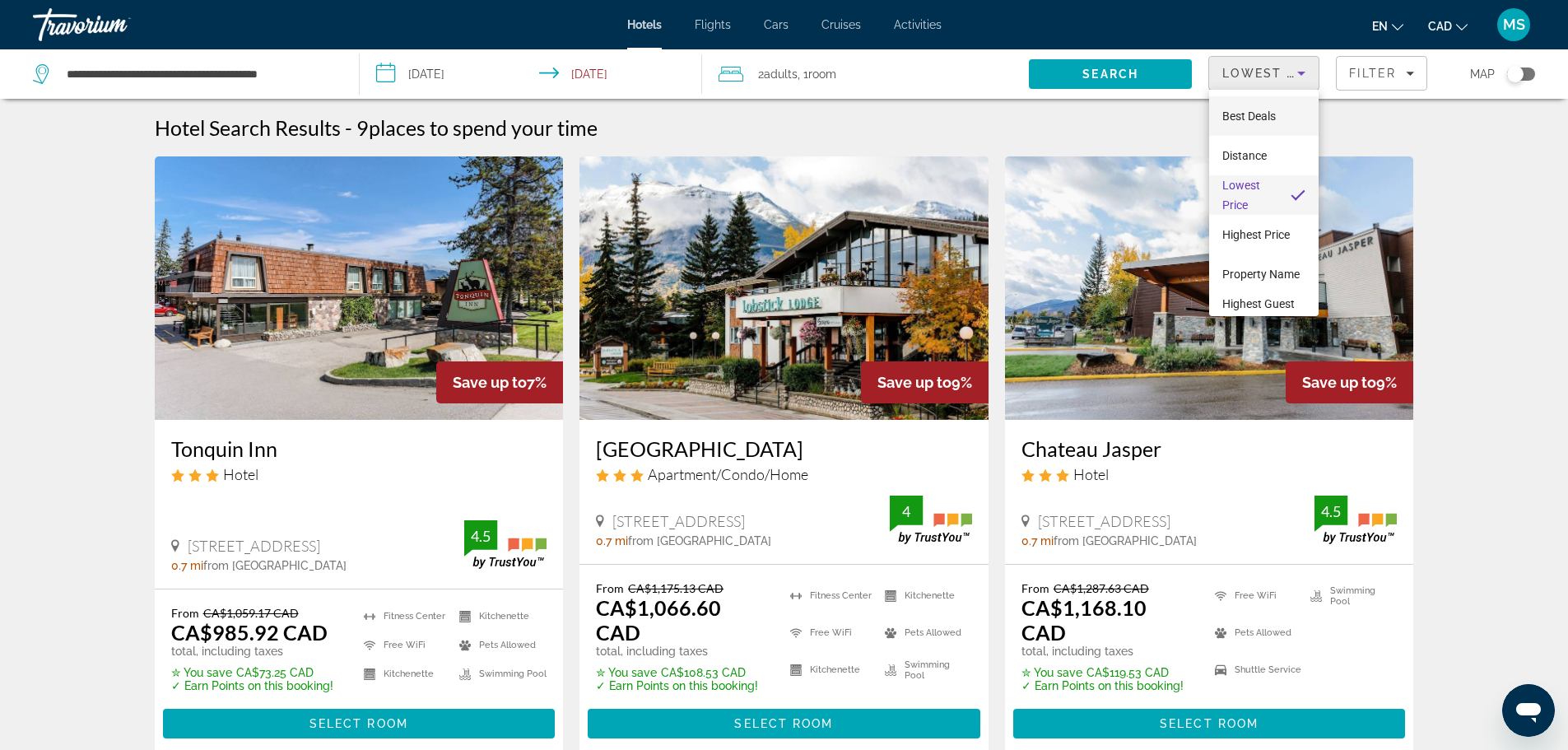
click at [1256, 115] on span "Best Deals" at bounding box center [1249, 116] width 53 height 13
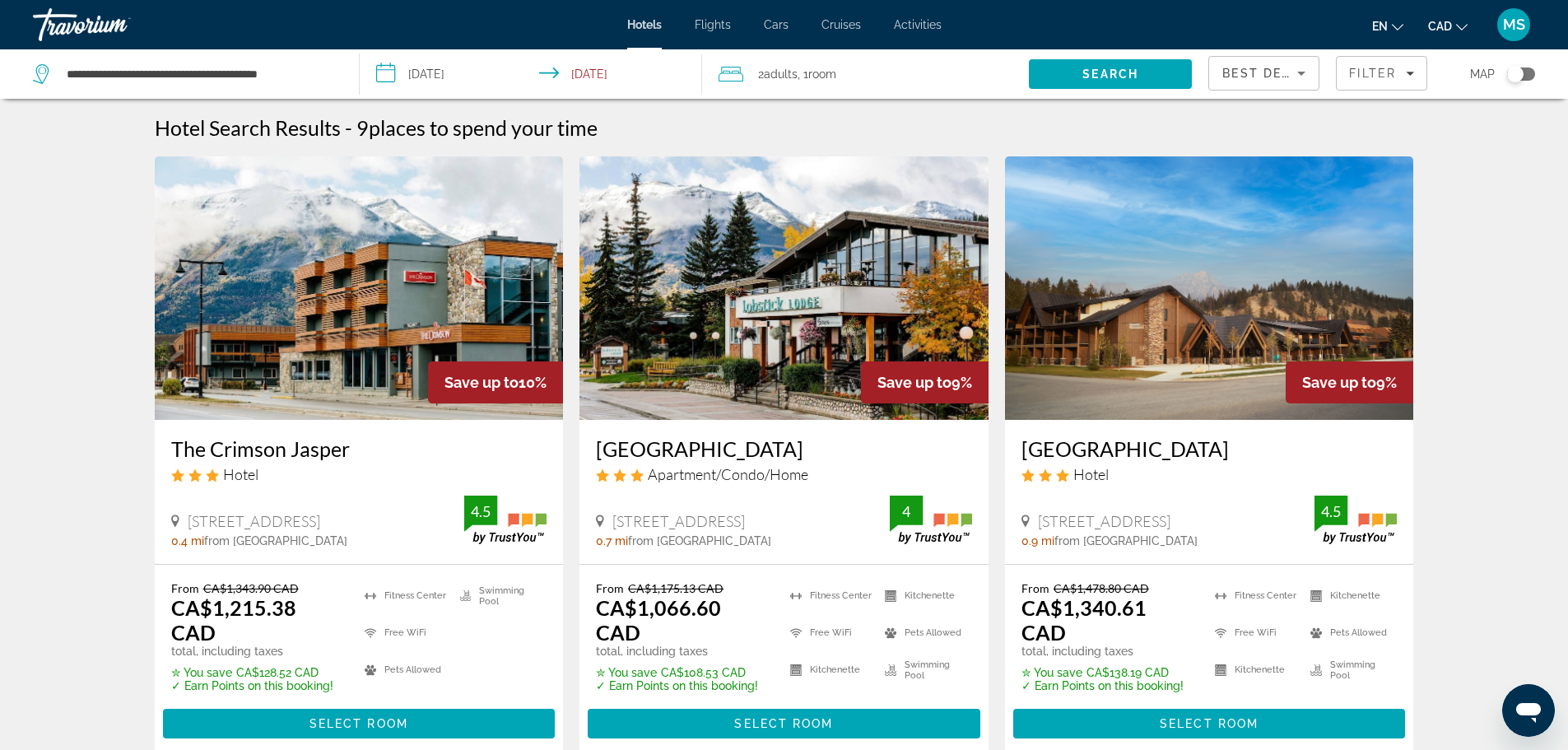
click at [296, 462] on div "The Crimson Jasper Hotel" at bounding box center [359, 465] width 376 height 59
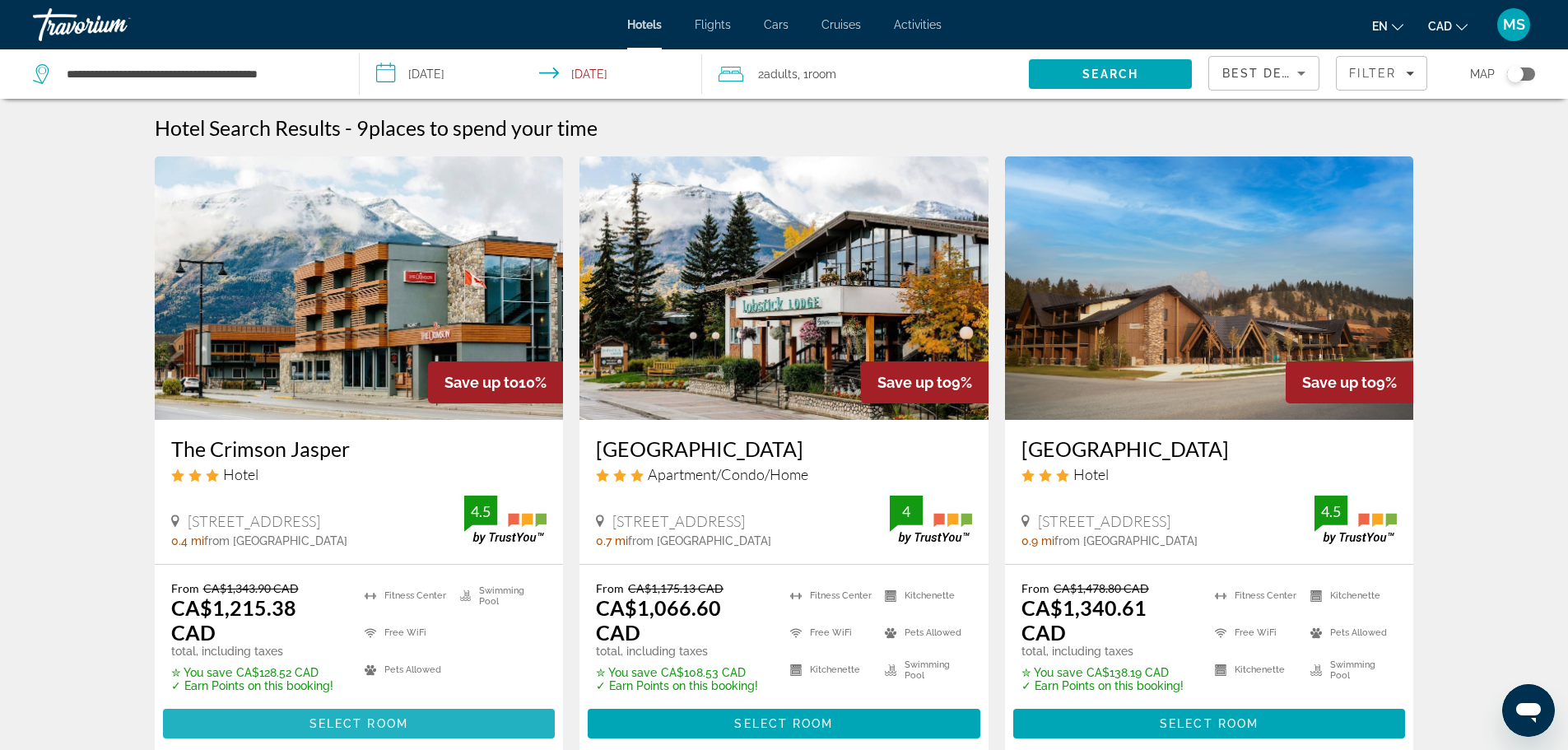
click at [362, 717] on span "Select Room" at bounding box center [358, 723] width 99 height 13
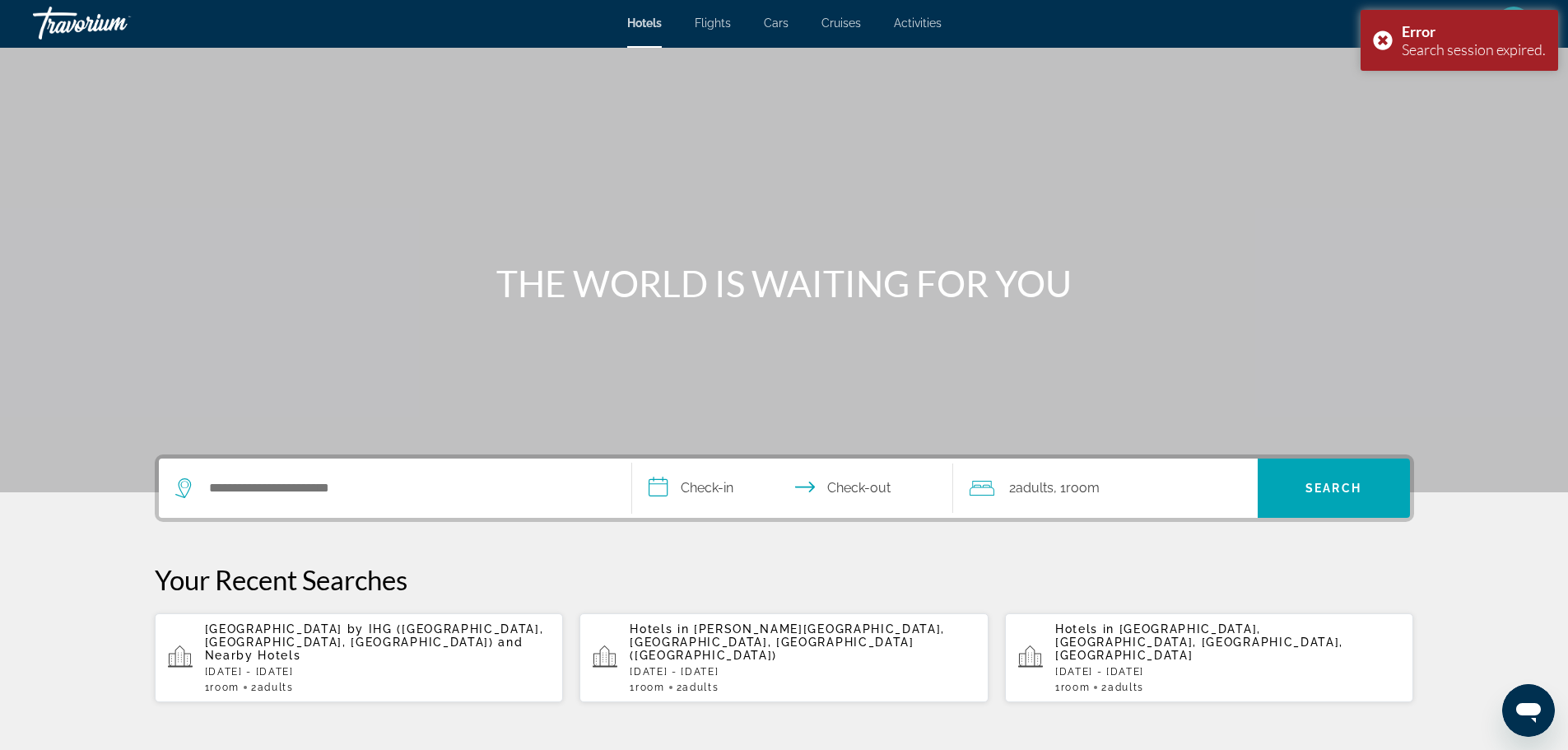
scroll to position [1, 0]
click at [1114, 627] on span "Hotels in" at bounding box center [1087, 629] width 64 height 13
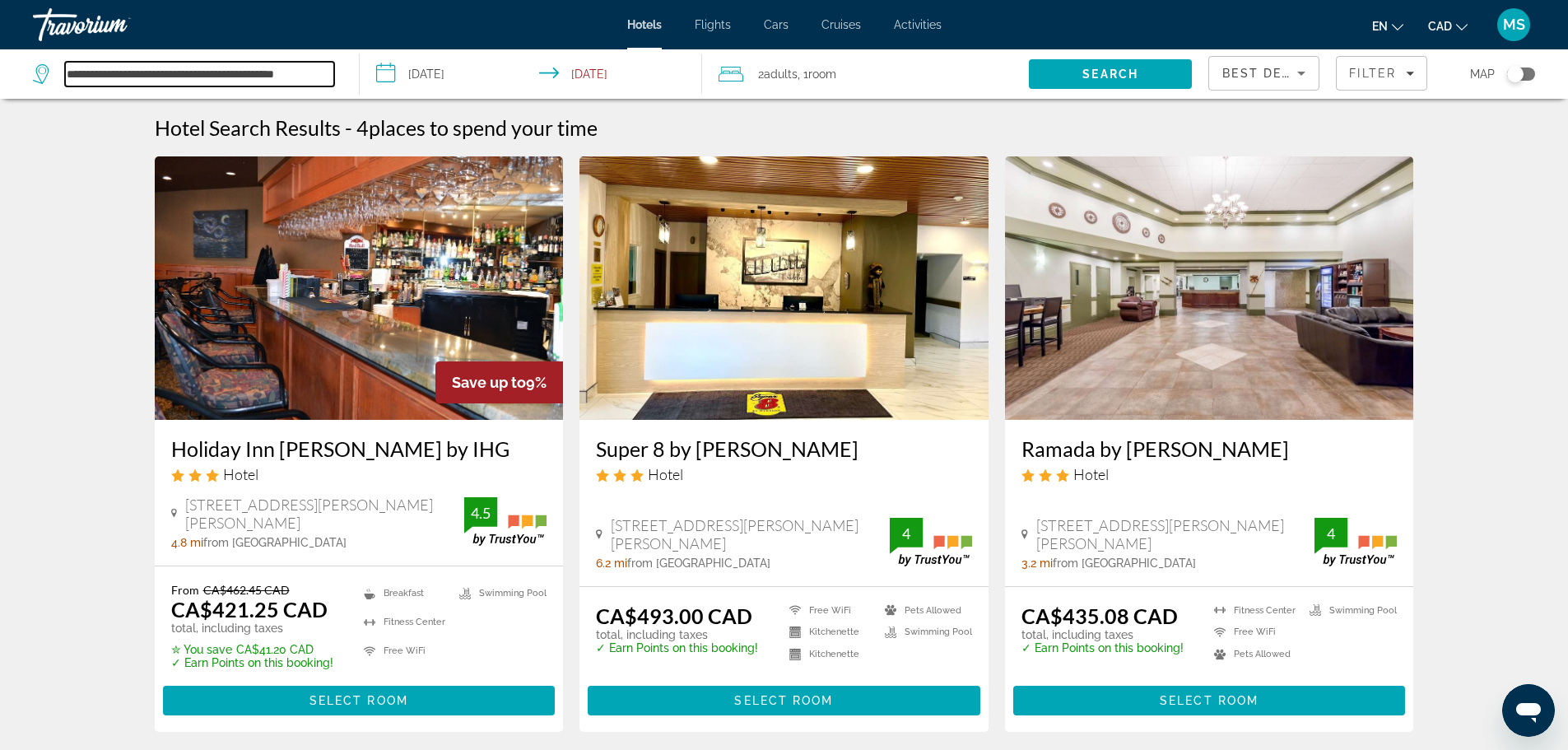
click at [195, 67] on input "**********" at bounding box center [200, 74] width 269 height 25
drag, startPoint x: 324, startPoint y: 75, endPoint x: 195, endPoint y: 86, distance: 129.5
click at [195, 86] on input "**********" at bounding box center [200, 74] width 269 height 25
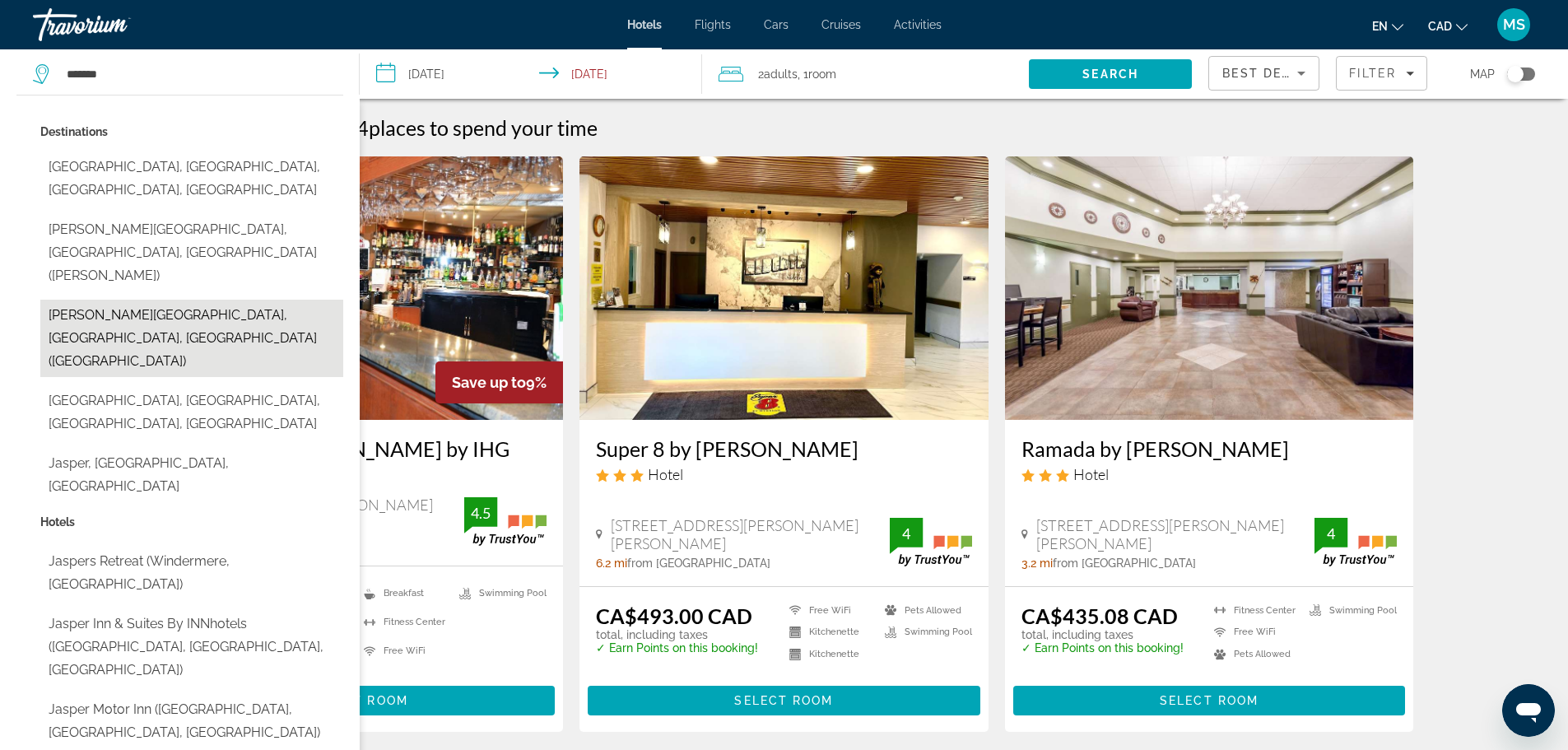
click at [182, 299] on button "[PERSON_NAME][GEOGRAPHIC_DATA], [GEOGRAPHIC_DATA], [GEOGRAPHIC_DATA] ([GEOGRAPH…" at bounding box center [191, 338] width 303 height 77
type input "**********"
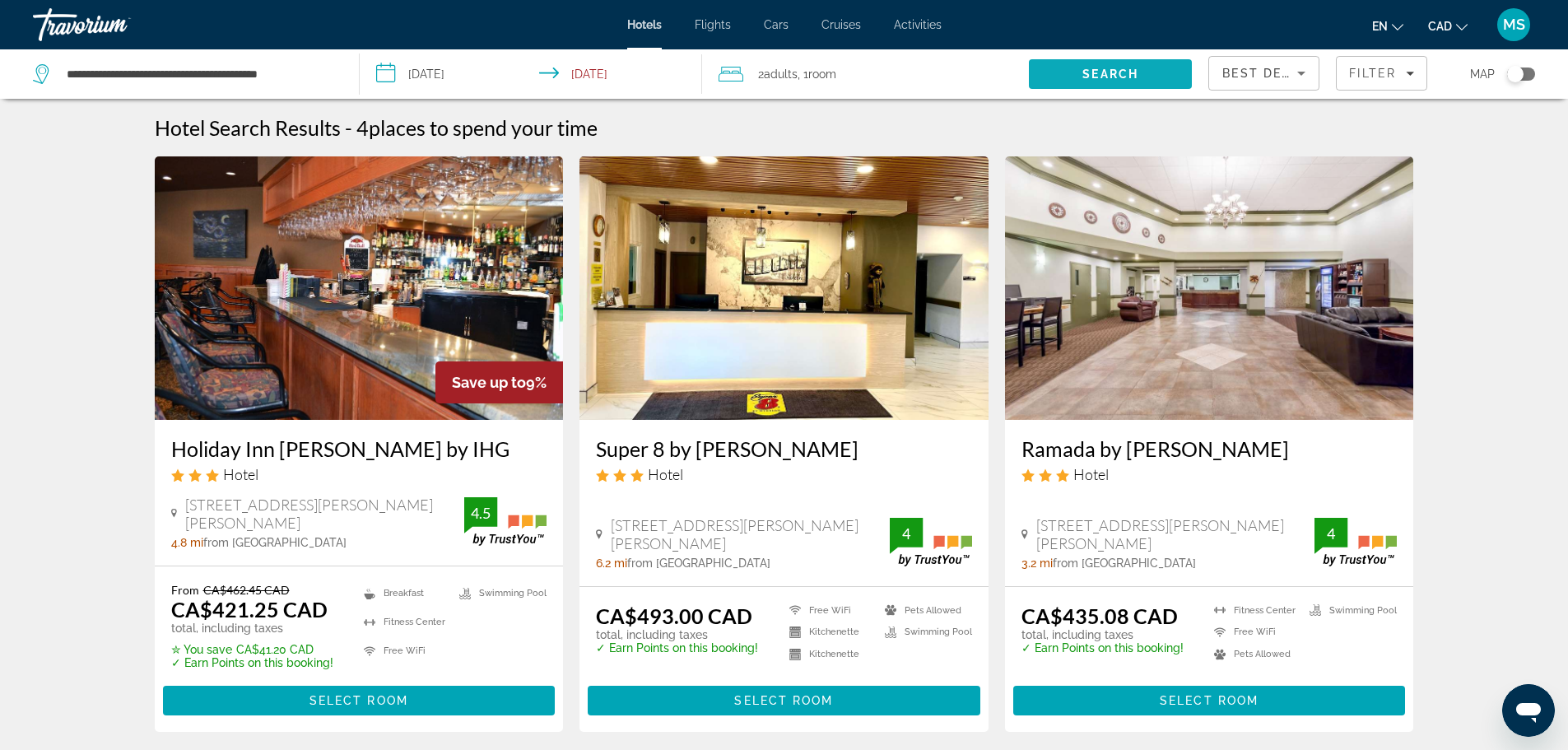
click at [1112, 70] on span "Search" at bounding box center [1109, 74] width 56 height 13
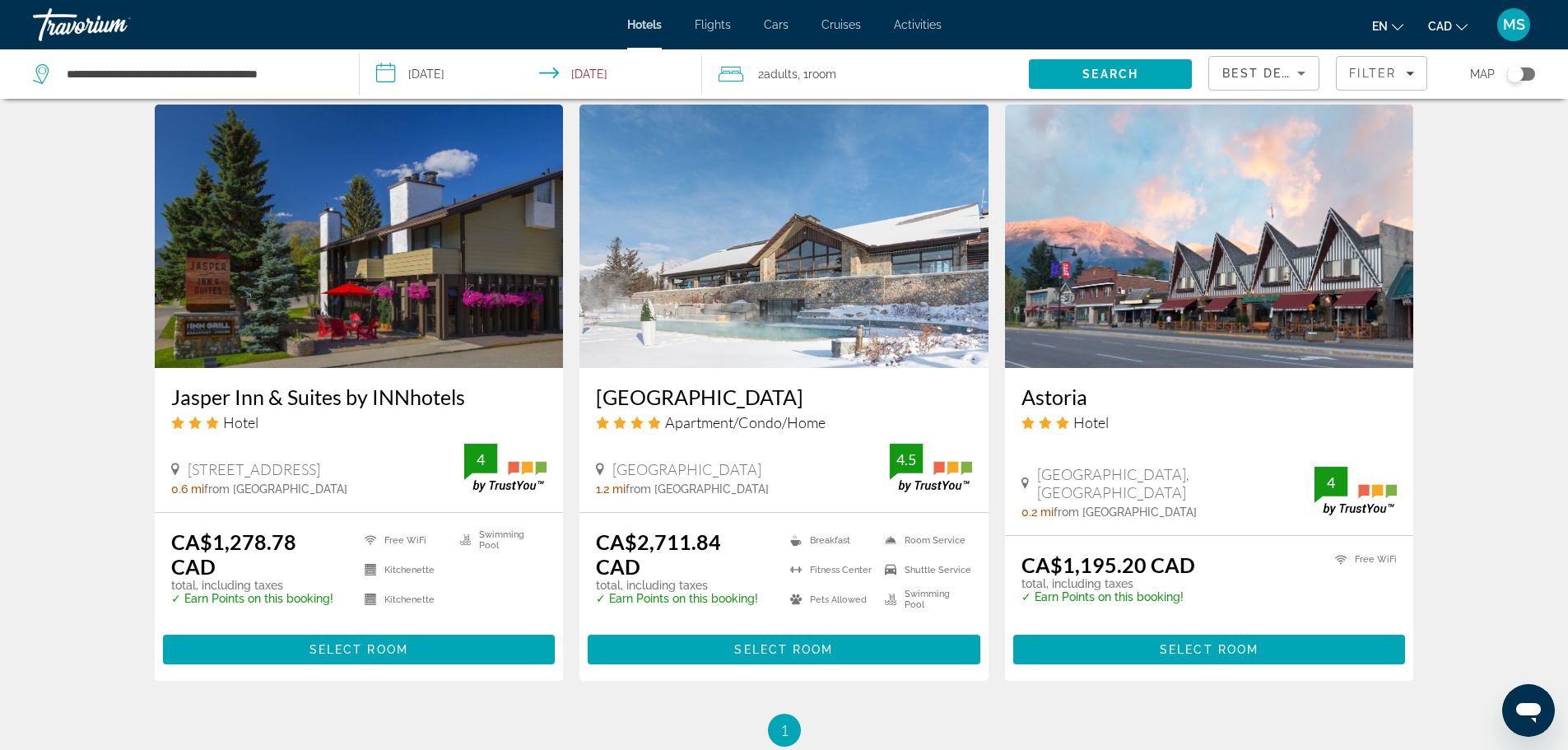
scroll to position [1316, 0]
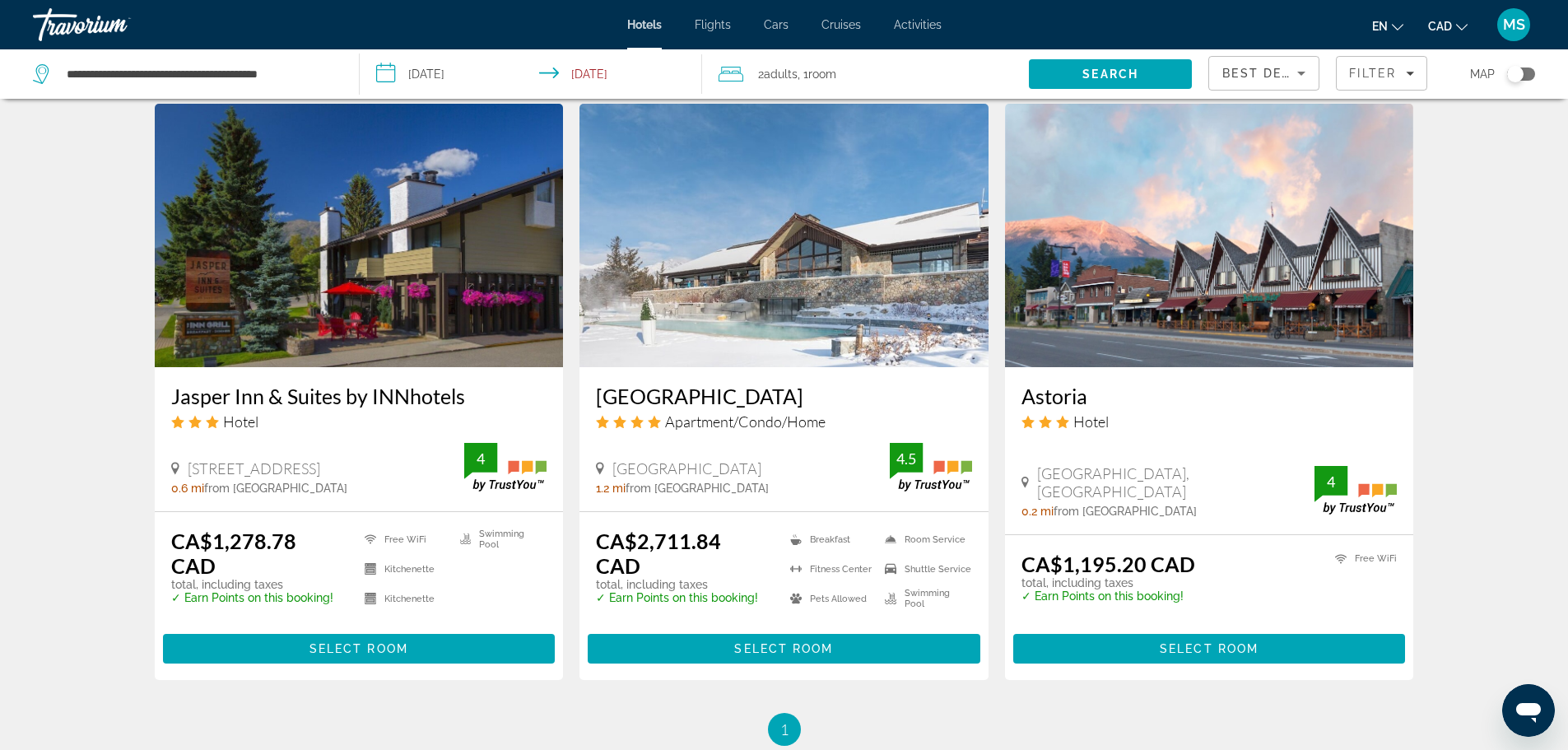
click at [749, 383] on h3 "[GEOGRAPHIC_DATA]" at bounding box center [784, 395] width 376 height 25
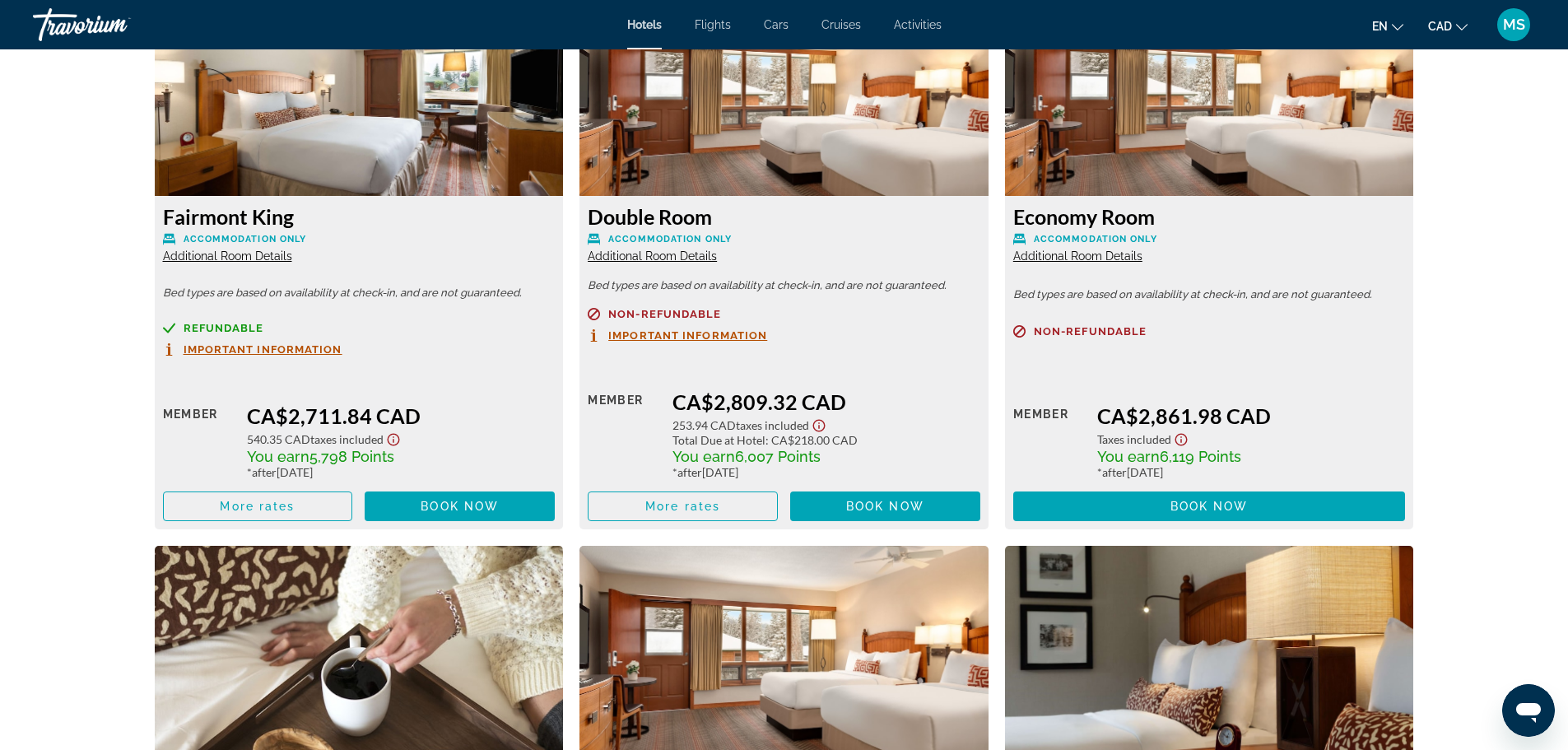
scroll to position [2301, 0]
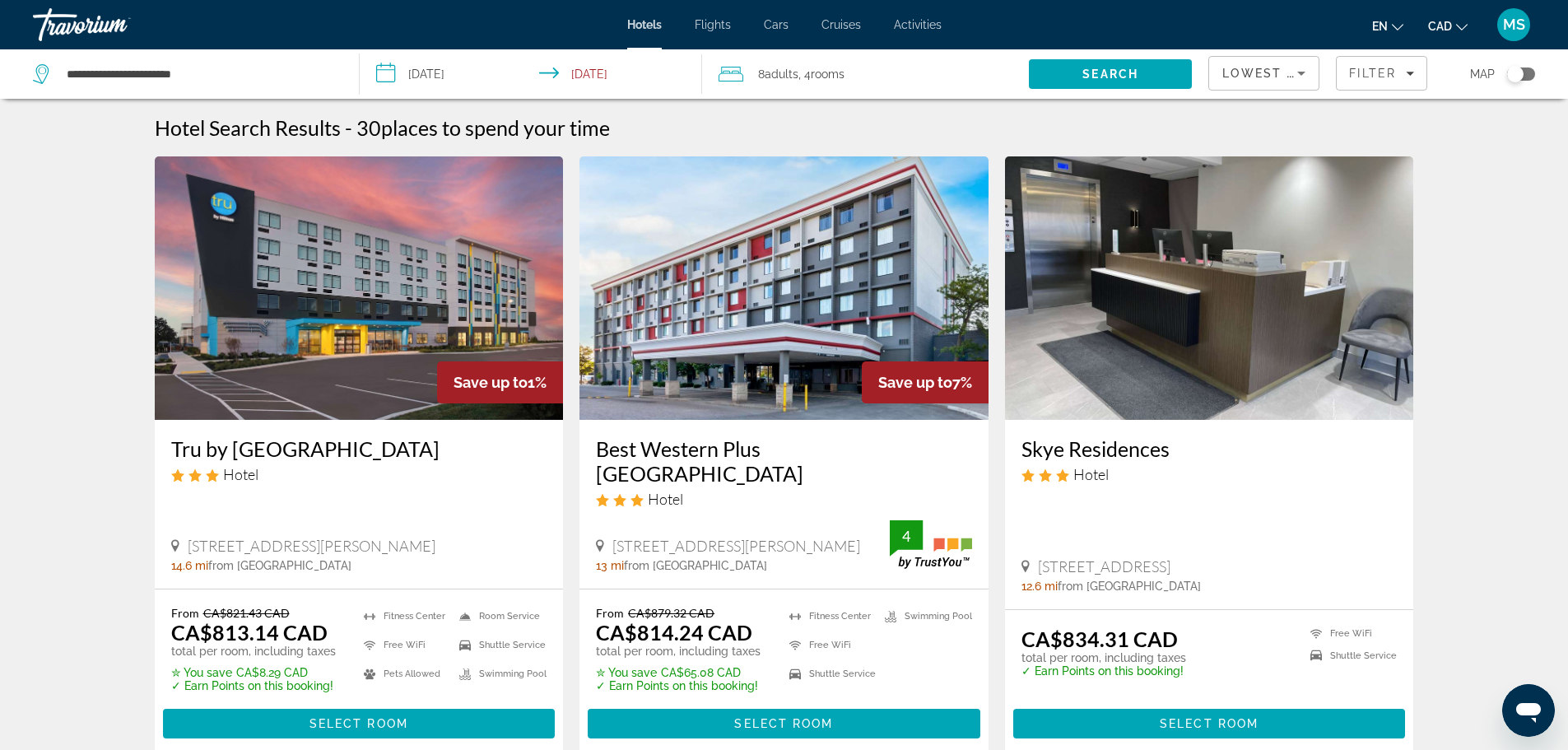
click at [1263, 78] on span "Lowest Price" at bounding box center [1275, 73] width 105 height 13
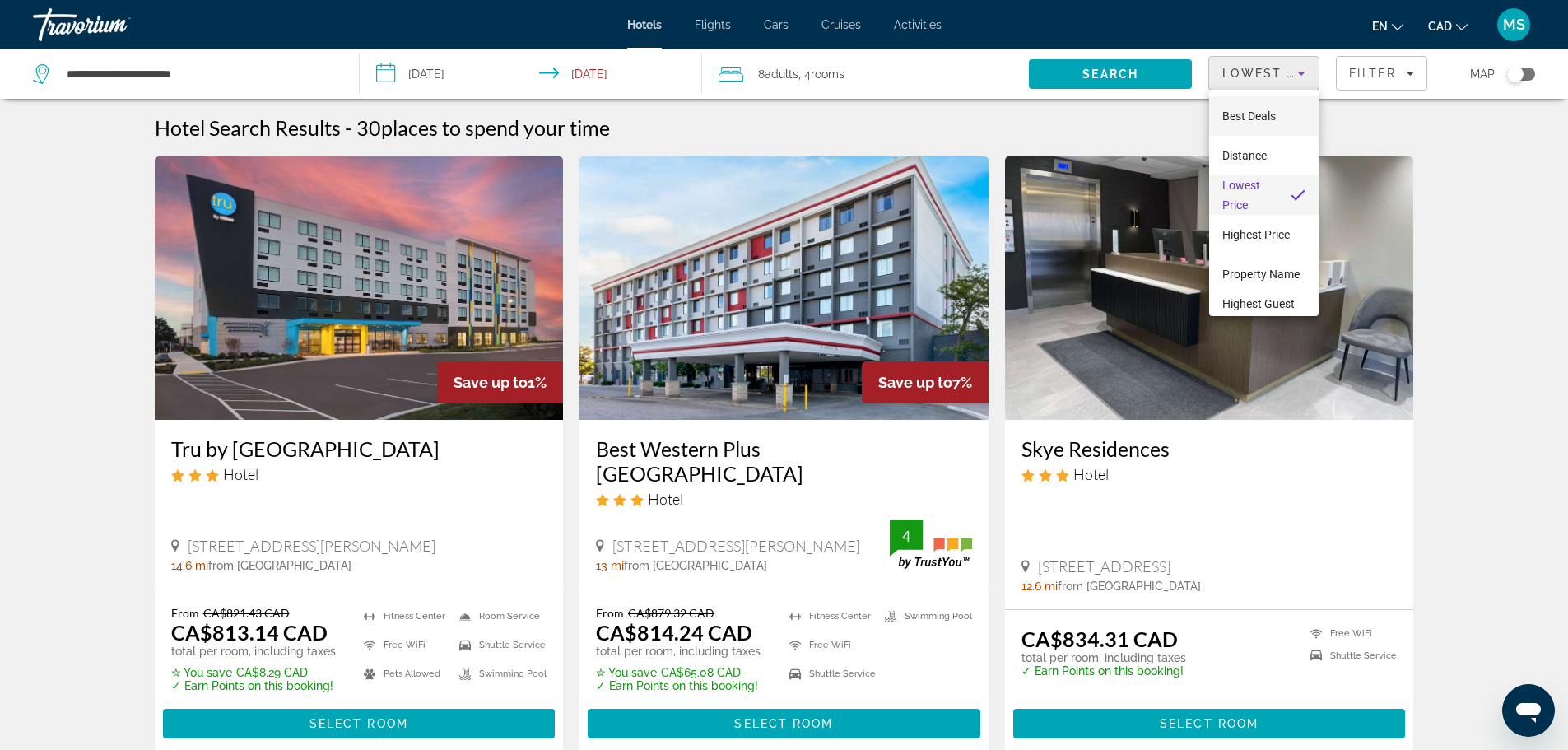
click at [1265, 121] on span "Best Deals" at bounding box center [1249, 116] width 53 height 13
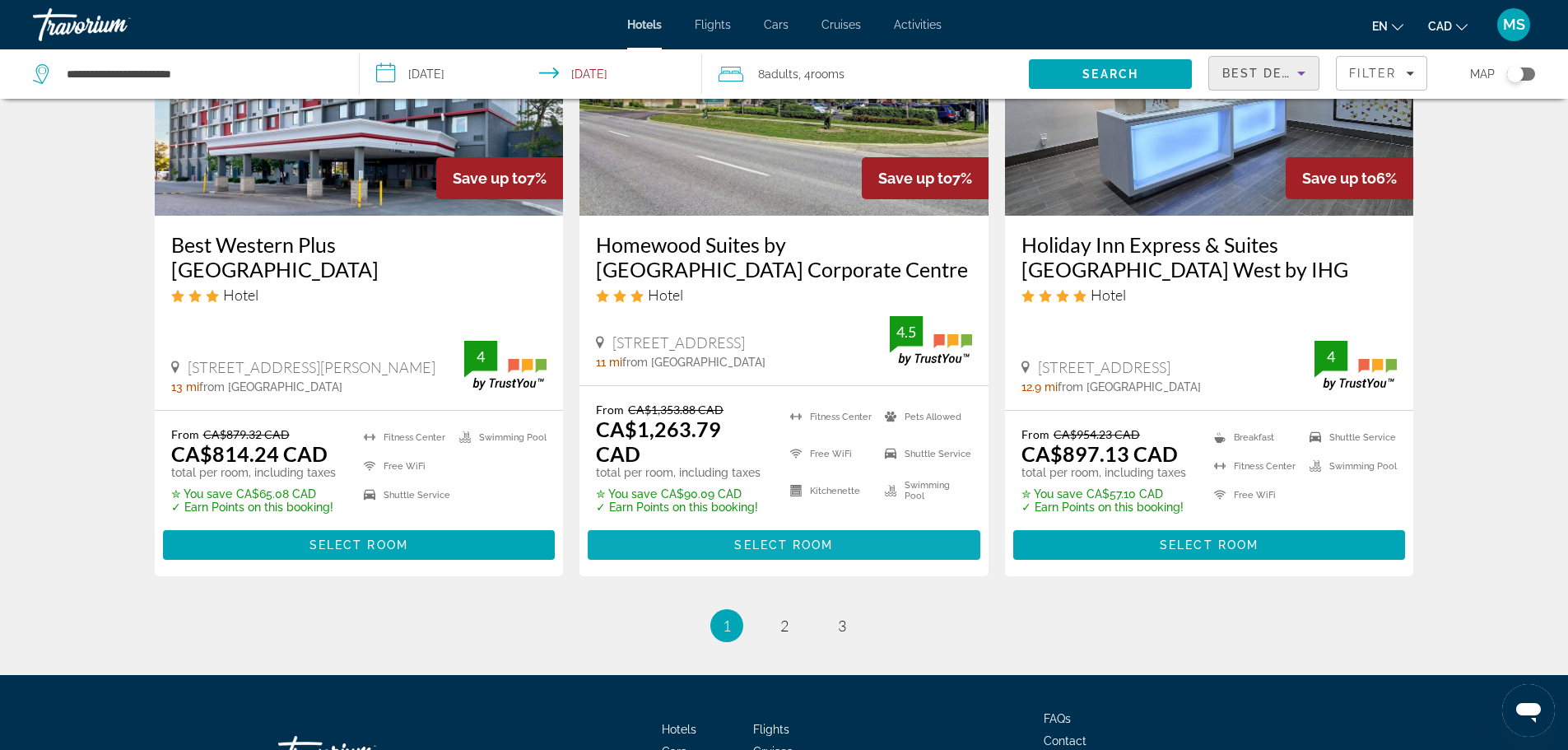
scroll to position [2175, 0]
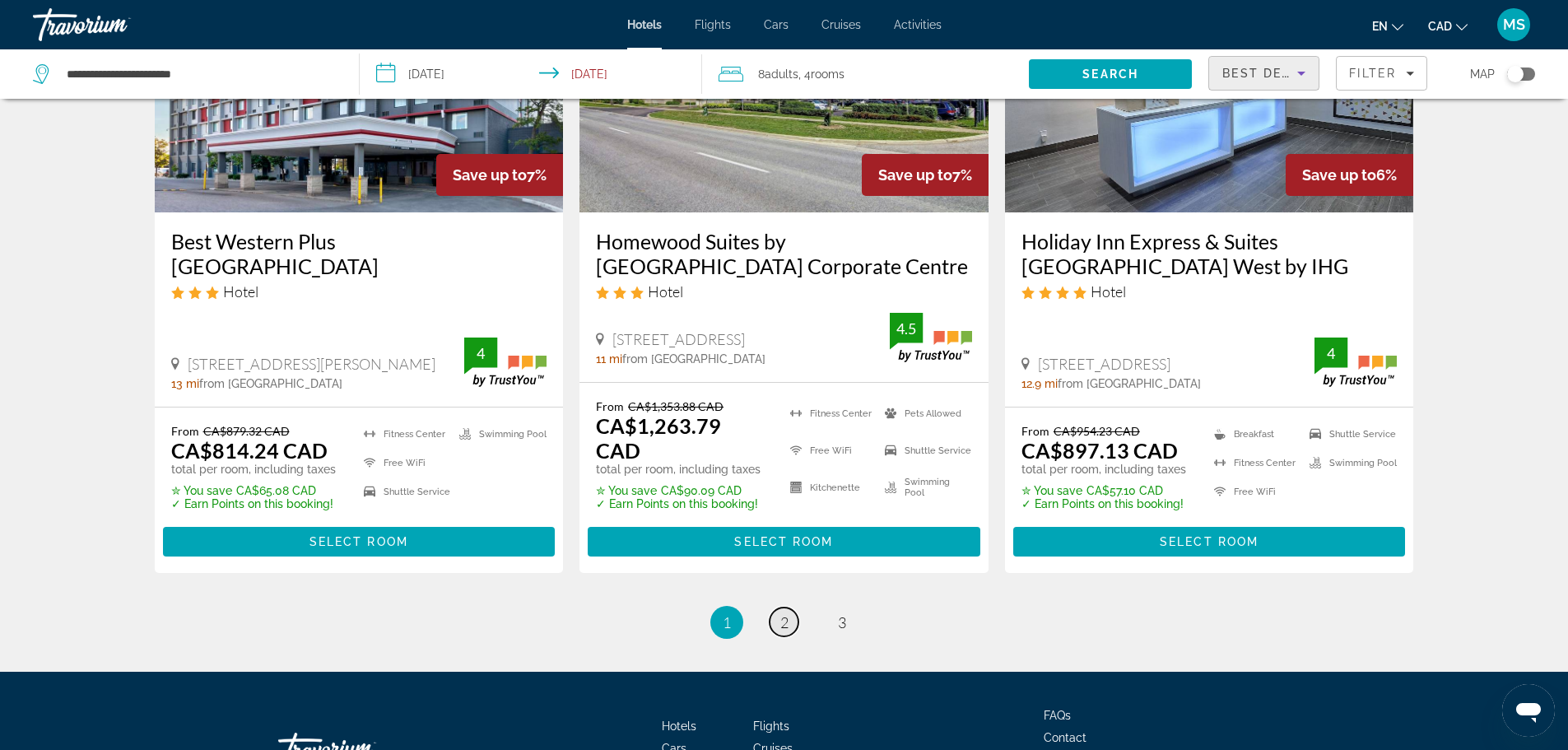
click at [785, 613] on span "2" at bounding box center [784, 621] width 9 height 18
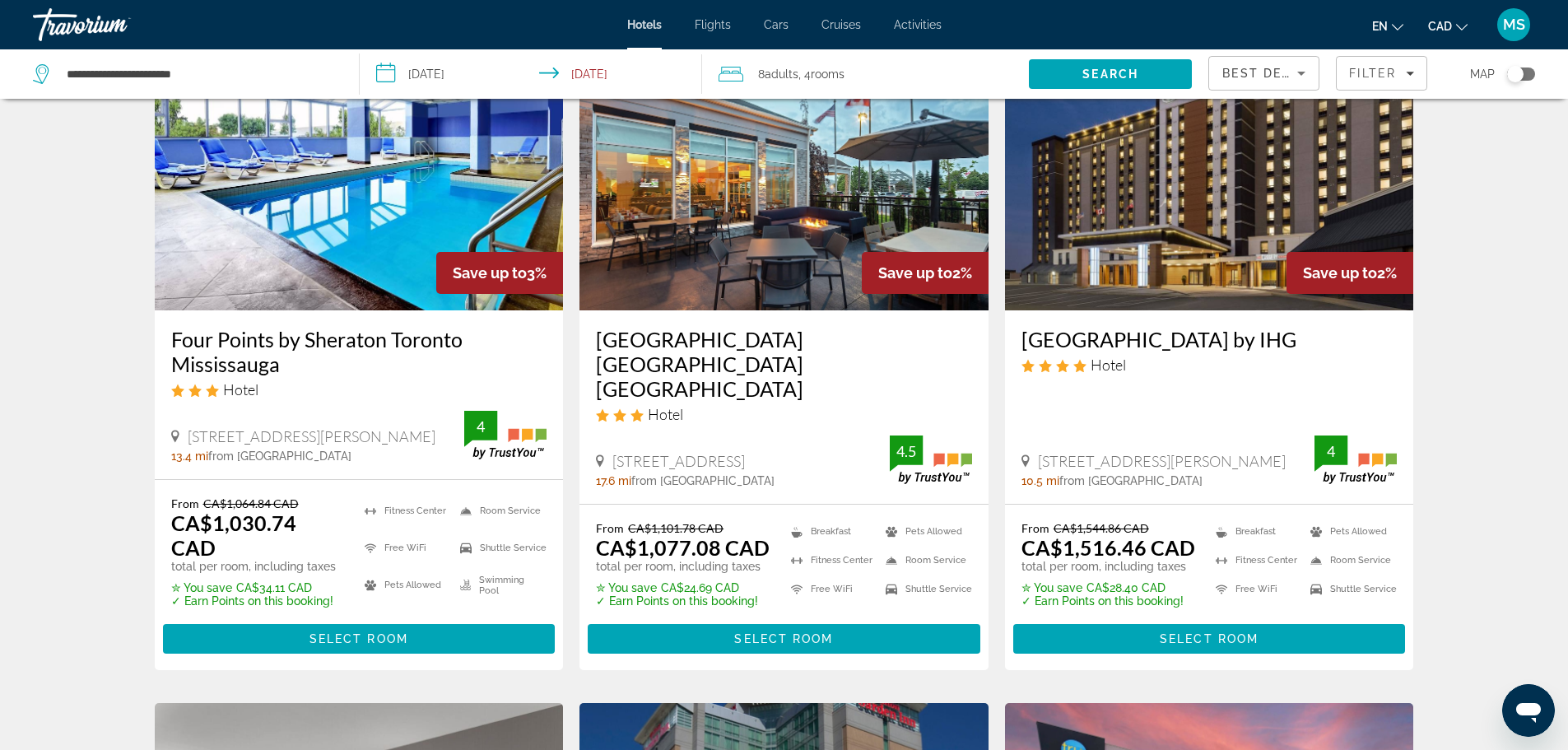
scroll to position [741, 0]
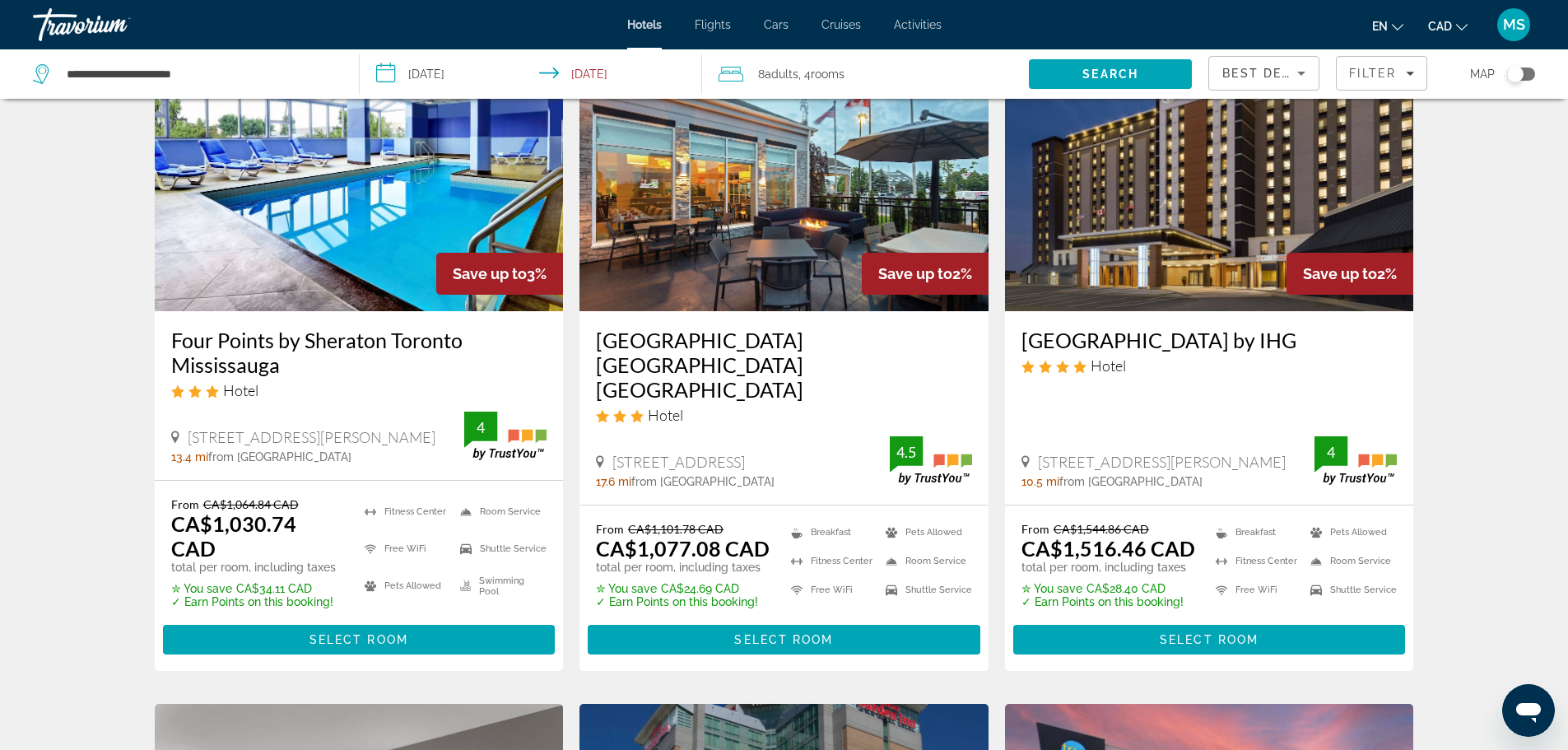
click at [1200, 315] on div "Crowne Plaza Toronto Airport by IHG Hotel 33 Carlson Court, Toronto 10.5 mi fro…" at bounding box center [1209, 408] width 409 height 194
click at [1202, 319] on div "Crowne Plaza Toronto Airport by IHG Hotel 33 Carlson Court, Toronto 10.5 mi fro…" at bounding box center [1209, 408] width 409 height 194
click at [1187, 342] on h3 "[GEOGRAPHIC_DATA] by IHG" at bounding box center [1209, 339] width 376 height 25
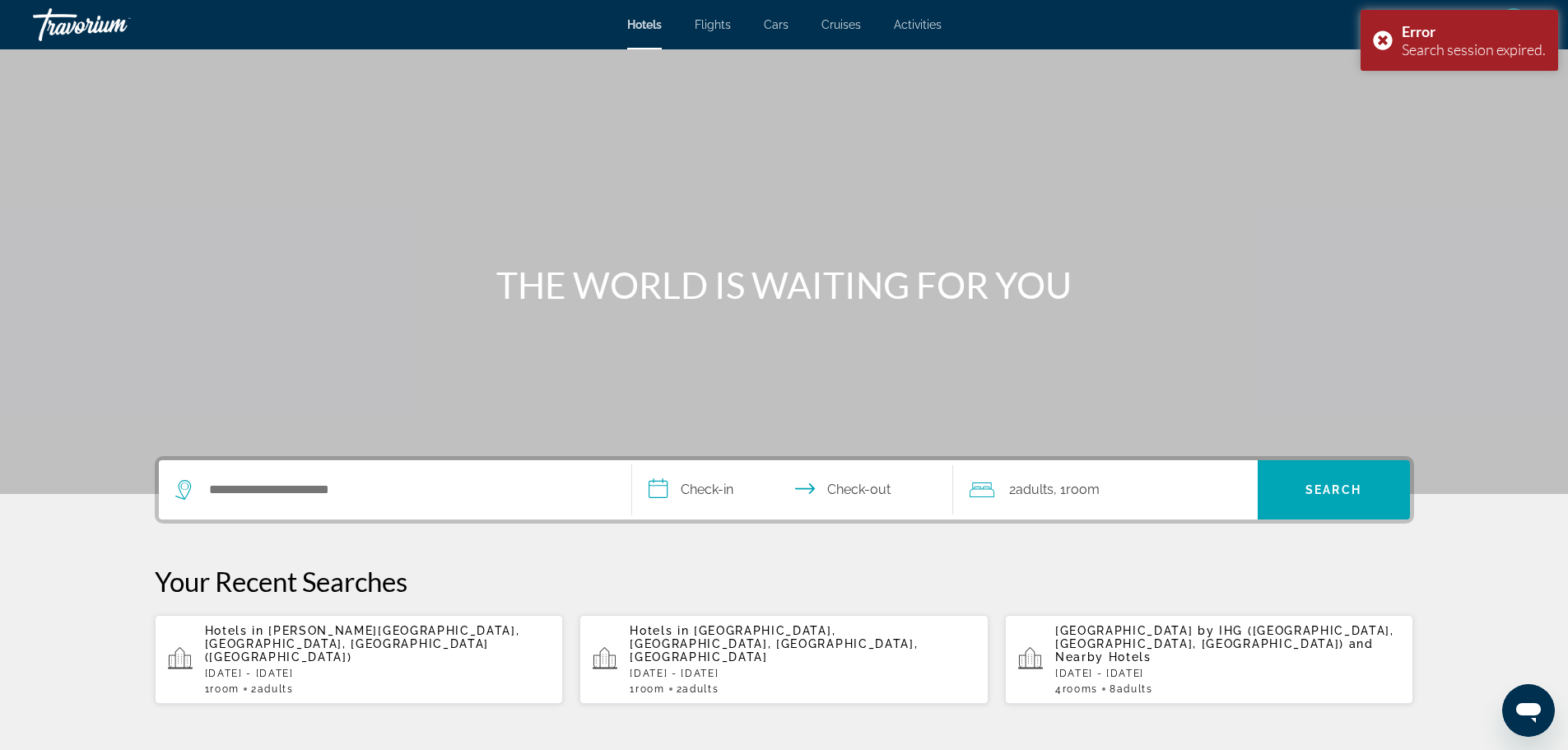
click at [1139, 640] on span "and Nearby Hotels" at bounding box center [1214, 650] width 318 height 27
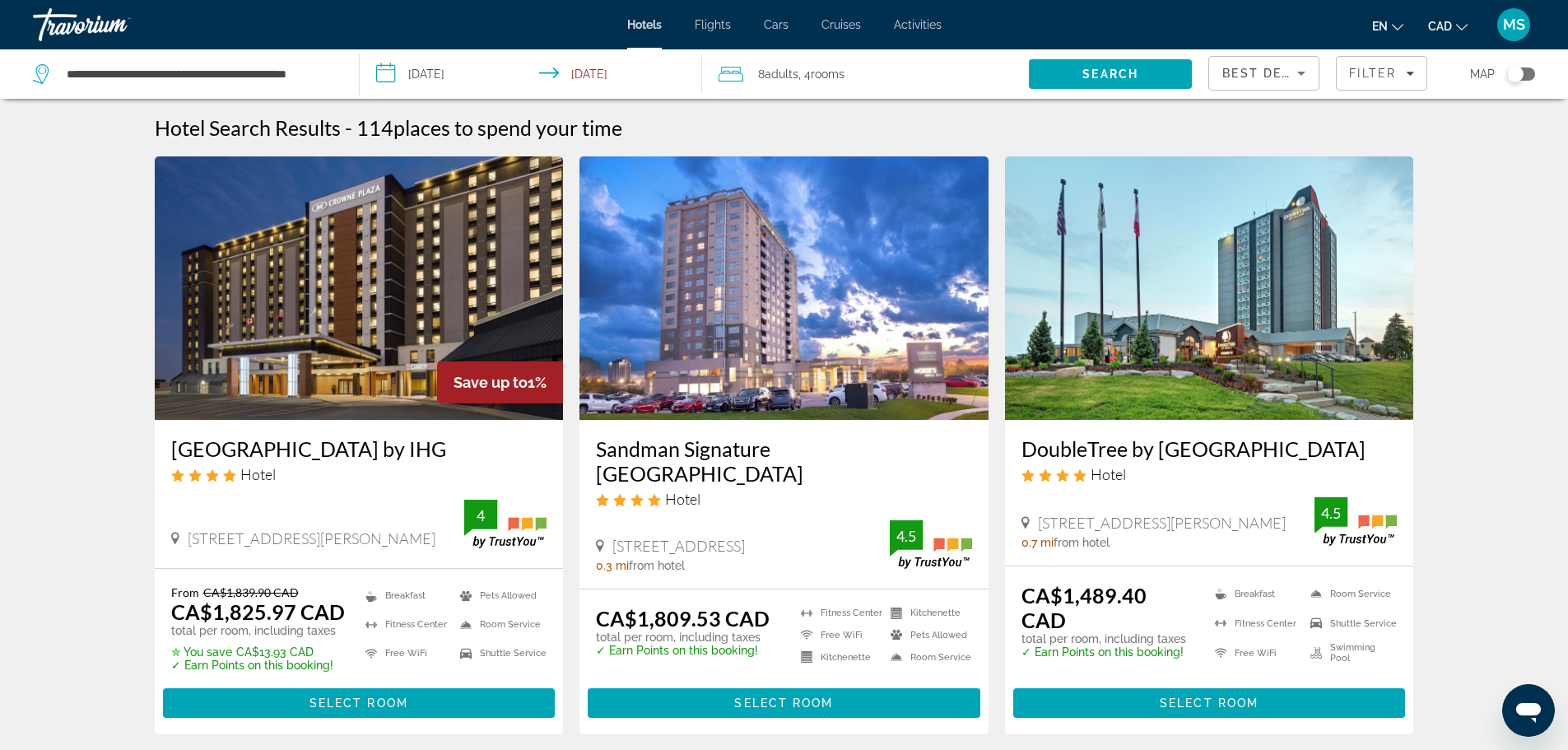
click at [380, 346] on img "Main content" at bounding box center [358, 287] width 409 height 263
click at [791, 76] on span "Adults" at bounding box center [781, 74] width 33 height 13
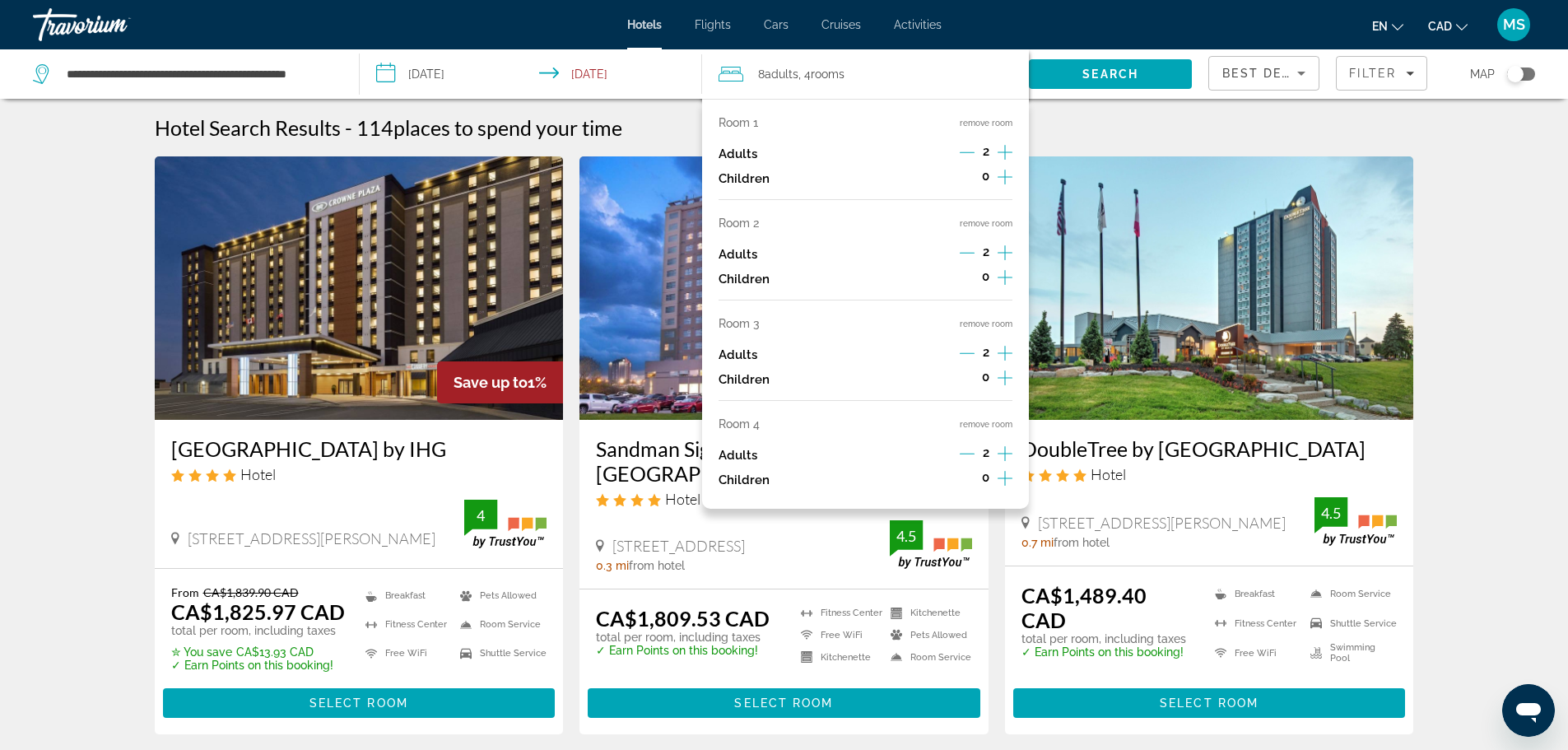
click at [996, 228] on button "remove room" at bounding box center [985, 223] width 52 height 10
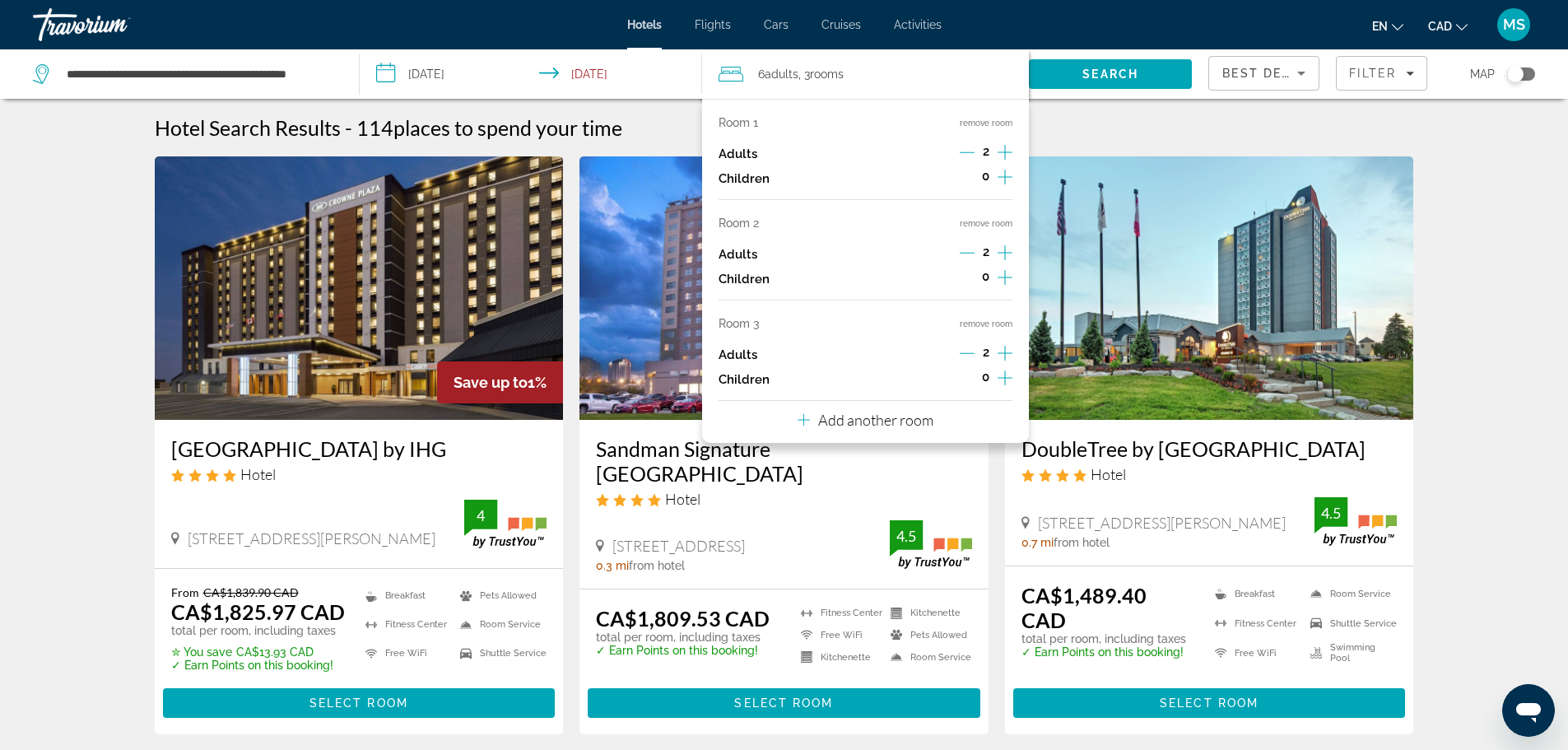
click at [991, 222] on button "remove room" at bounding box center [985, 223] width 52 height 10
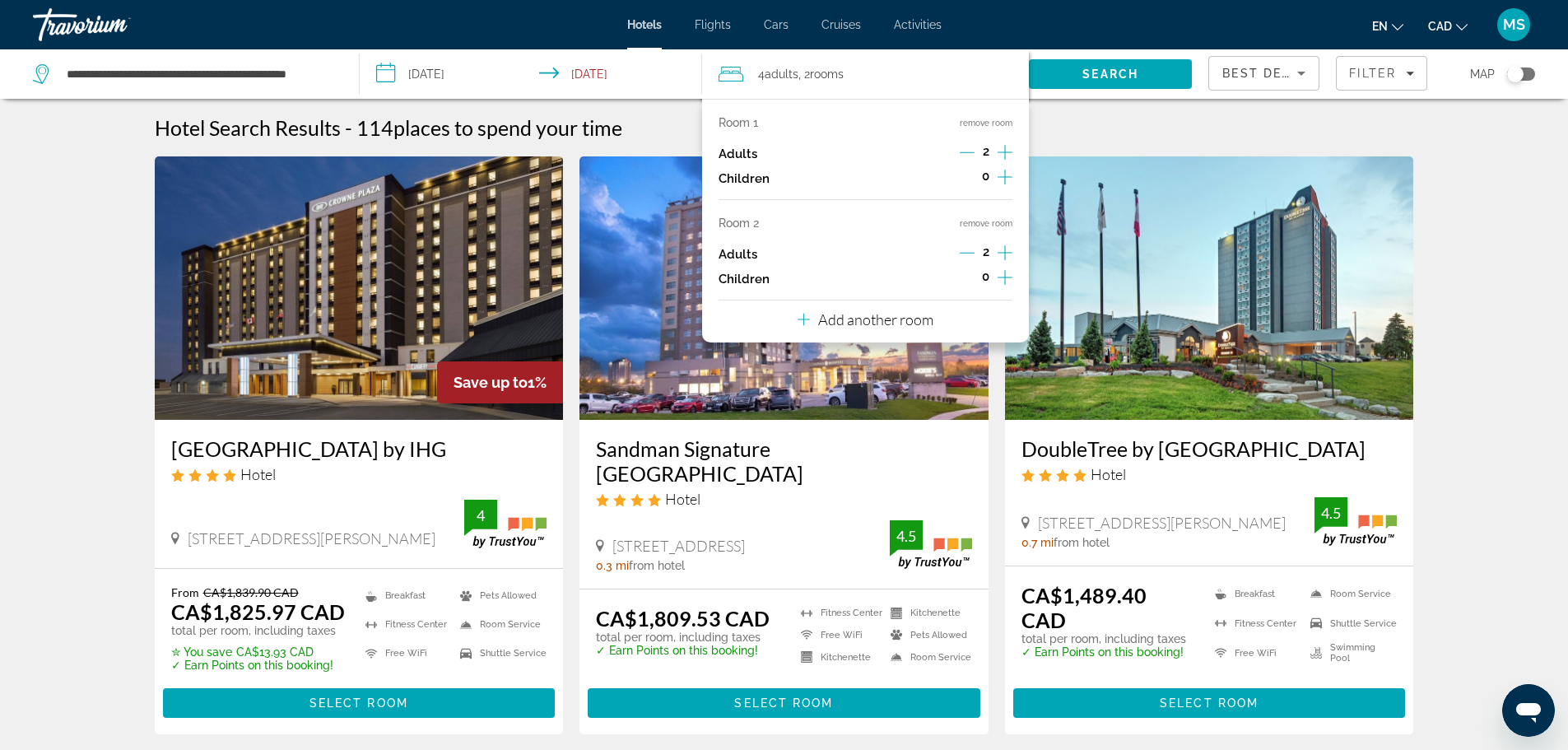
click at [994, 223] on button "remove room" at bounding box center [985, 223] width 52 height 10
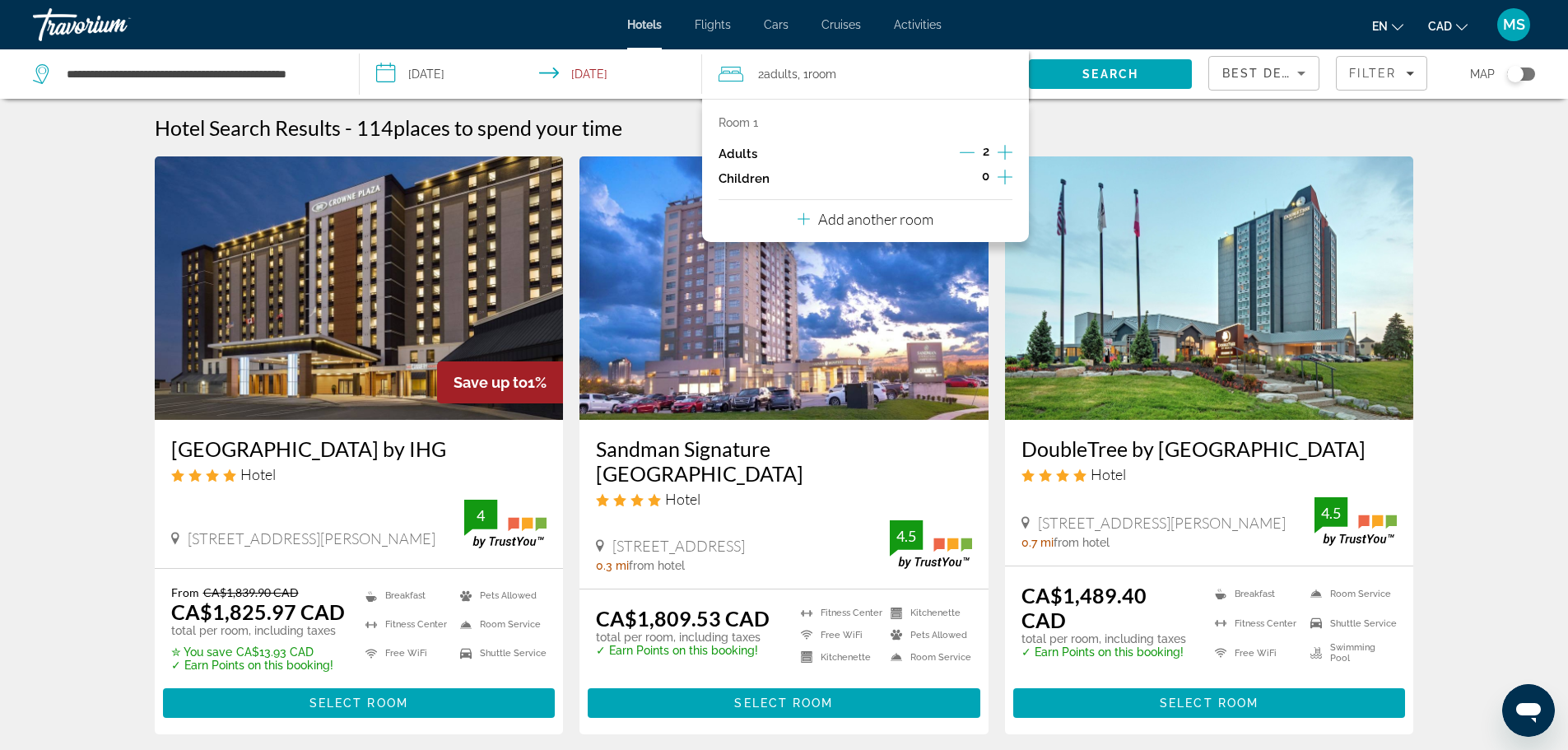
click at [1088, 117] on div "Hotel Search Results - 114 places to spend your time" at bounding box center [784, 127] width 1259 height 25
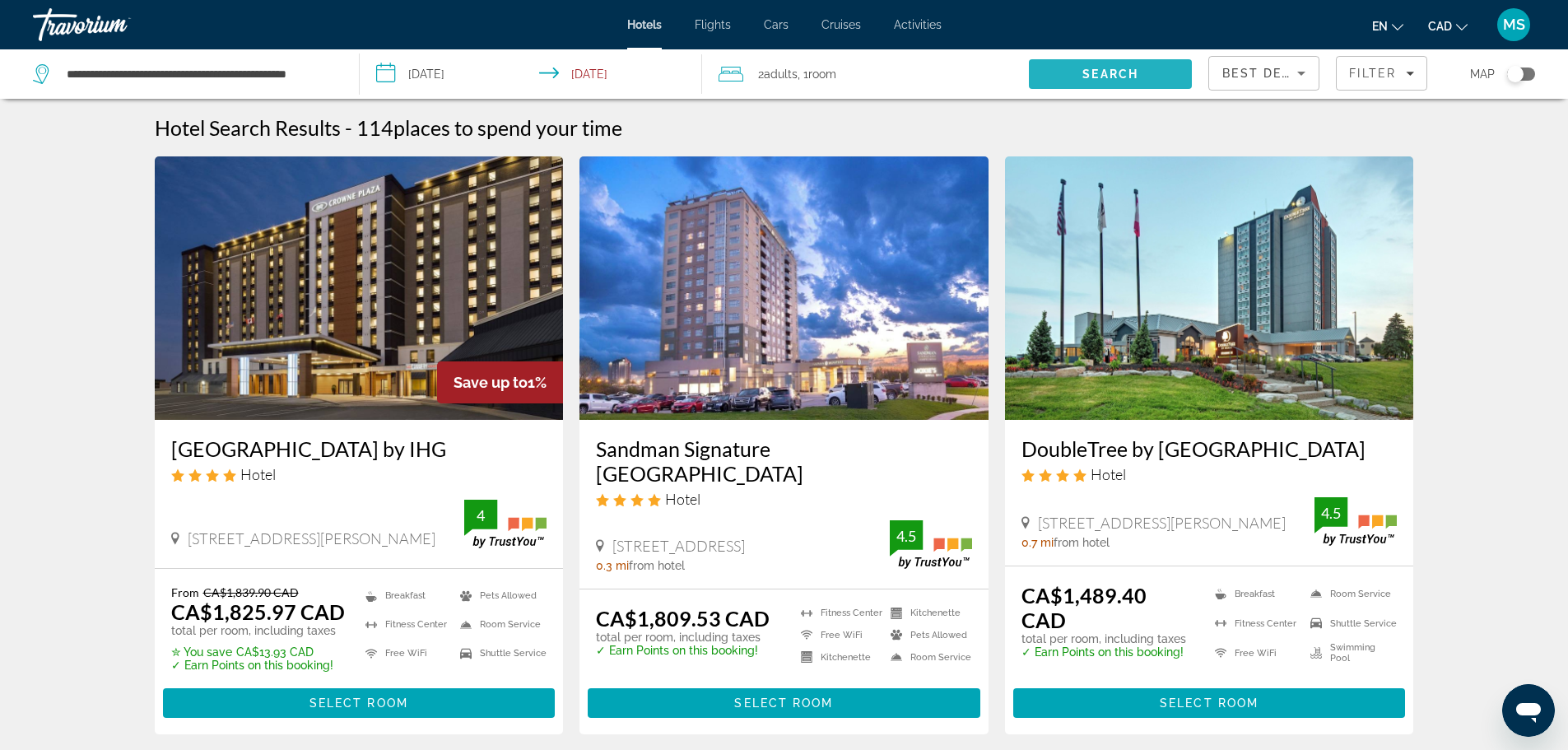
click at [1084, 72] on span "Search" at bounding box center [1109, 74] width 56 height 13
